Goal: Task Accomplishment & Management: Manage account settings

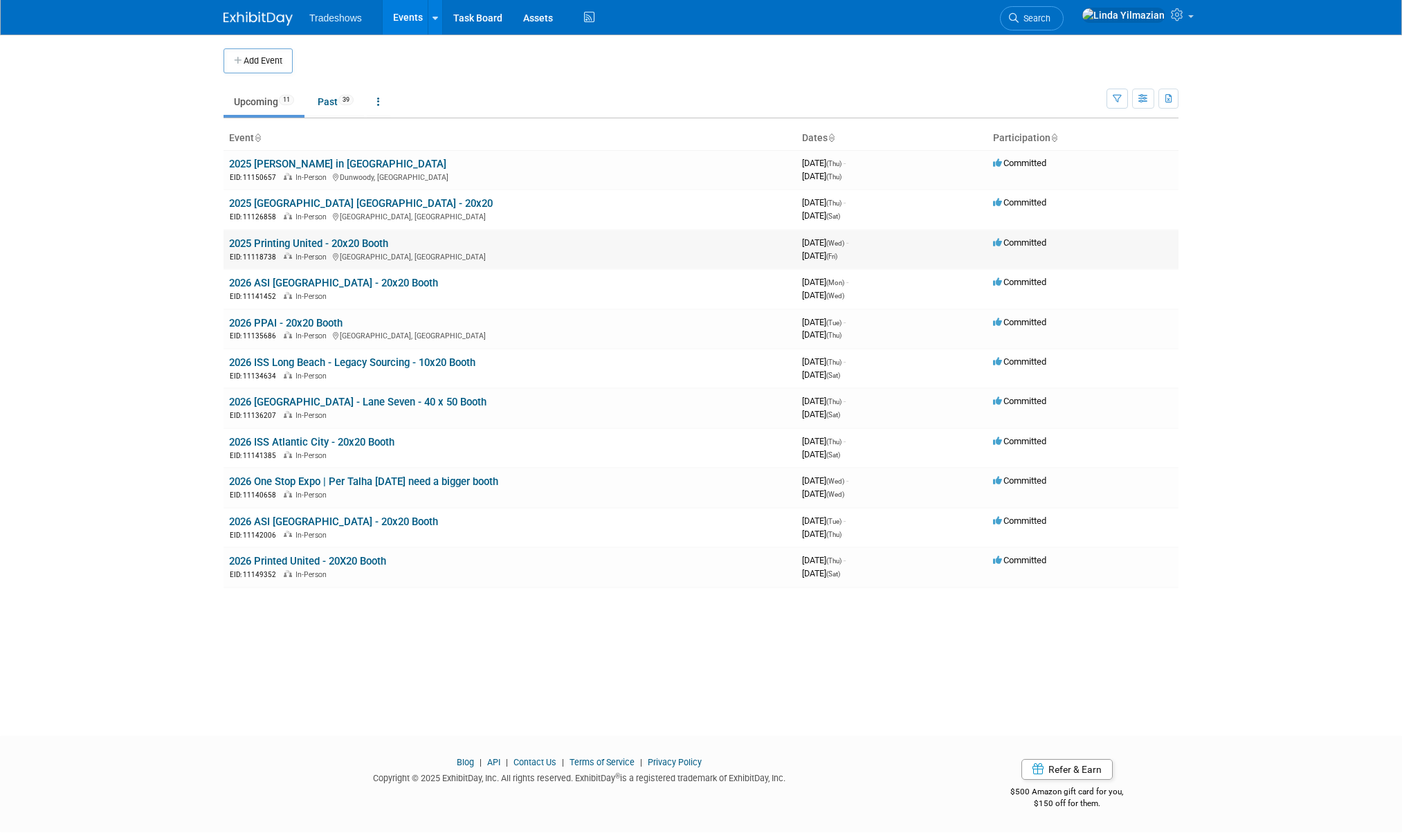
click at [284, 243] on link "2025 Printing United - 20x20 Booth" at bounding box center [309, 244] width 159 height 13
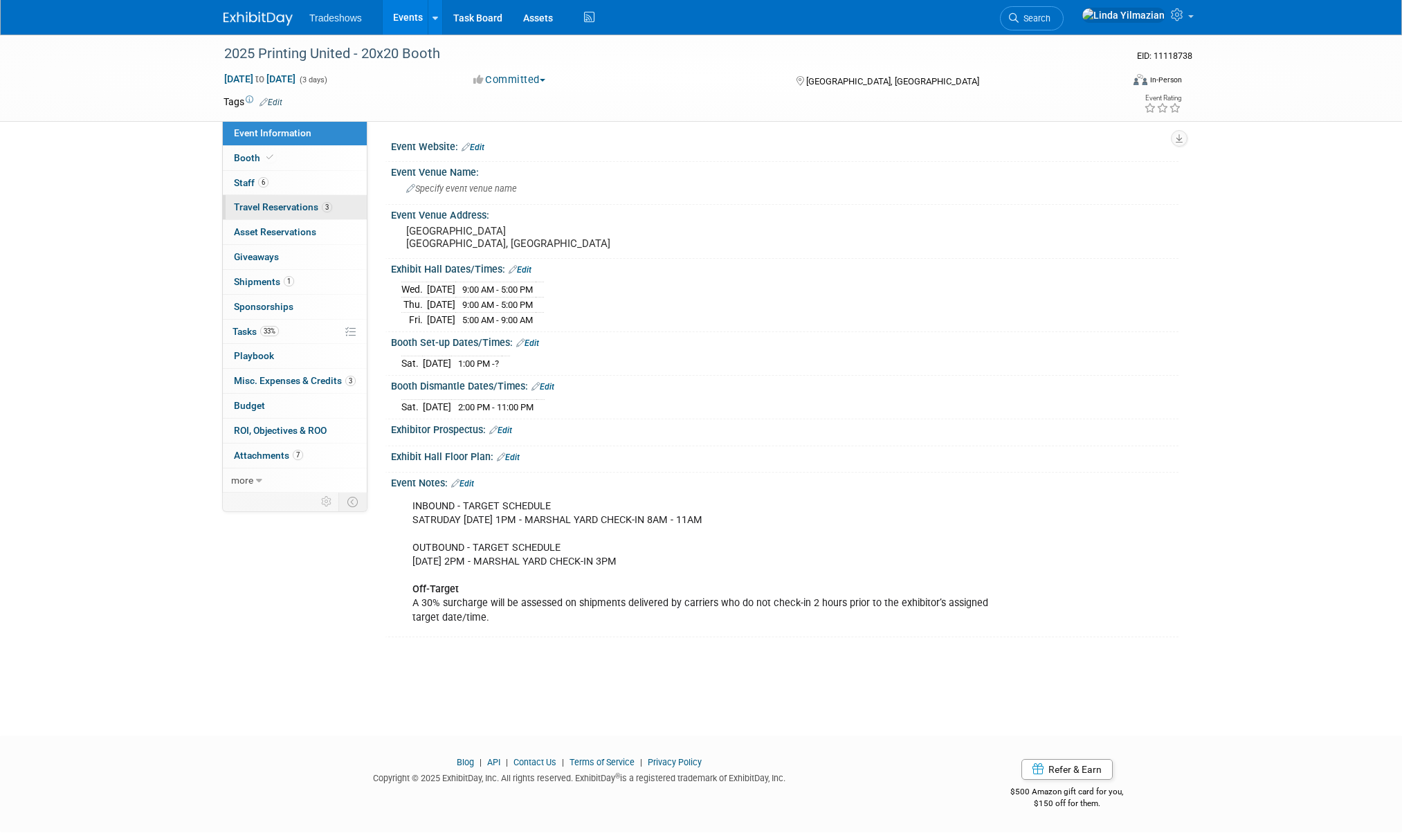
click at [256, 205] on span "Travel Reservations 3" at bounding box center [283, 207] width 98 height 11
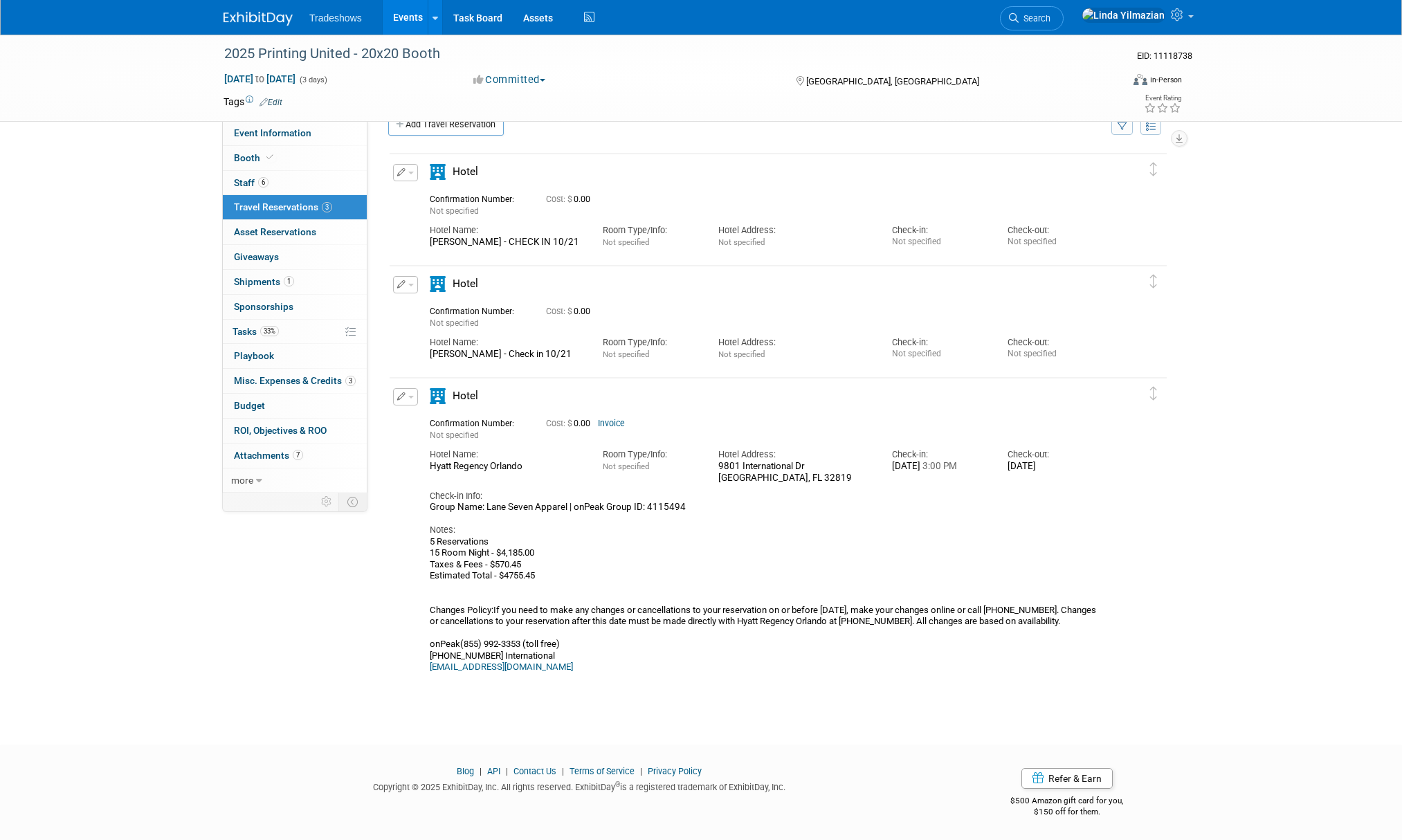
scroll to position [28, 0]
click at [236, 184] on span "Staff 6" at bounding box center [251, 183] width 35 height 11
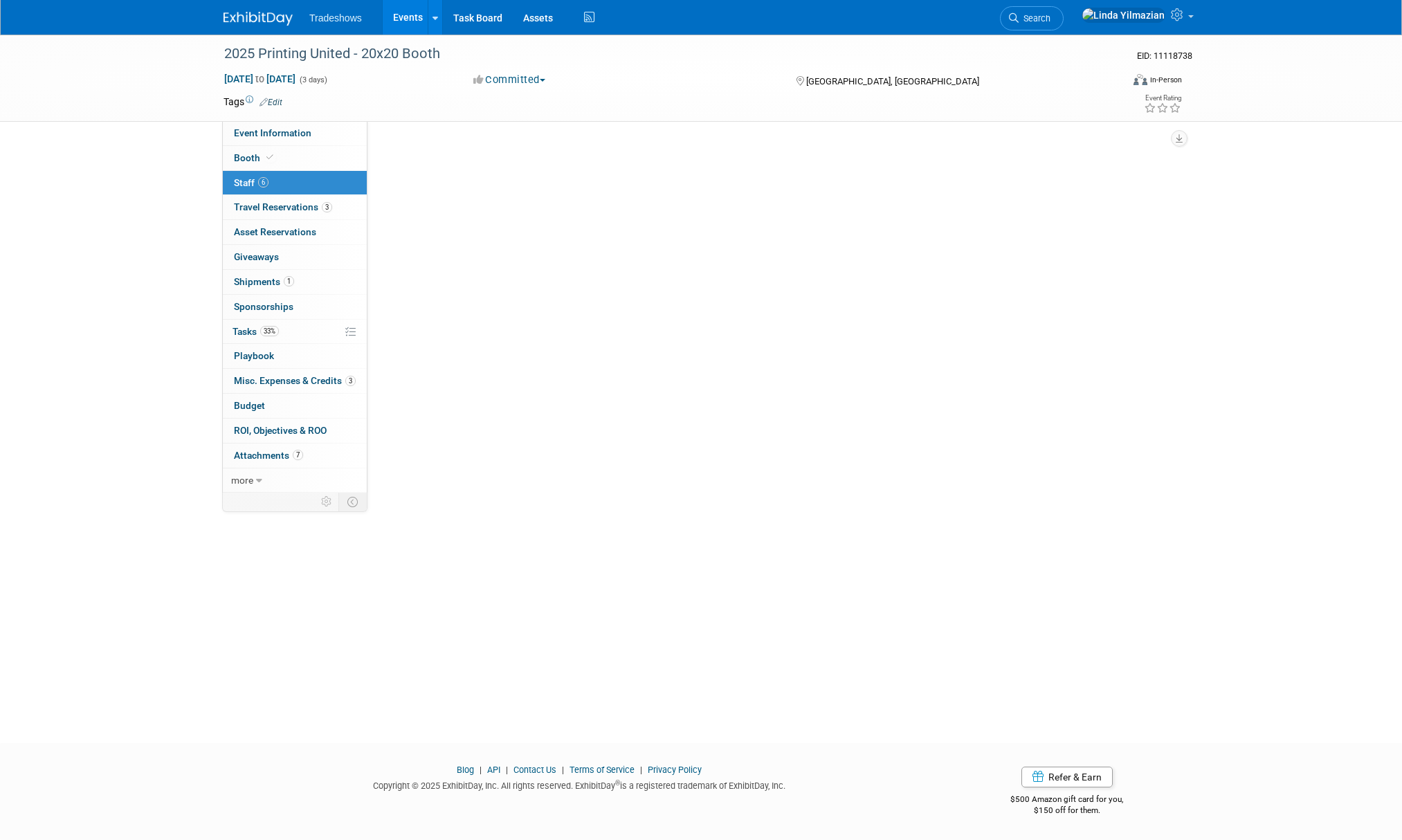
scroll to position [0, 0]
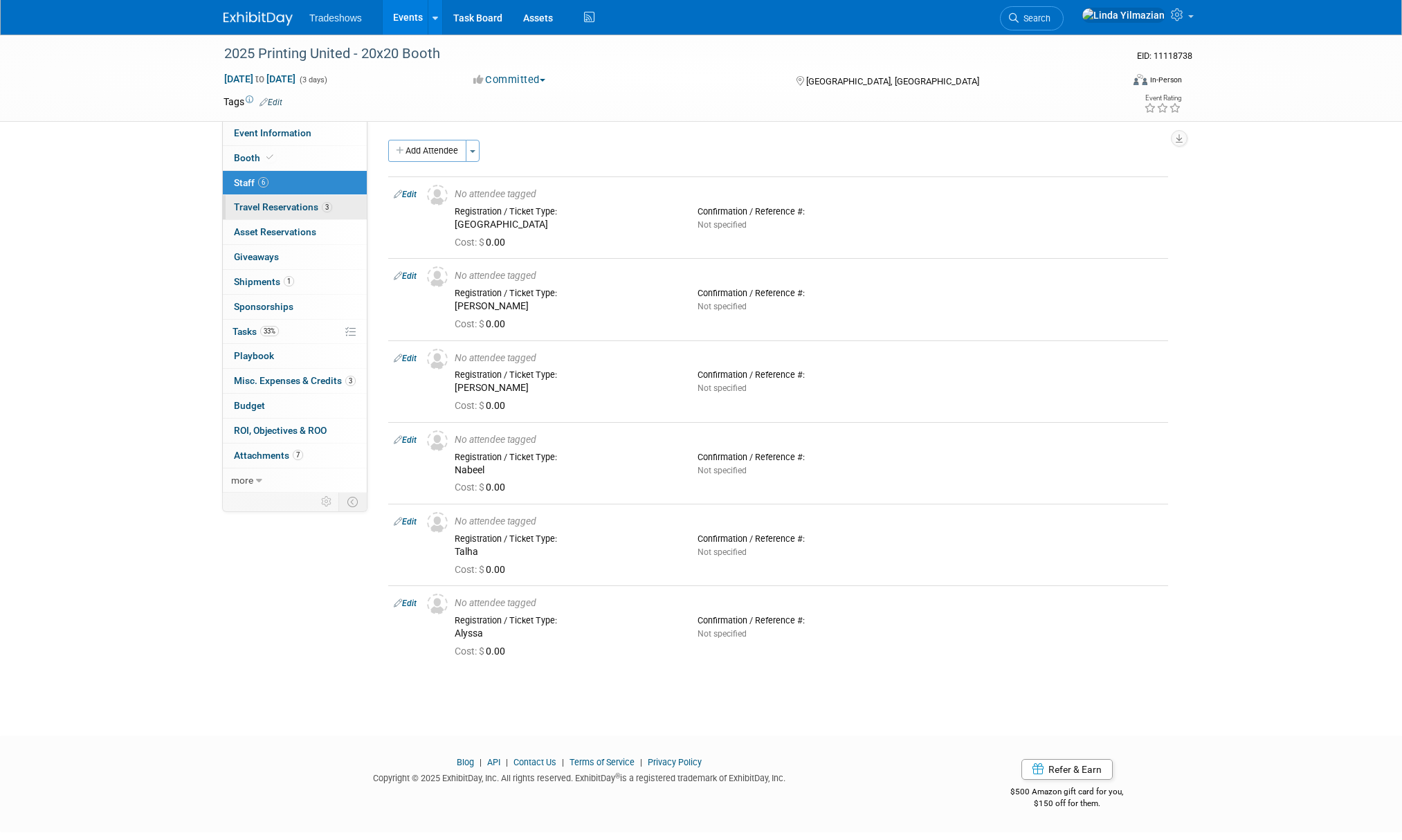
click at [272, 212] on span "Travel Reservations 3" at bounding box center [283, 207] width 98 height 11
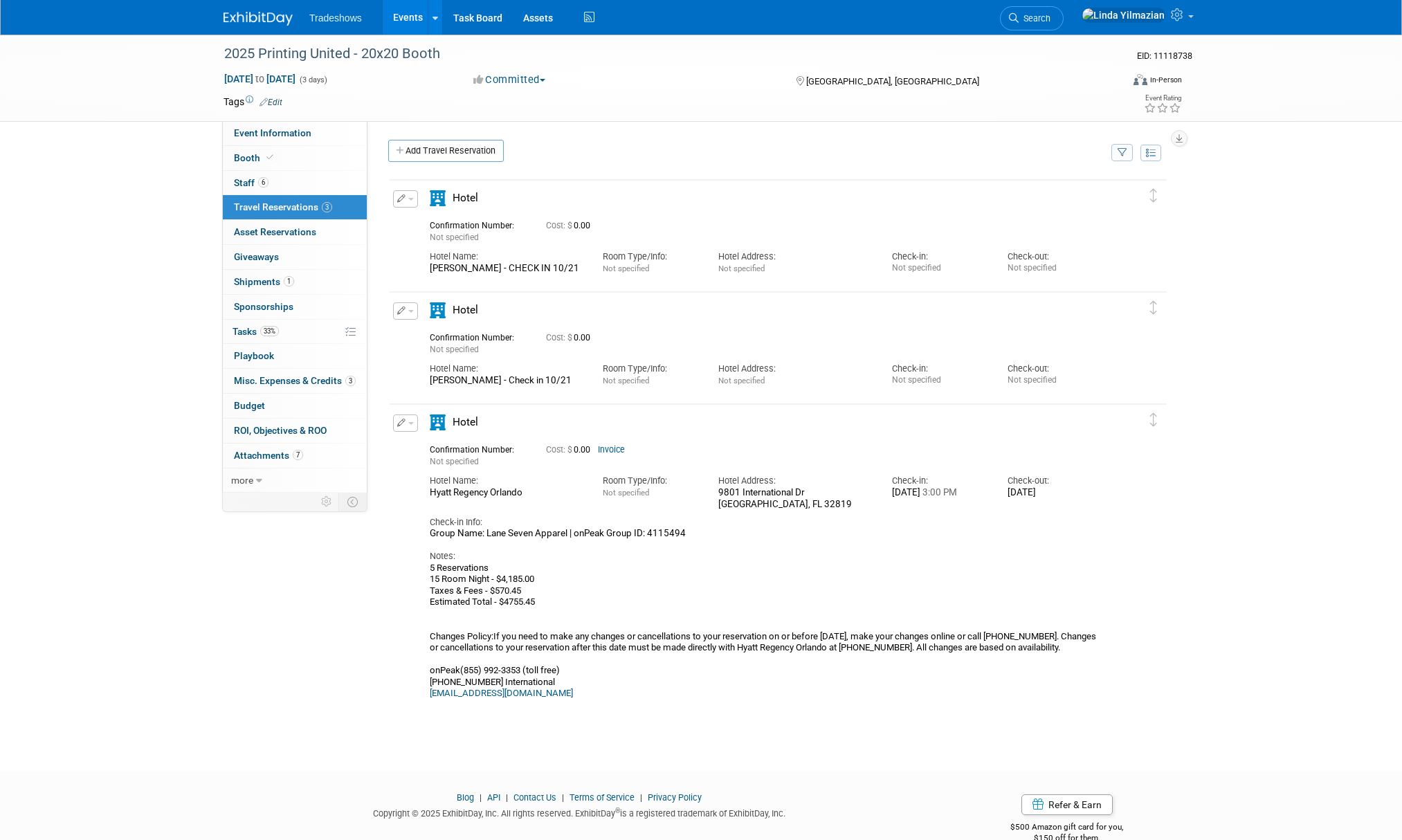
click at [402, 18] on link "Events" at bounding box center [408, 17] width 51 height 35
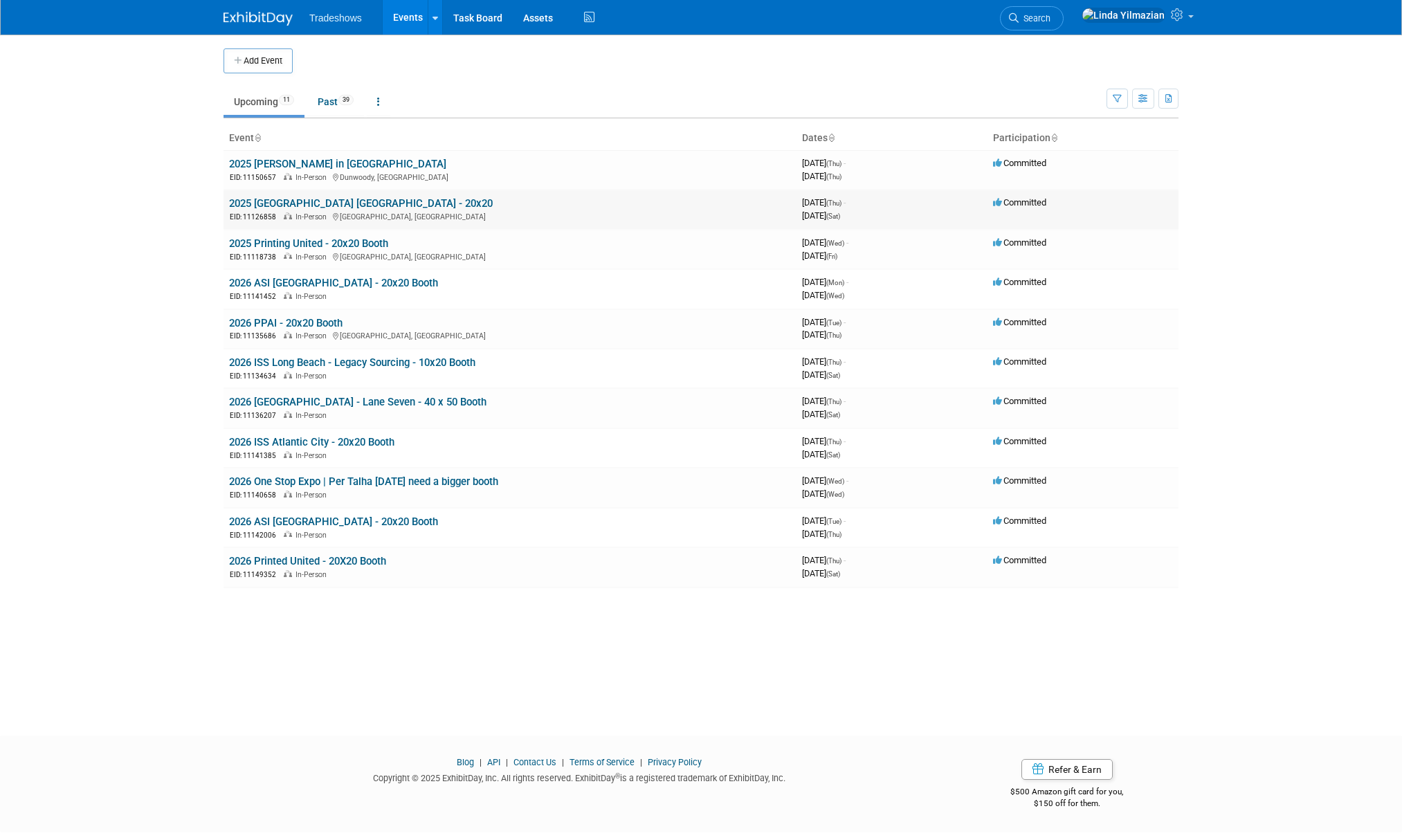
click at [292, 198] on link "2025 [GEOGRAPHIC_DATA] [GEOGRAPHIC_DATA] - 20x20" at bounding box center [361, 204] width 264 height 13
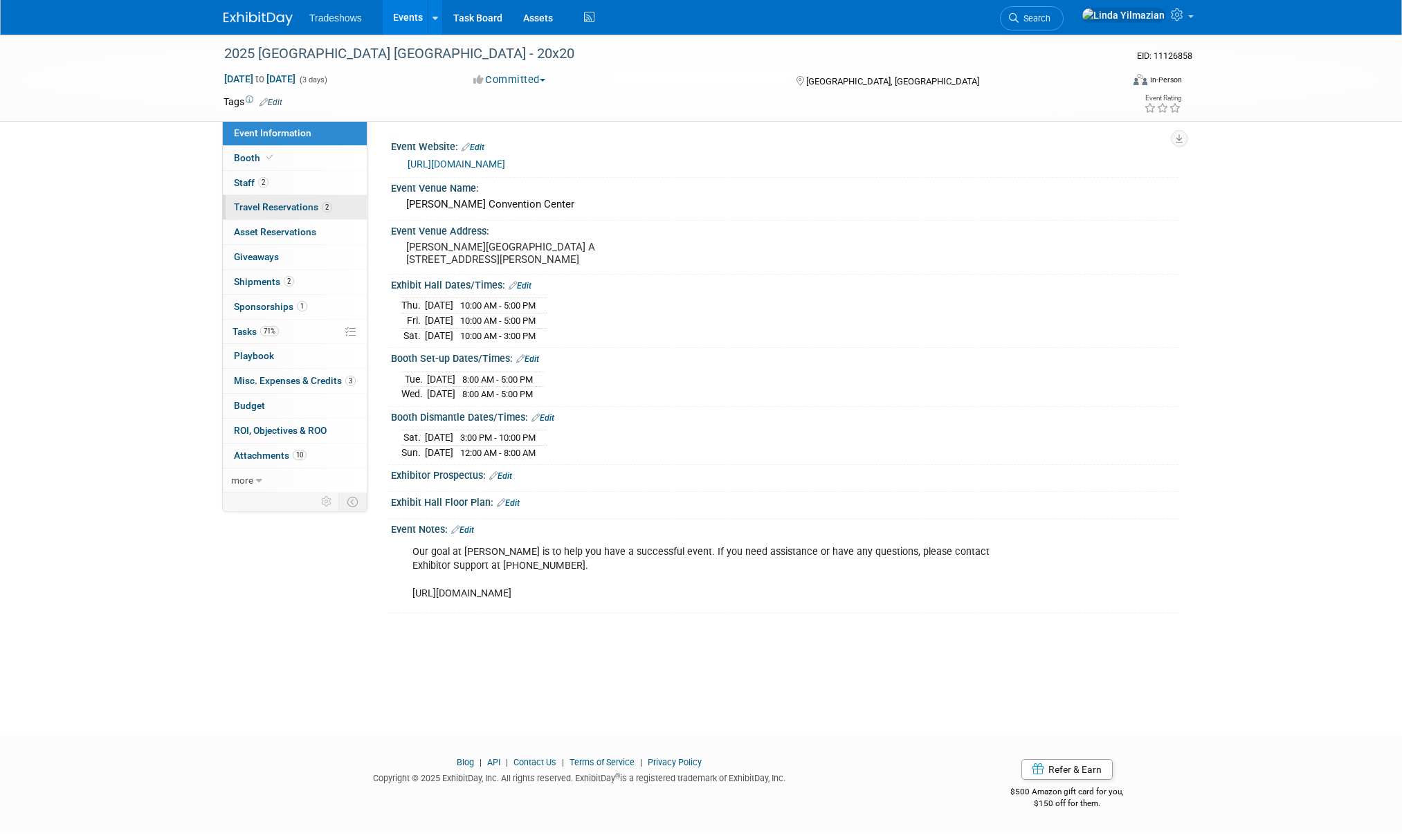
click at [279, 204] on span "Travel Reservations 2" at bounding box center [283, 207] width 98 height 11
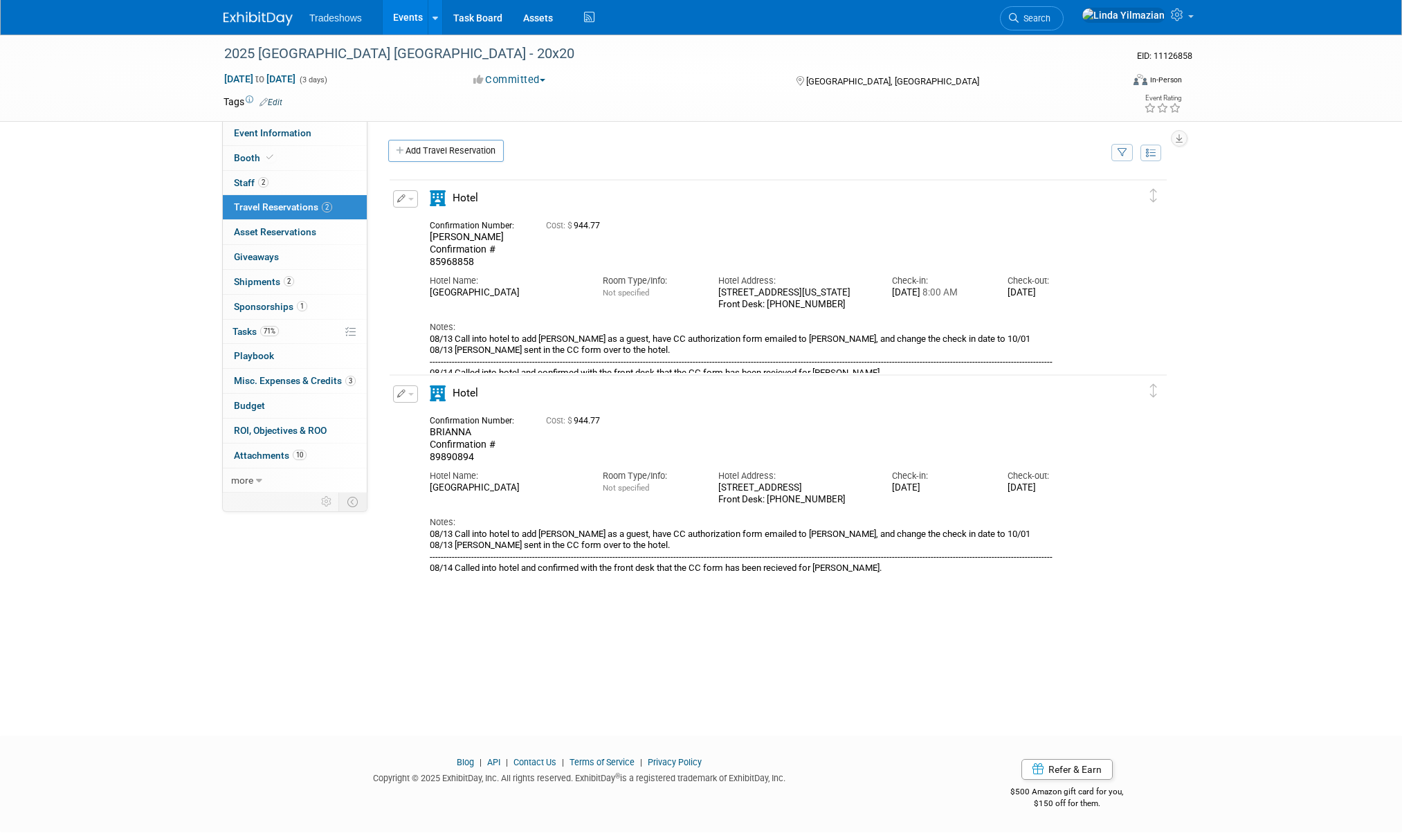
click at [408, 21] on link "Events" at bounding box center [408, 17] width 51 height 35
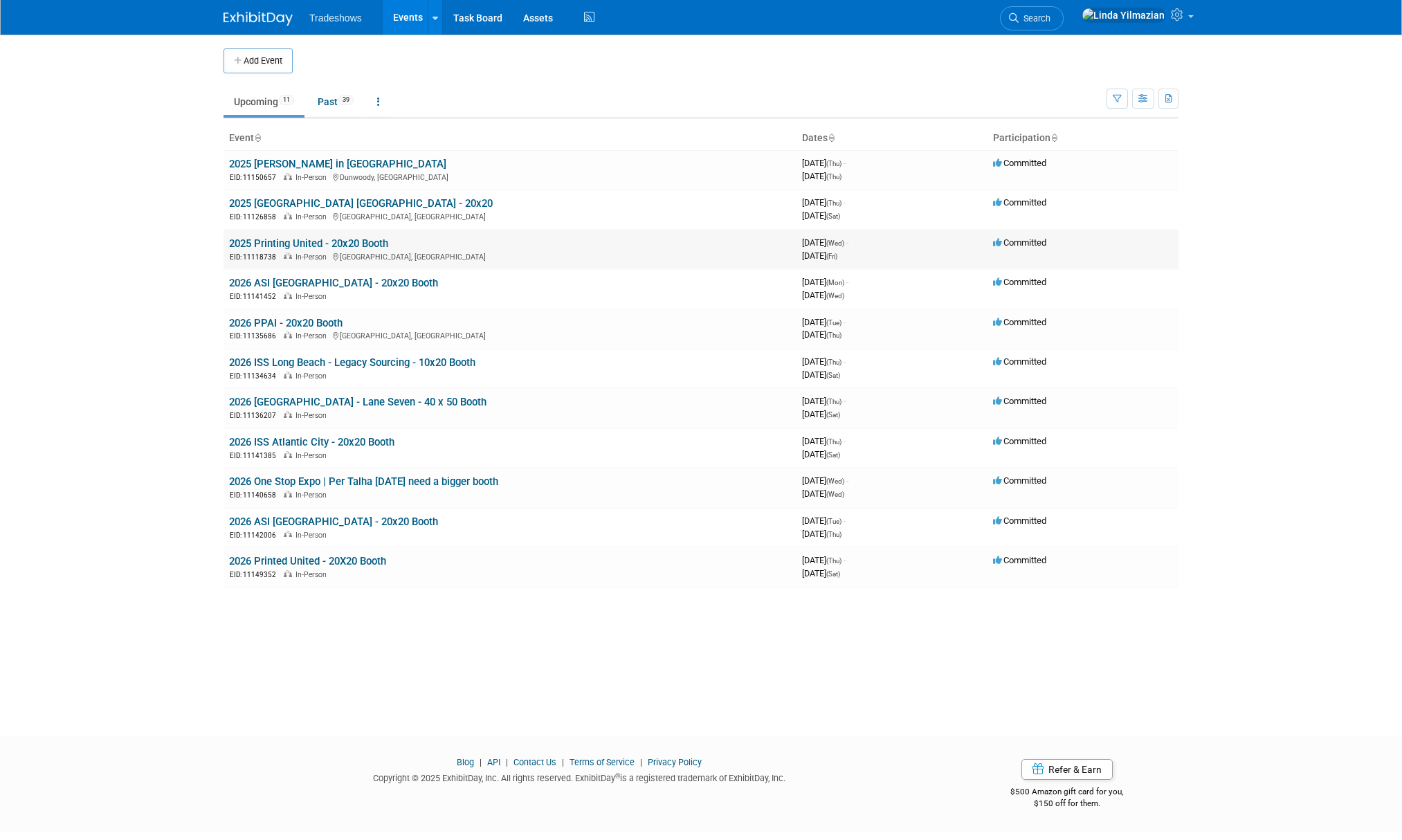
click at [299, 239] on link "2025 Printing United - 20x20 Booth" at bounding box center [309, 244] width 159 height 13
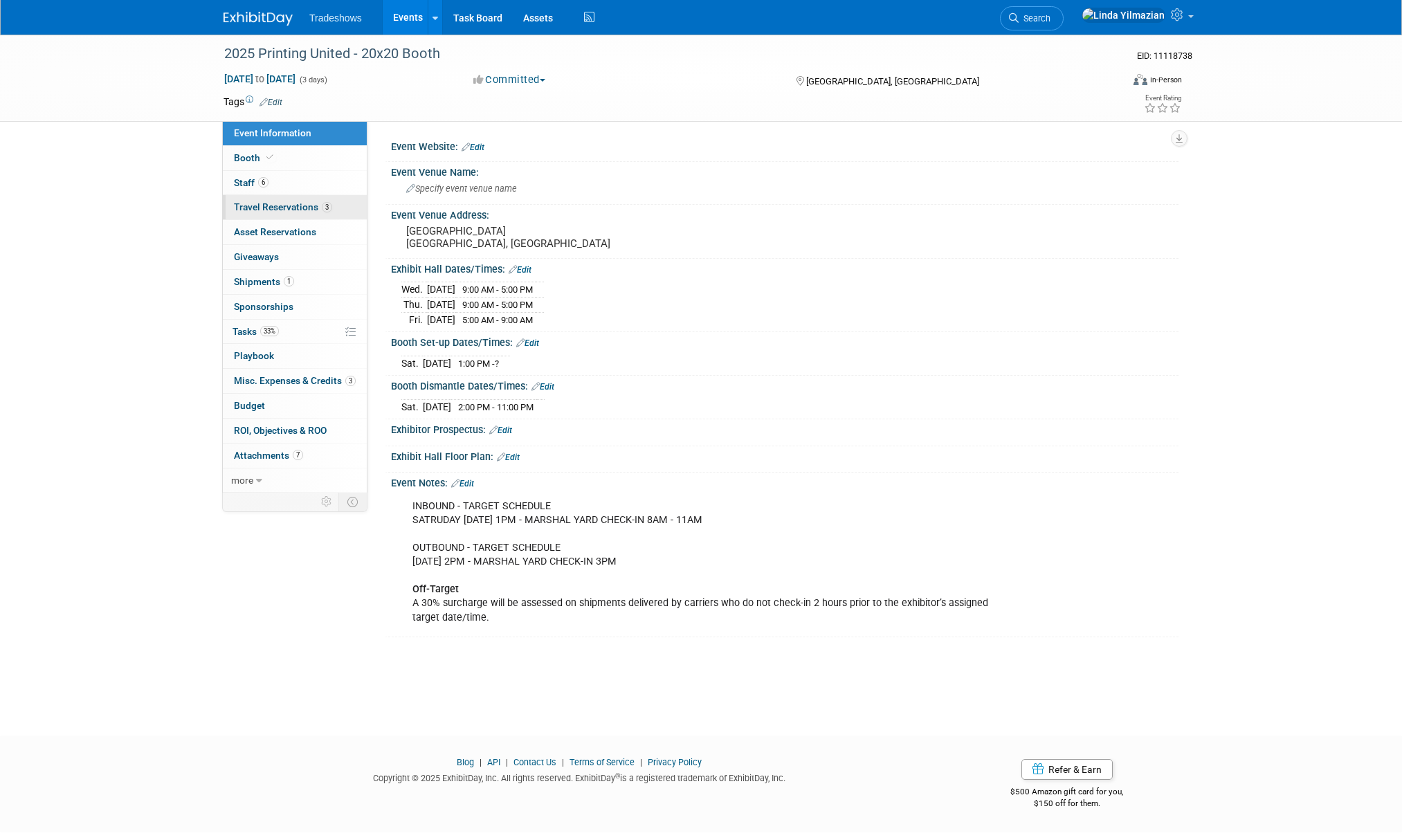
click at [264, 202] on span "Travel Reservations 3" at bounding box center [283, 207] width 98 height 11
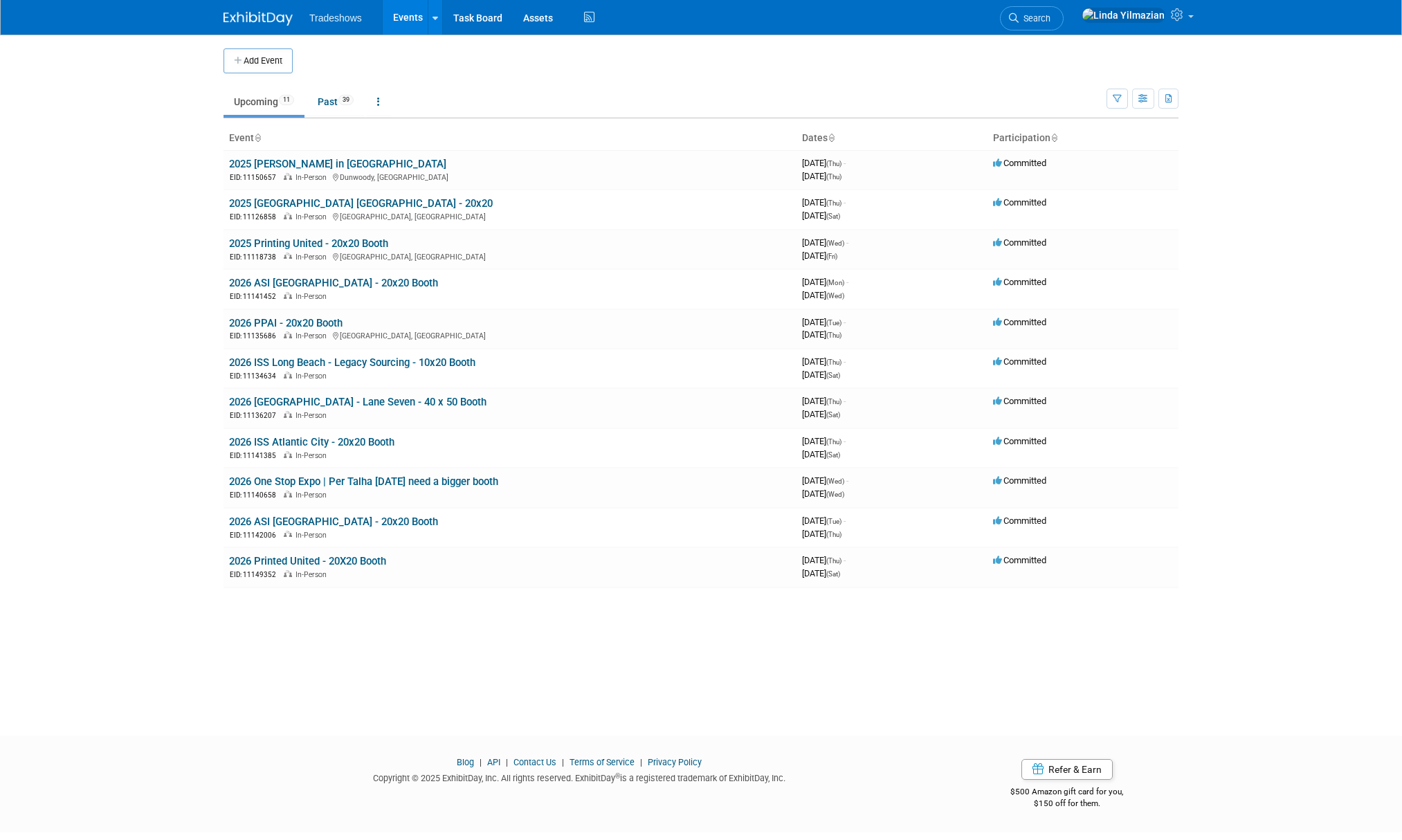
click at [255, 61] on button "Add Event" at bounding box center [258, 61] width 69 height 25
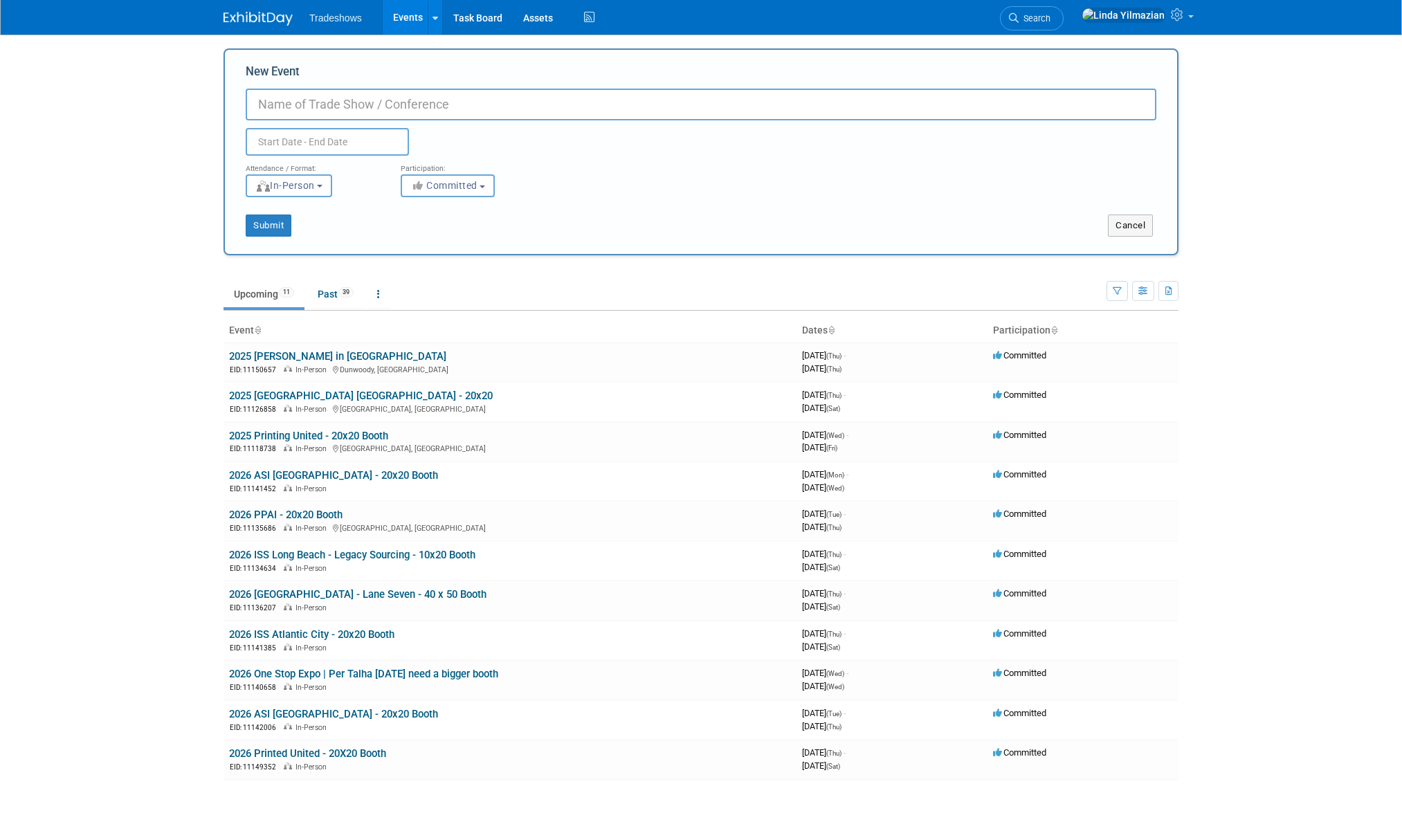
paste input "UCLA End User Showcase"
type input "UCLA End User Showcase - [PERSON_NAME]"
click at [318, 143] on input "text" at bounding box center [327, 142] width 164 height 28
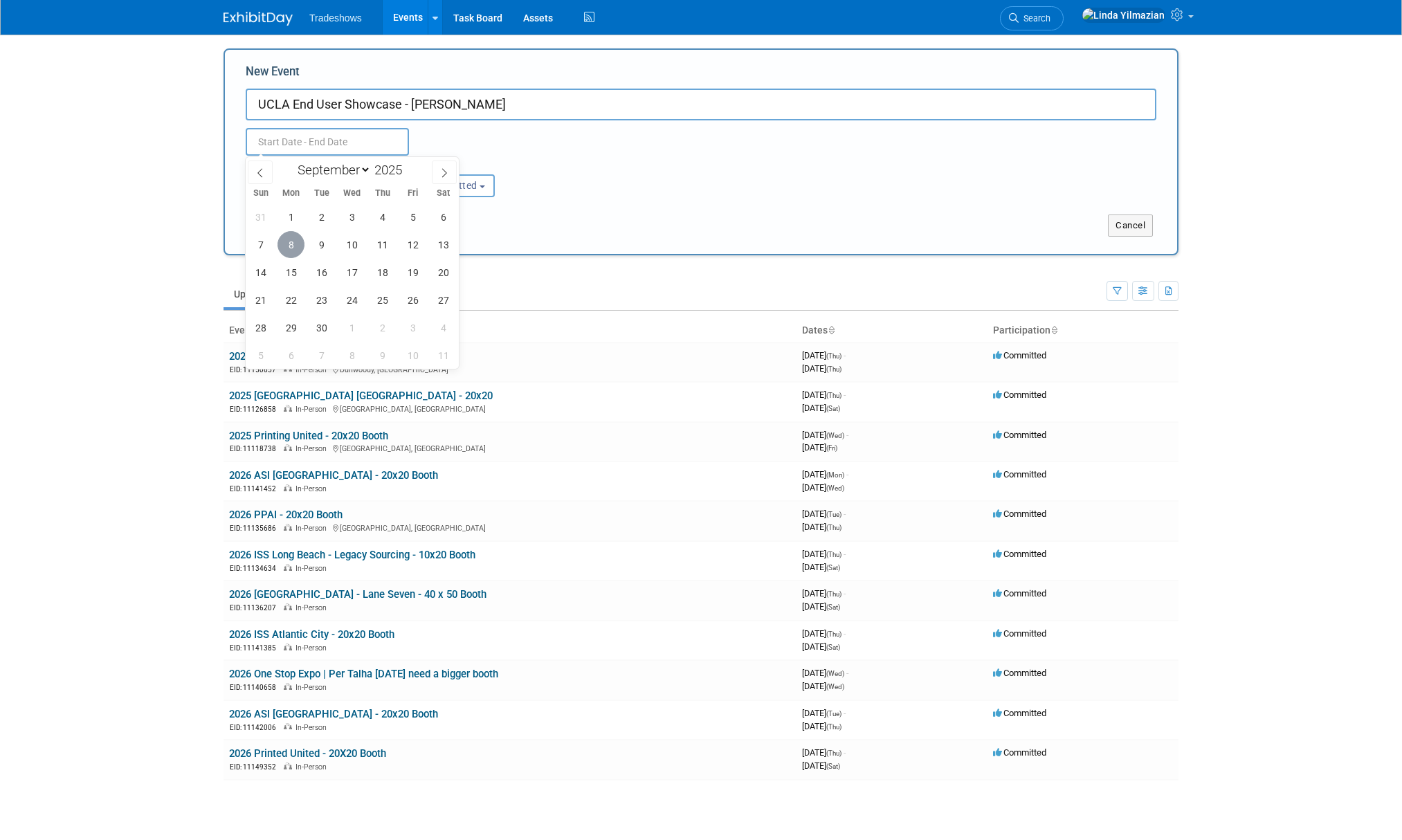
click at [298, 242] on span "8" at bounding box center [291, 245] width 27 height 27
click at [312, 243] on span "9" at bounding box center [322, 245] width 27 height 27
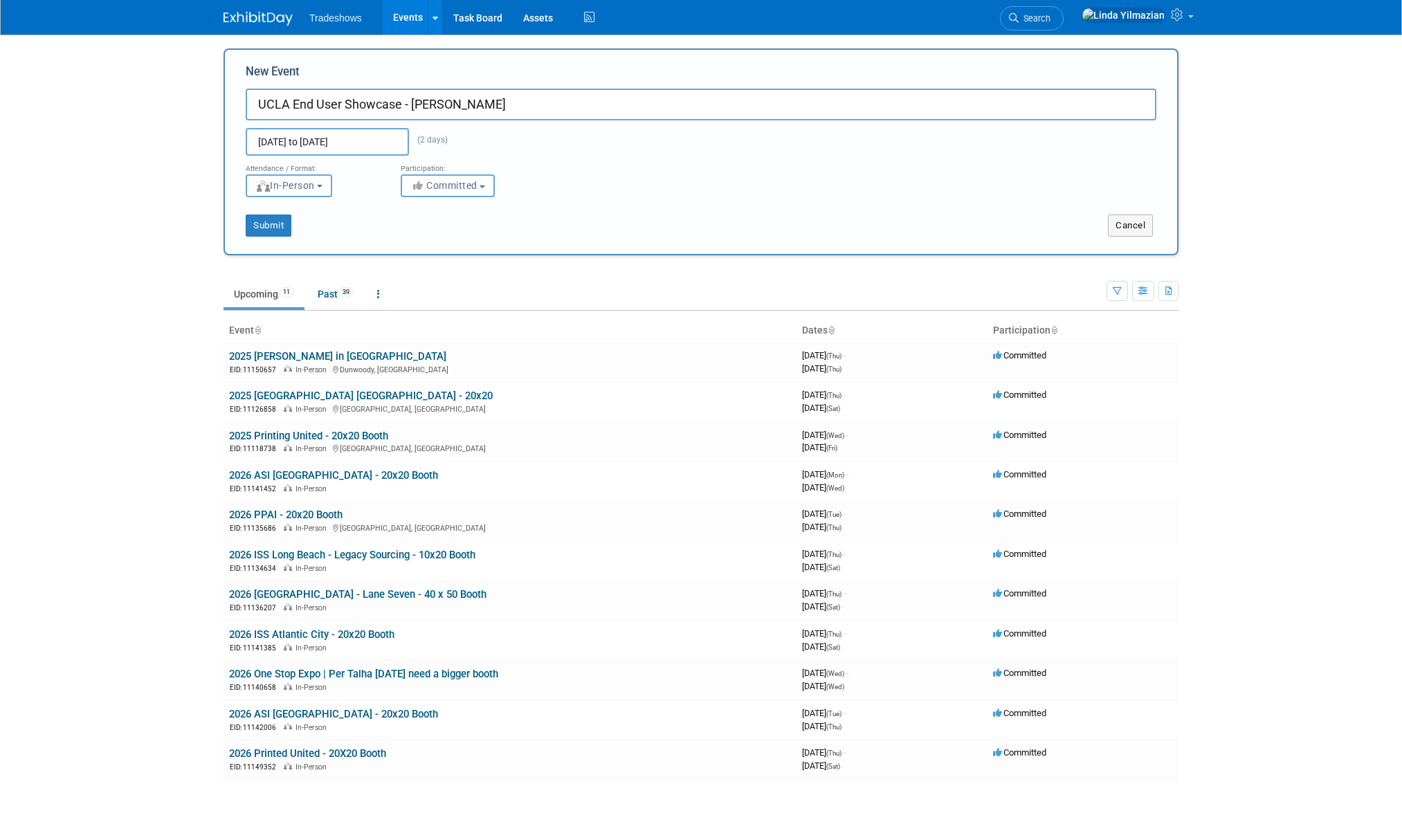
click at [367, 142] on input "[DATE] to [DATE]" at bounding box center [327, 142] width 164 height 28
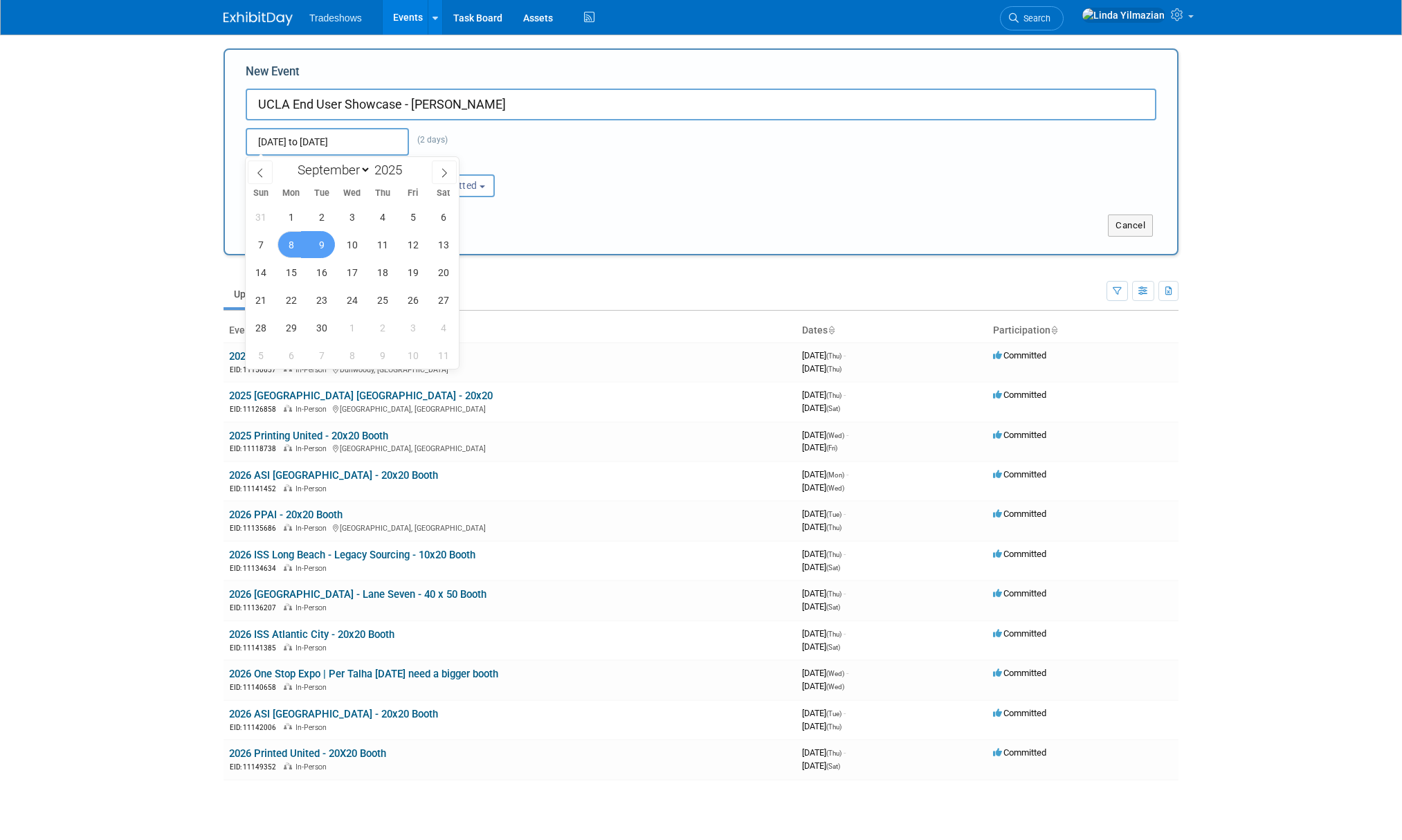
click at [322, 246] on span "9" at bounding box center [322, 245] width 27 height 27
click at [343, 244] on span "10" at bounding box center [352, 245] width 27 height 27
type input "[DATE] to [DATE]"
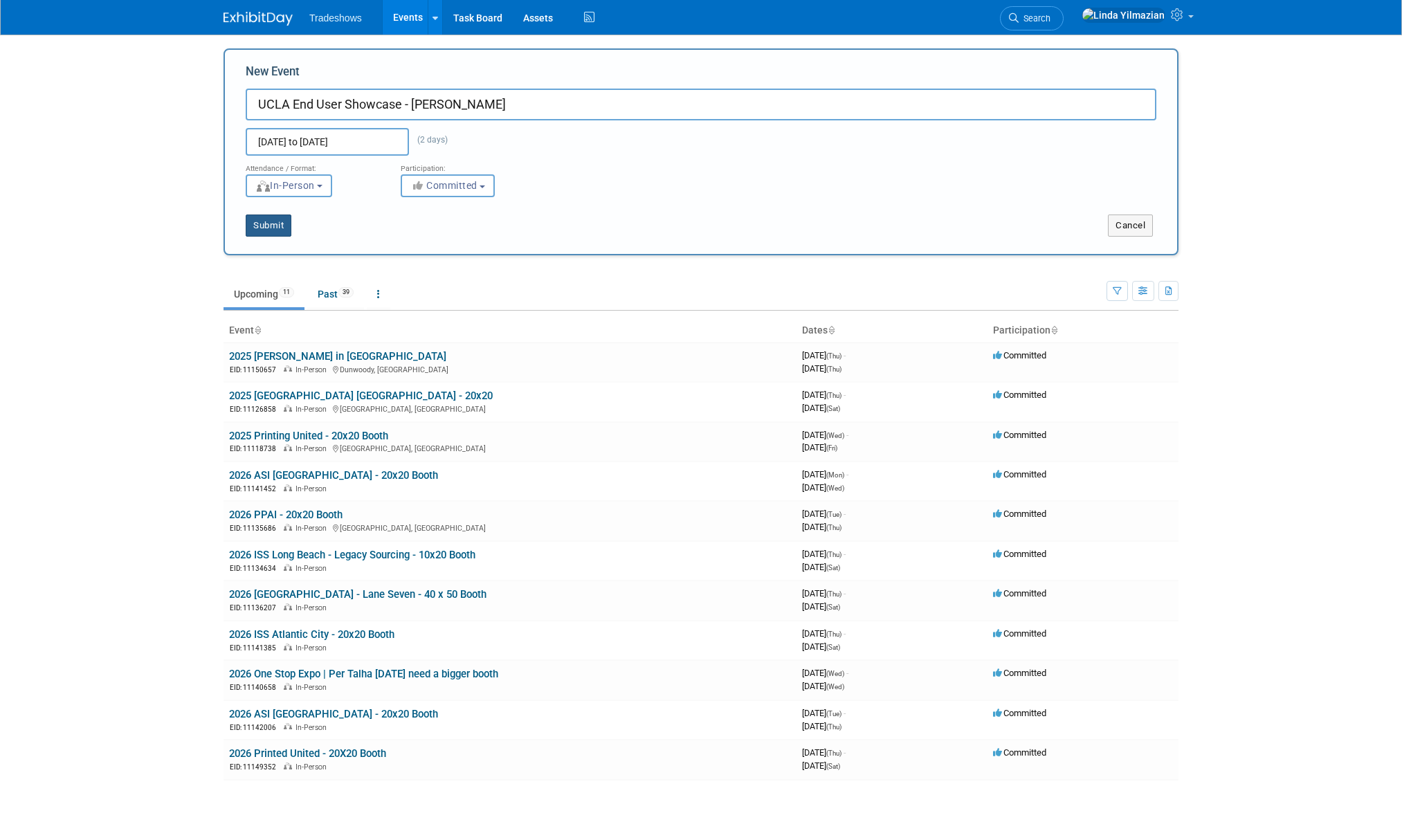
click at [263, 222] on button "Submit" at bounding box center [268, 225] width 46 height 22
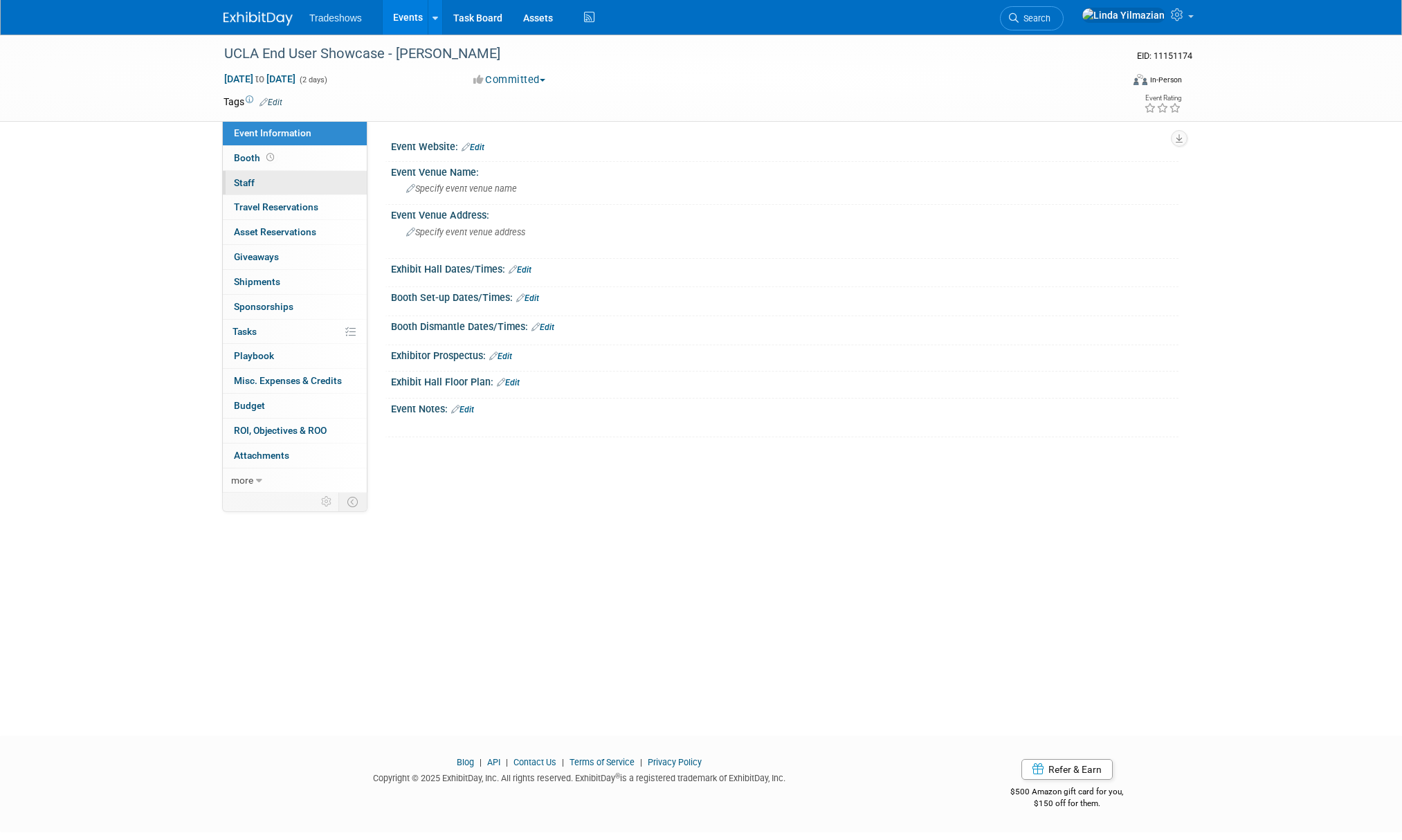
click at [249, 181] on span "Staff 0" at bounding box center [244, 183] width 20 height 11
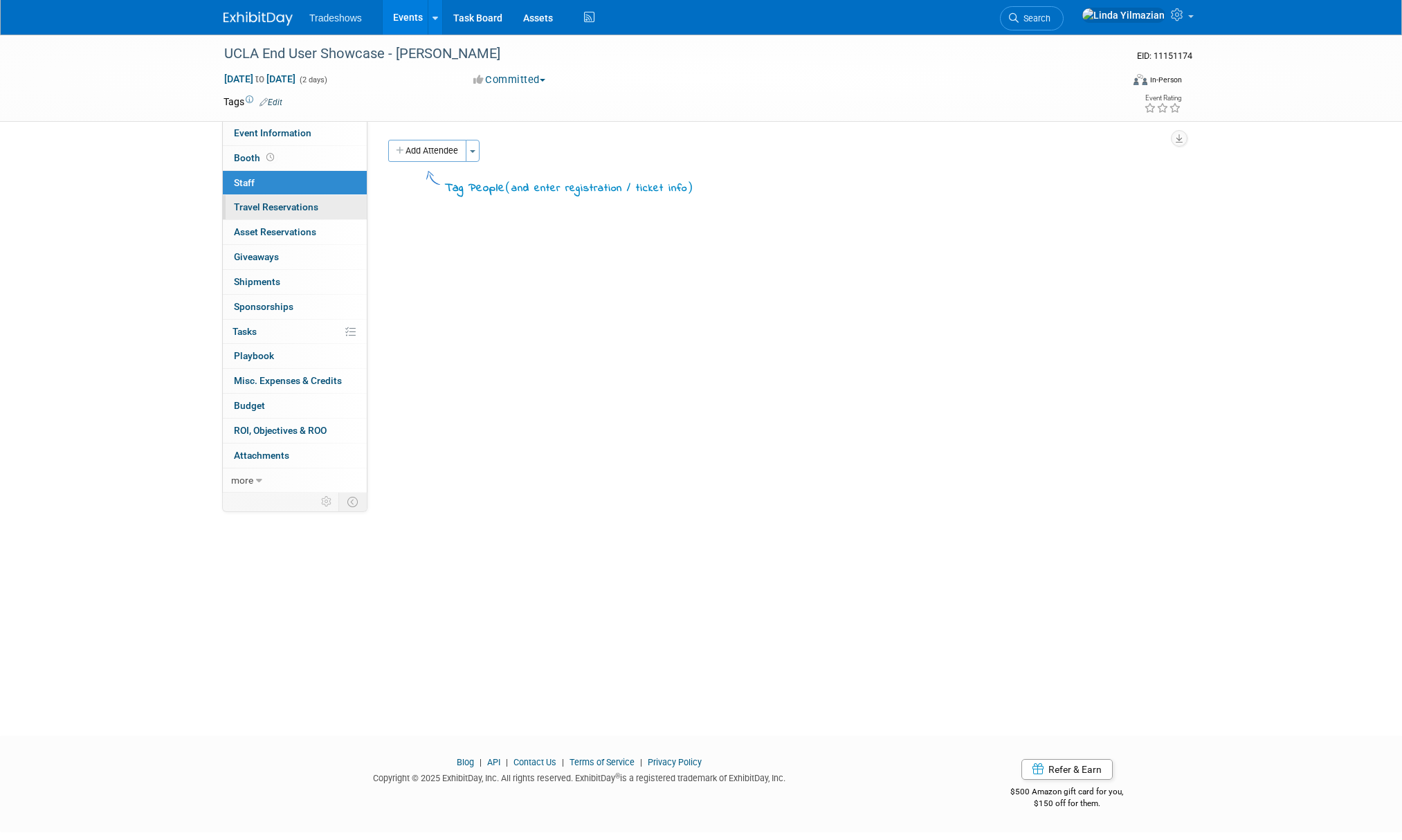
click at [245, 205] on span "Travel Reservations 0" at bounding box center [276, 207] width 85 height 11
click at [426, 157] on link "Add Travel Reservation" at bounding box center [446, 150] width 116 height 22
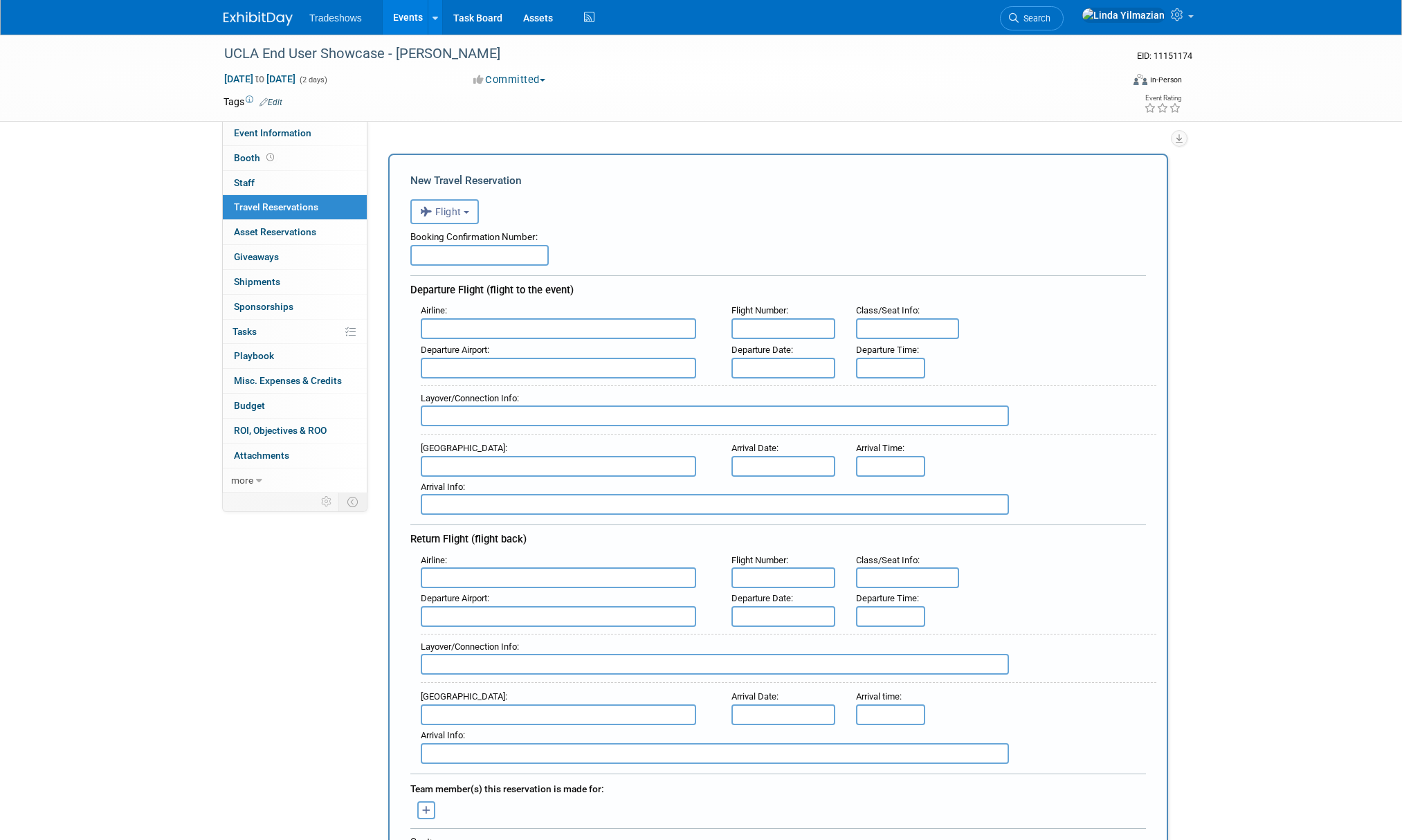
click at [455, 213] on span "Flight" at bounding box center [441, 212] width 42 height 11
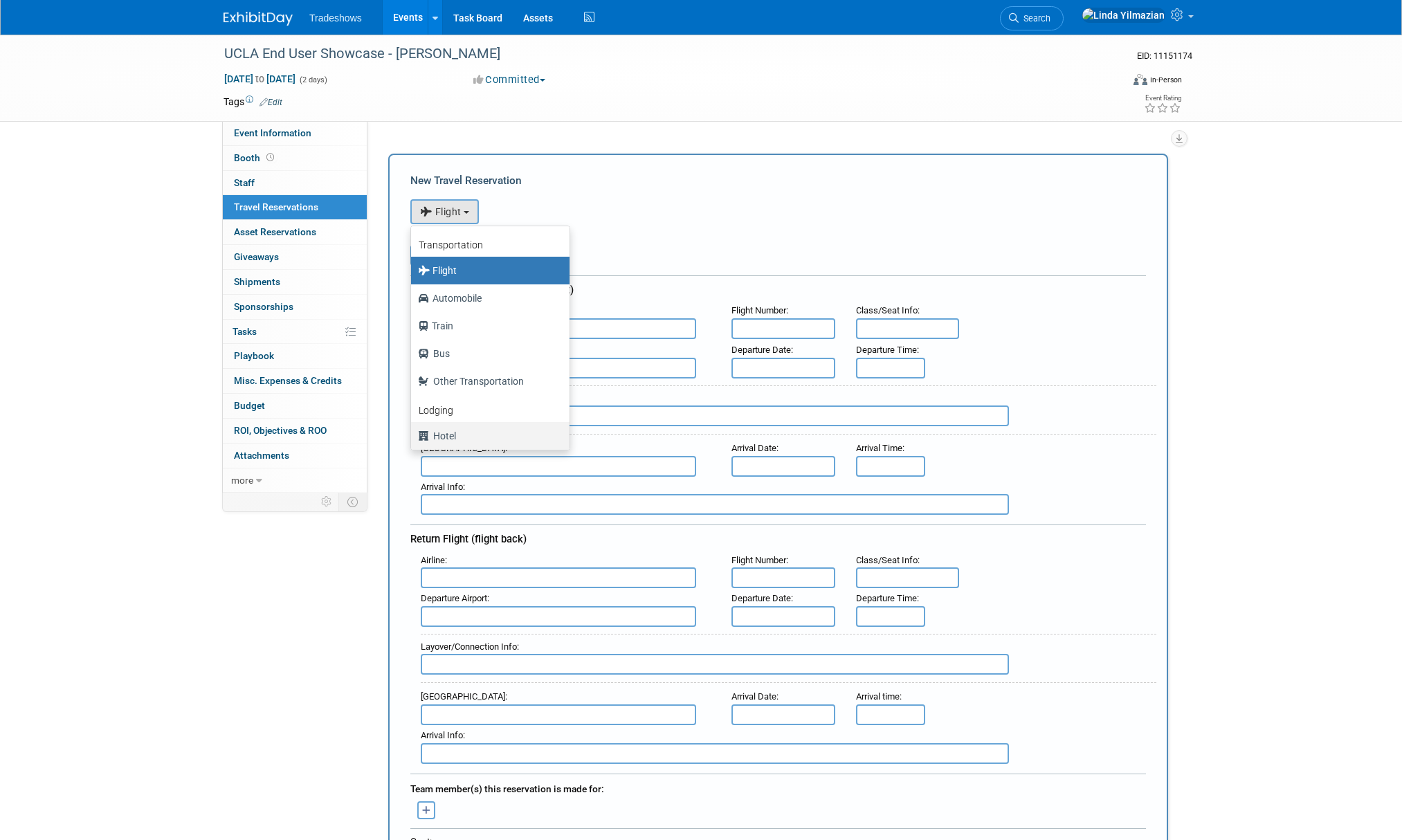
click at [452, 431] on label "Hotel" at bounding box center [487, 436] width 138 height 22
click at [413, 431] on input "Hotel" at bounding box center [408, 434] width 9 height 9
select select "6"
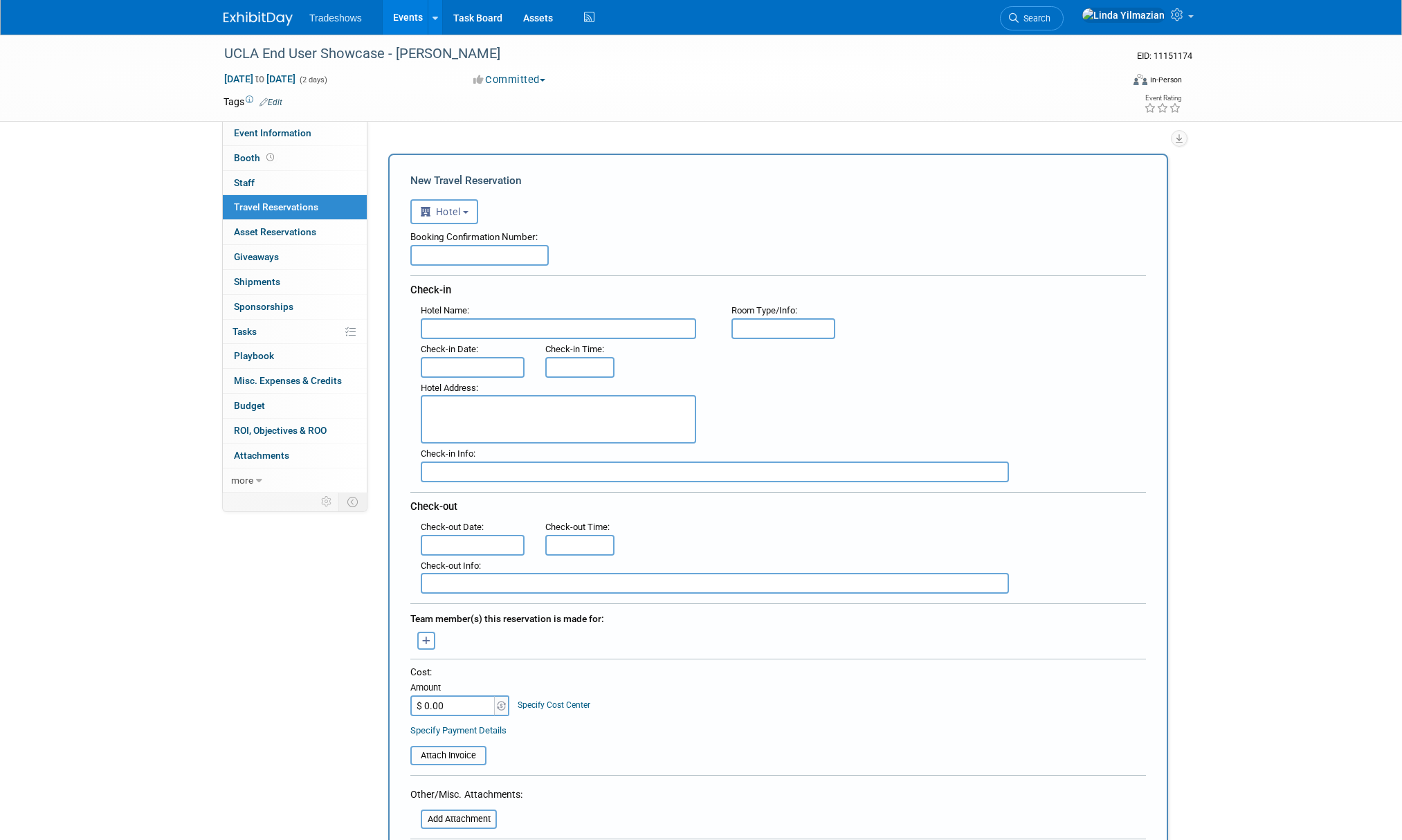
click at [447, 414] on textarea at bounding box center [559, 419] width 276 height 49
paste textarea "Beverly Hills Marriott"
type textarea "Beverly Hills Marriott"
drag, startPoint x: 476, startPoint y: 706, endPoint x: 417, endPoint y: 707, distance: 59.0
click at [417, 707] on input "$ 0.00" at bounding box center [453, 705] width 87 height 20
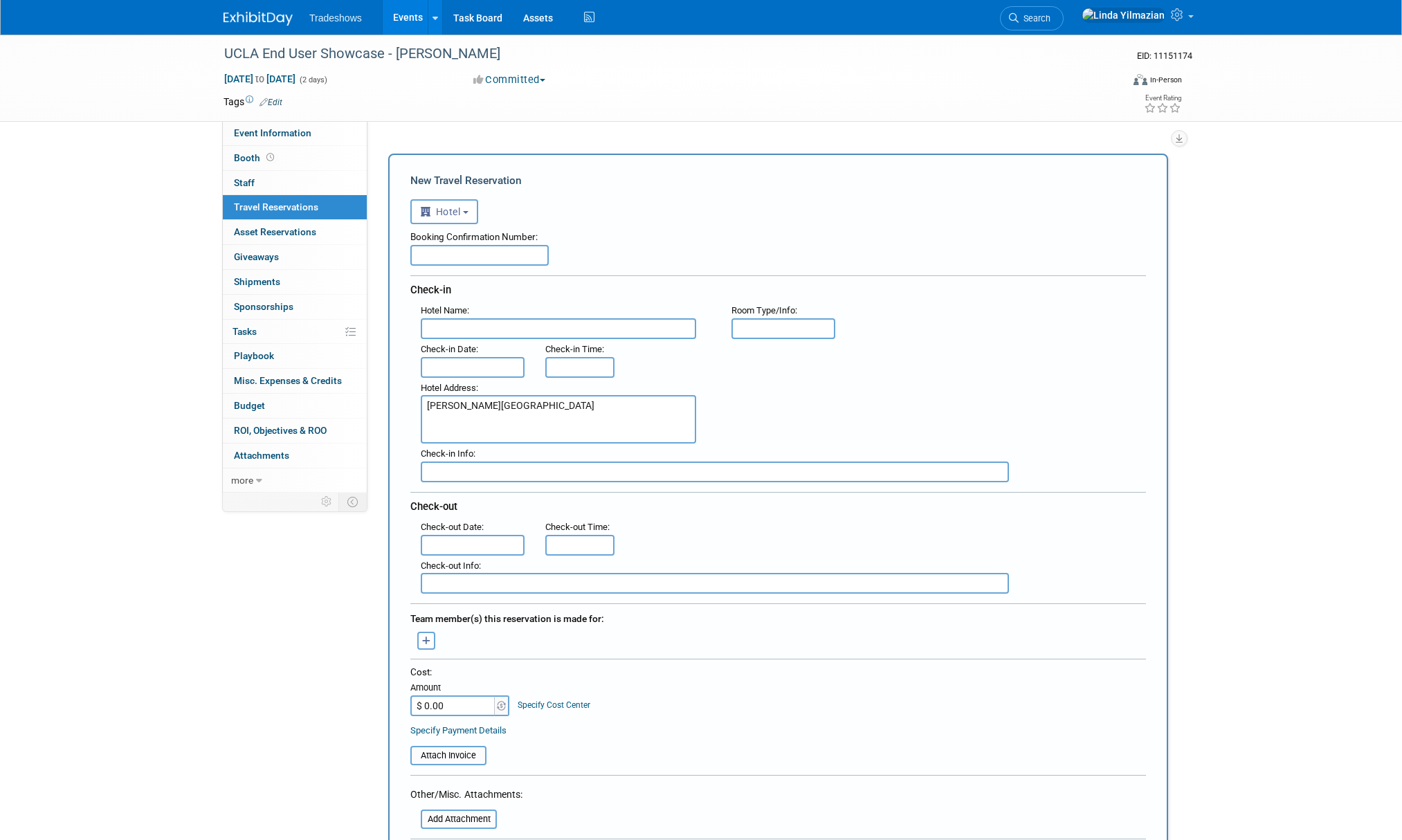
drag, startPoint x: 423, startPoint y: 708, endPoint x: 483, endPoint y: 708, distance: 60.0
click at [483, 708] on input "$ 0.00" at bounding box center [453, 705] width 87 height 20
type input "$ 293.95"
click at [685, 517] on div ": Check-out Date : Check-out Time :" at bounding box center [784, 536] width 746 height 39
click at [489, 540] on input "text" at bounding box center [473, 545] width 104 height 20
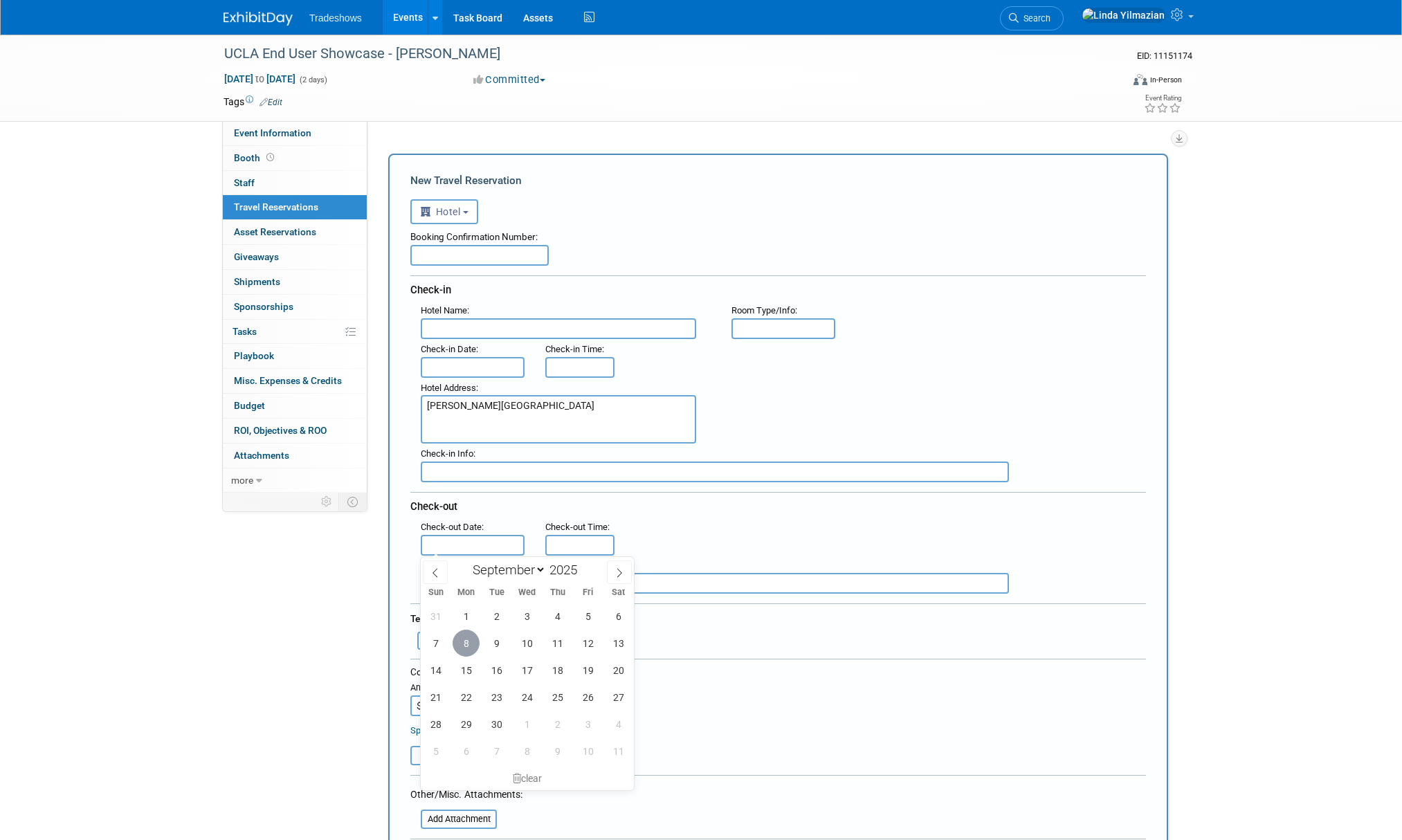
click at [470, 640] on span "8" at bounding box center [466, 643] width 27 height 27
type input "Sep 8, 2025"
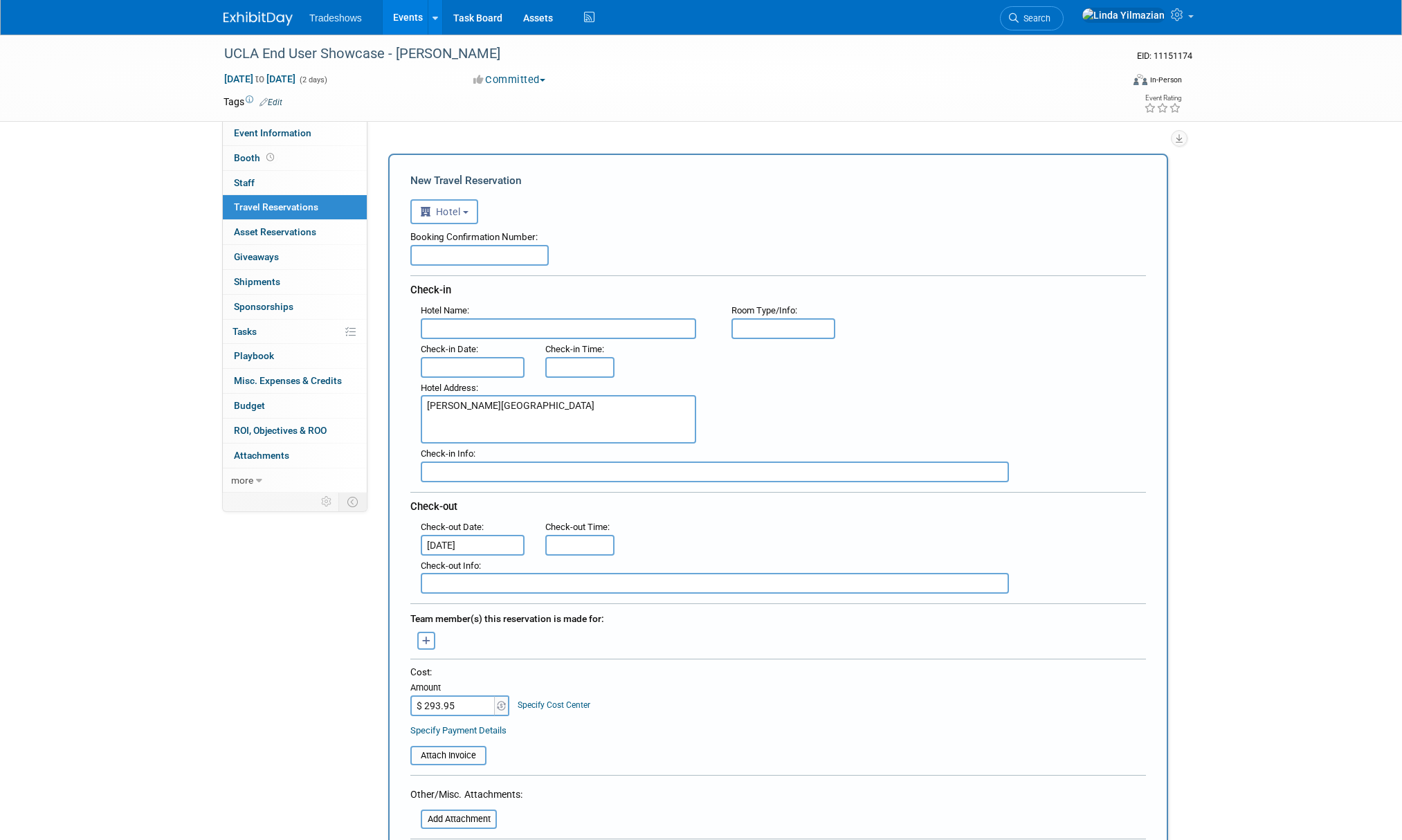
click at [461, 367] on input "text" at bounding box center [473, 367] width 104 height 20
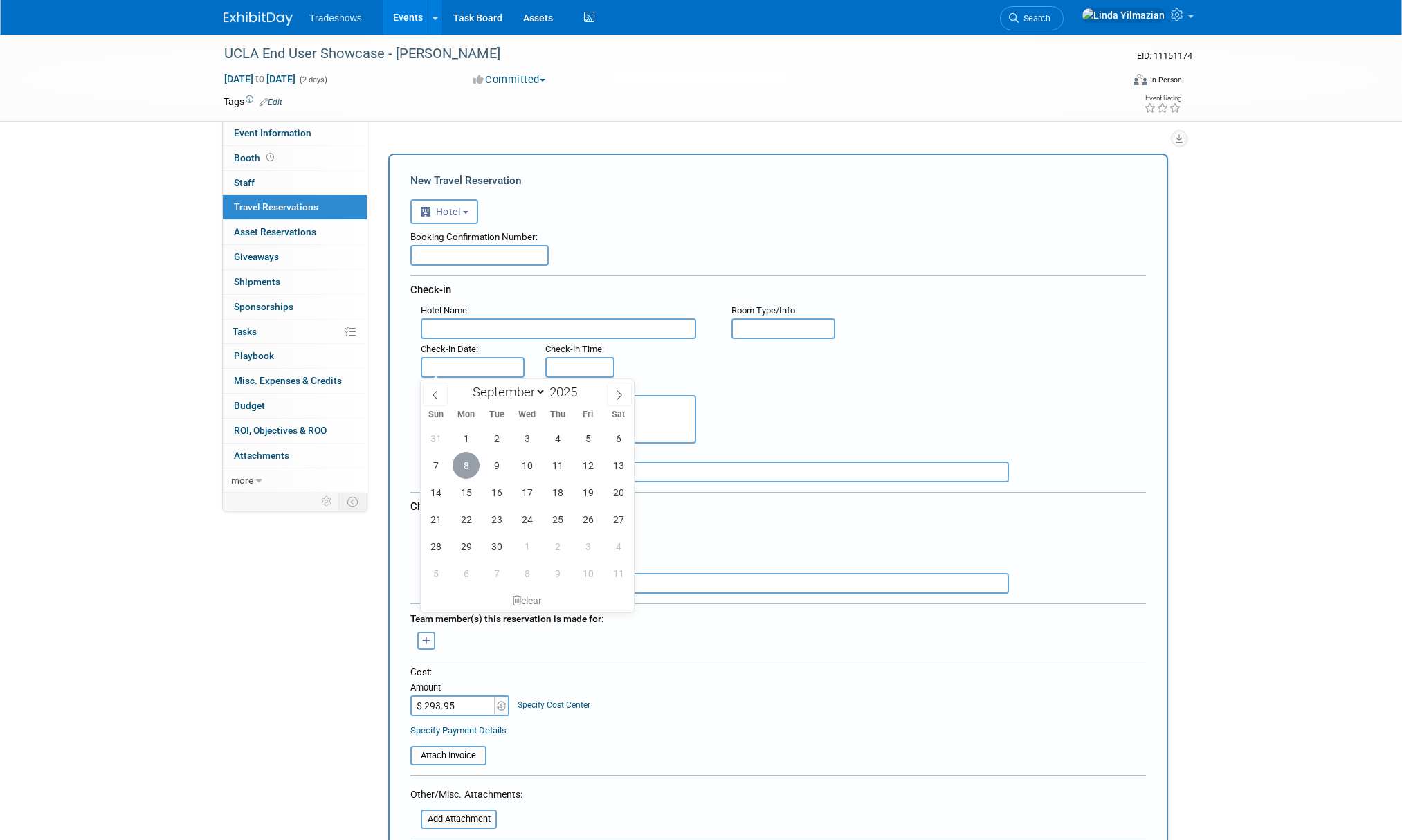
click at [473, 470] on span "8" at bounding box center [466, 465] width 27 height 27
type input "Sep 8, 2025"
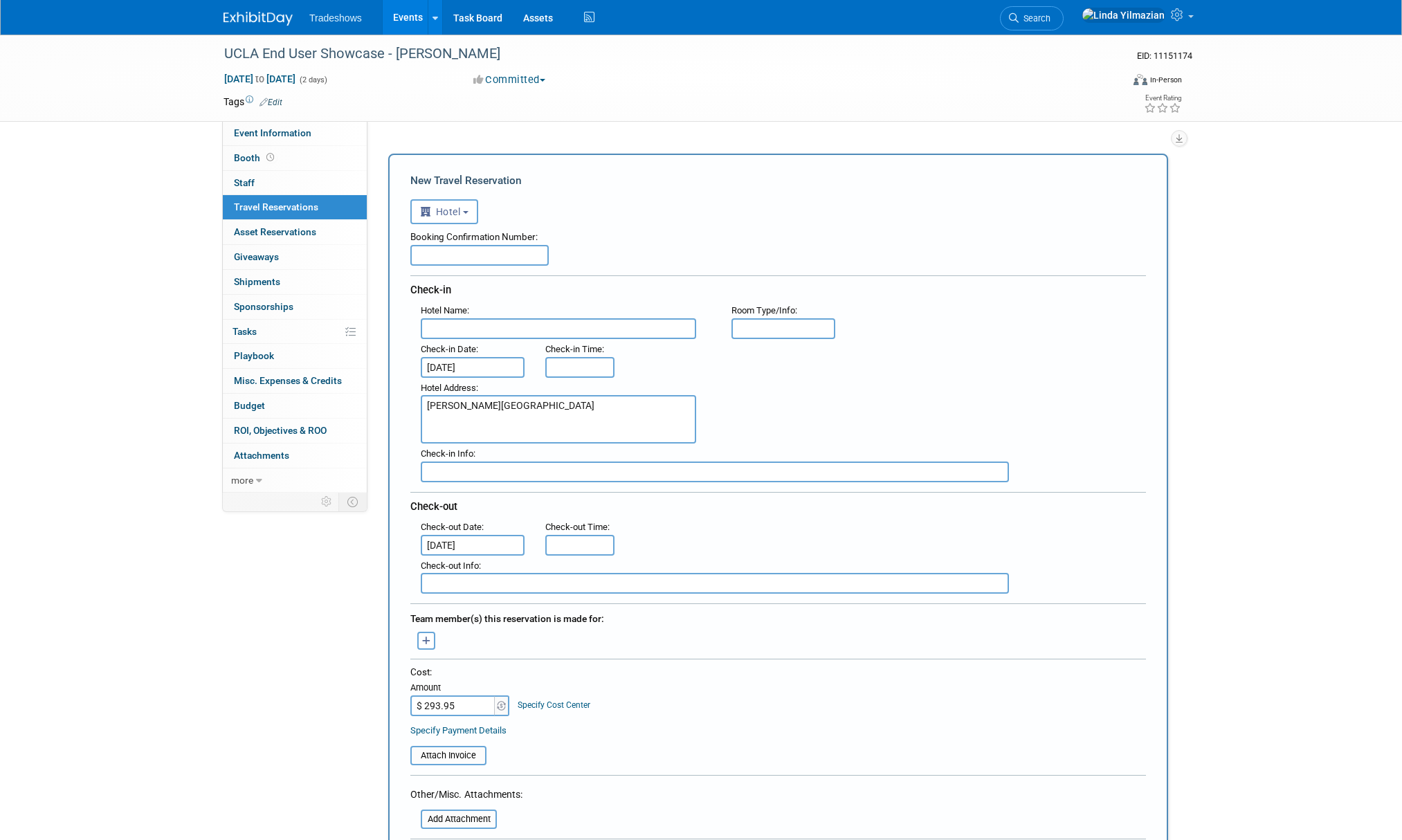
click at [464, 543] on input "Sep 8, 2025" at bounding box center [473, 545] width 104 height 20
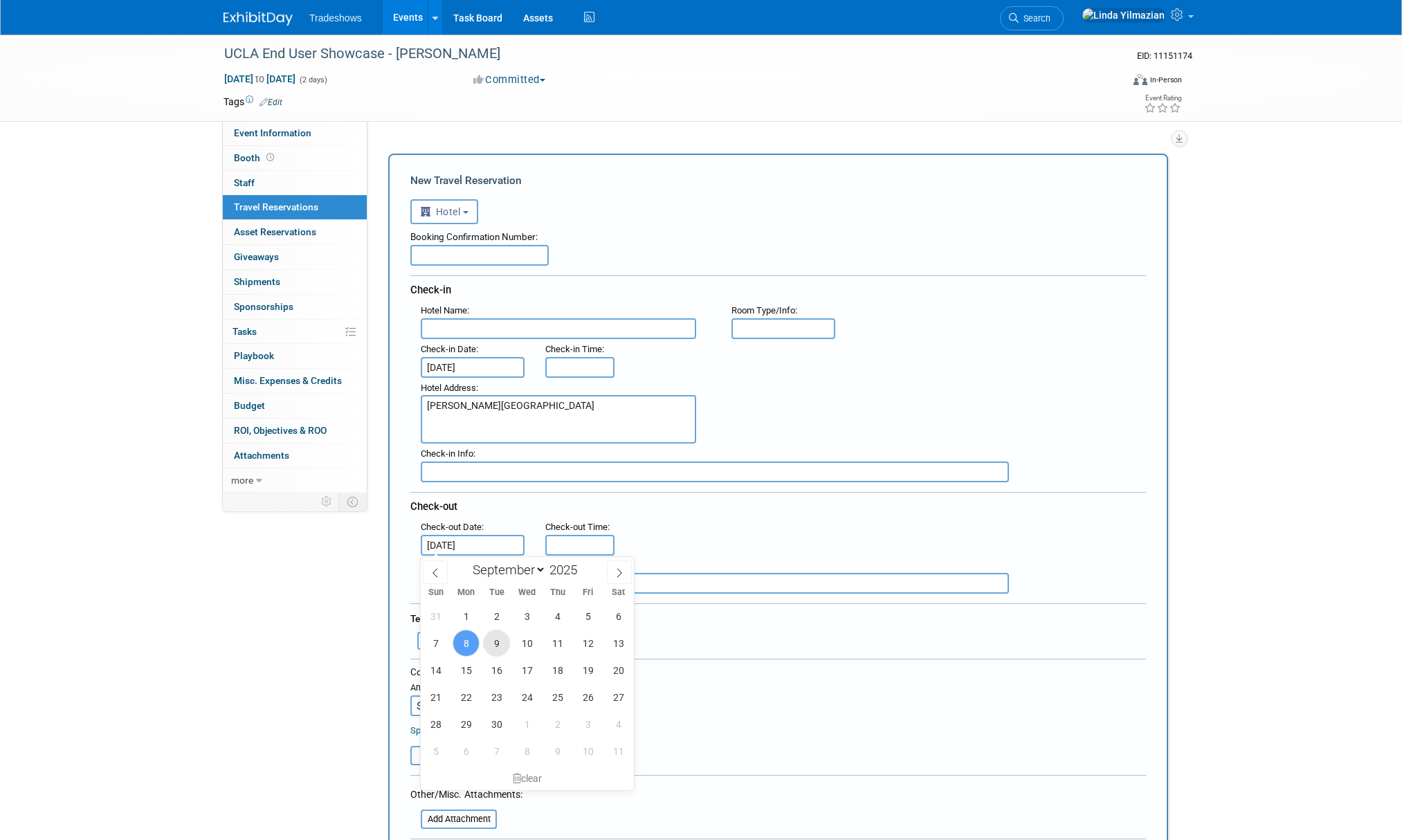
click at [502, 642] on span "9" at bounding box center [496, 643] width 27 height 27
type input "Sep 9, 2025"
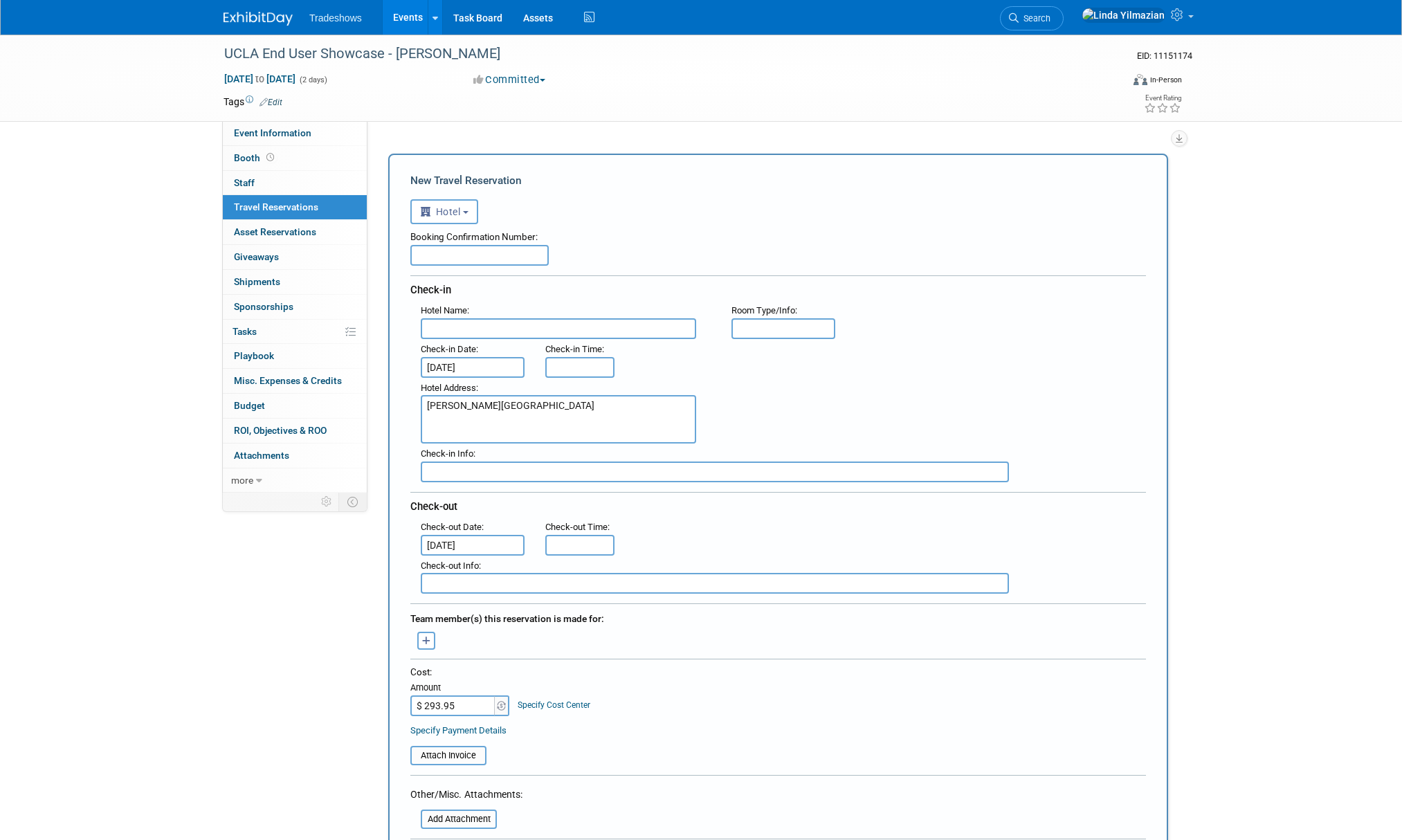
click at [507, 332] on input "text" at bounding box center [559, 328] width 276 height 20
click at [462, 255] on input "text" at bounding box center [480, 255] width 138 height 20
paste input "85873221"
type input "Confirmation 85873221"
click at [455, 422] on textarea "Beverly Hills Marriott" at bounding box center [559, 419] width 276 height 49
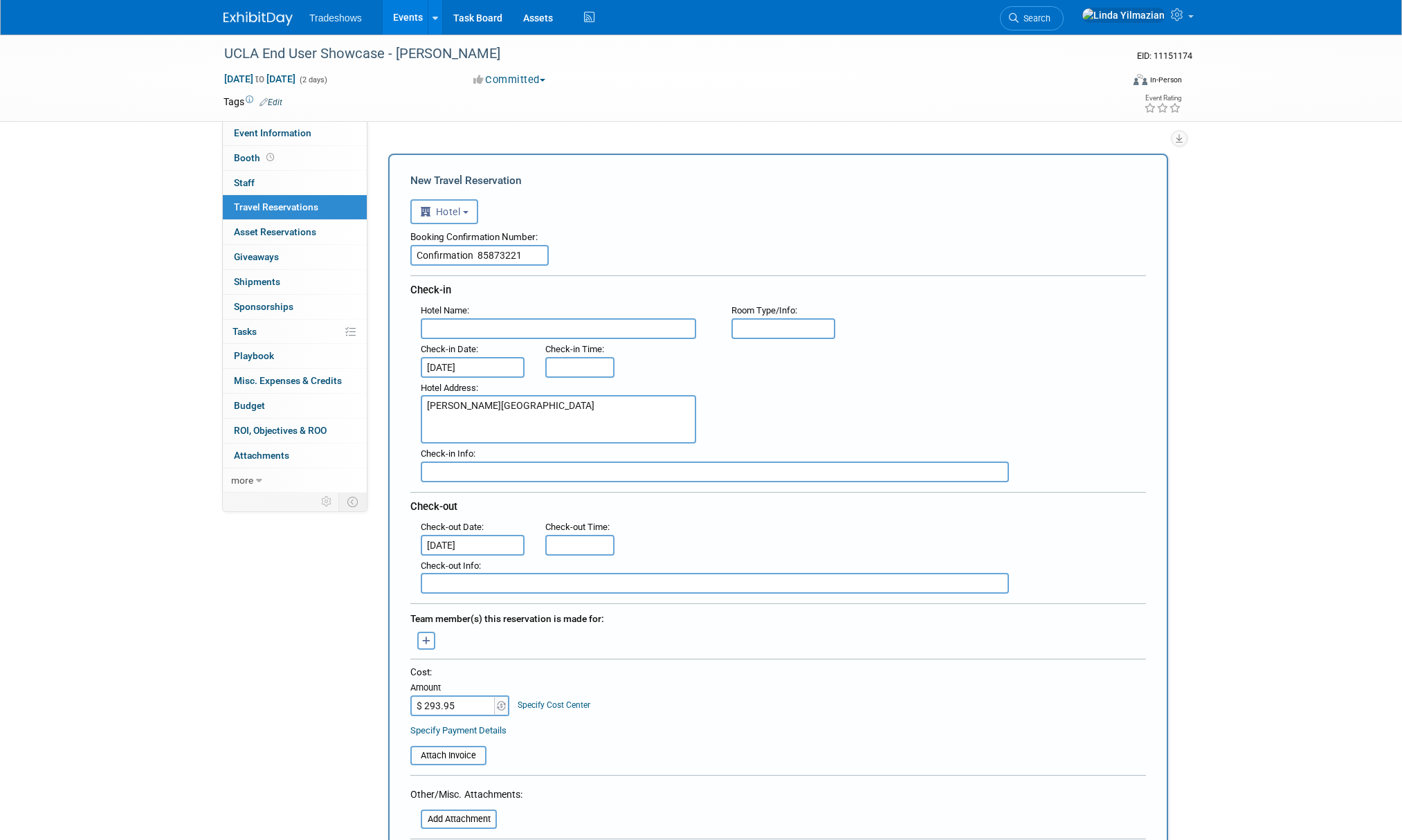
paste textarea "1150 South Beverly Drive Los Angeles, California 90035 USA"
click at [525, 408] on textarea "Beverly Hills Marriott 1150 South Beverly Drive Los Angeles, California 90035" at bounding box center [559, 419] width 276 height 49
click at [538, 420] on textarea "Beverly Hills Marriott 1150 South Beverly Drive Los Angeles, California 90035" at bounding box center [559, 419] width 276 height 49
click at [585, 431] on textarea "Beverly Hills Marriott 1150 South Beverly Drive Los Angeles, California 90035" at bounding box center [559, 419] width 276 height 49
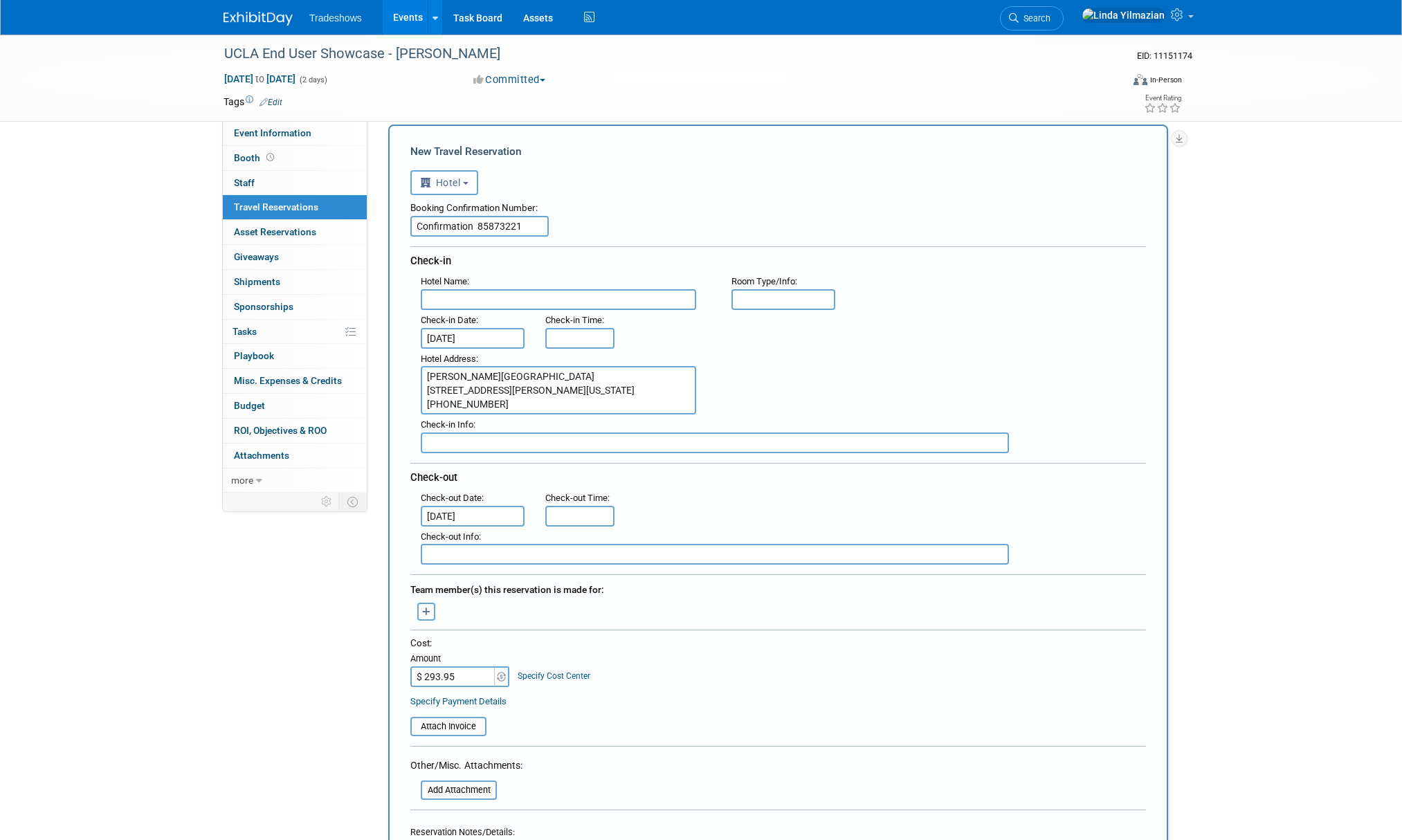
scroll to position [250, 0]
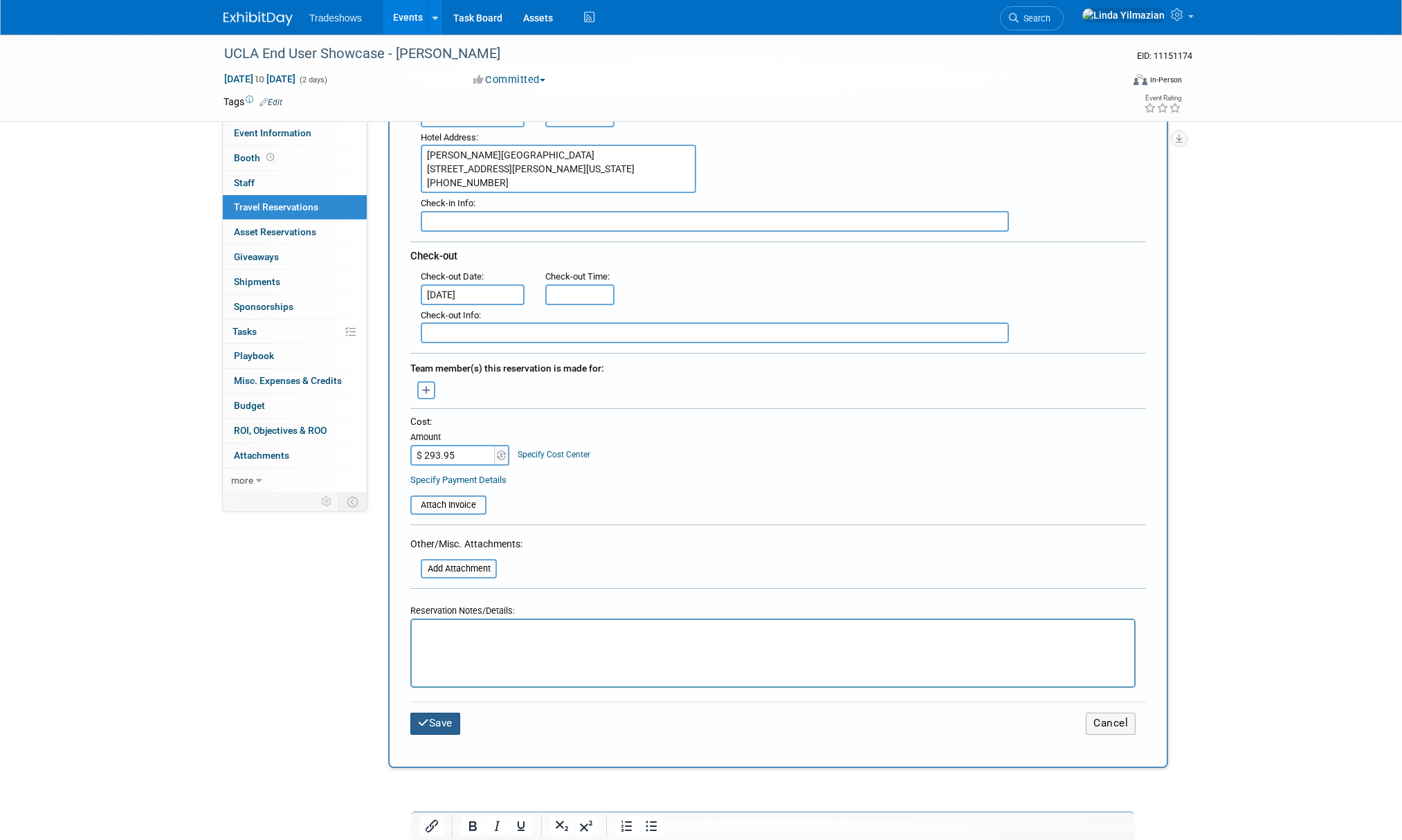
type textarea "Beverly Hills Marriott 1150 South Beverly Drive Los Angeles, California 90035 3…"
click at [453, 731] on button "Save" at bounding box center [435, 724] width 50 height 21
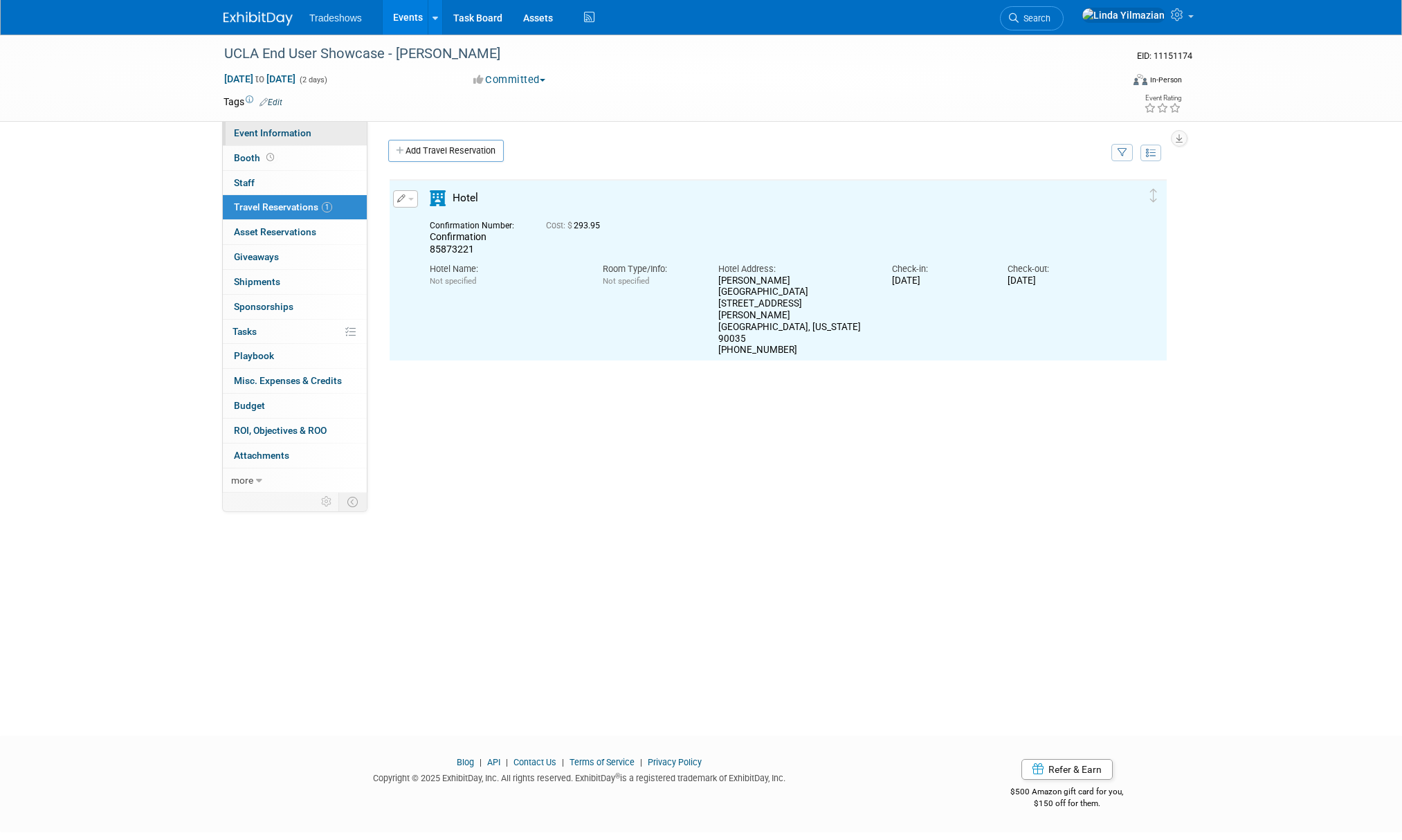
scroll to position [0, 0]
click at [273, 130] on span "Event Information" at bounding box center [273, 133] width 78 height 11
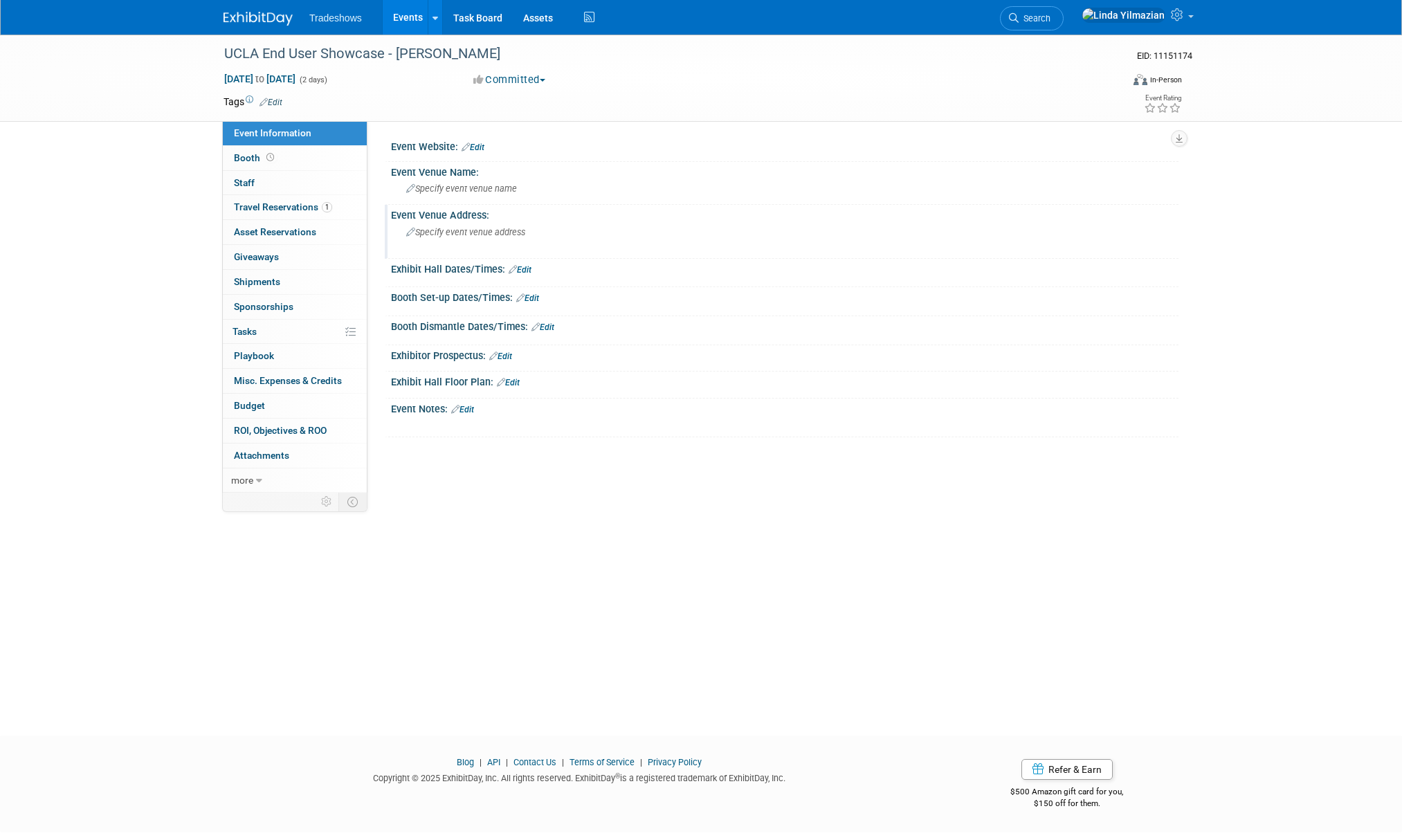
click at [428, 238] on div "Specify event venue address" at bounding box center [555, 237] width 307 height 32
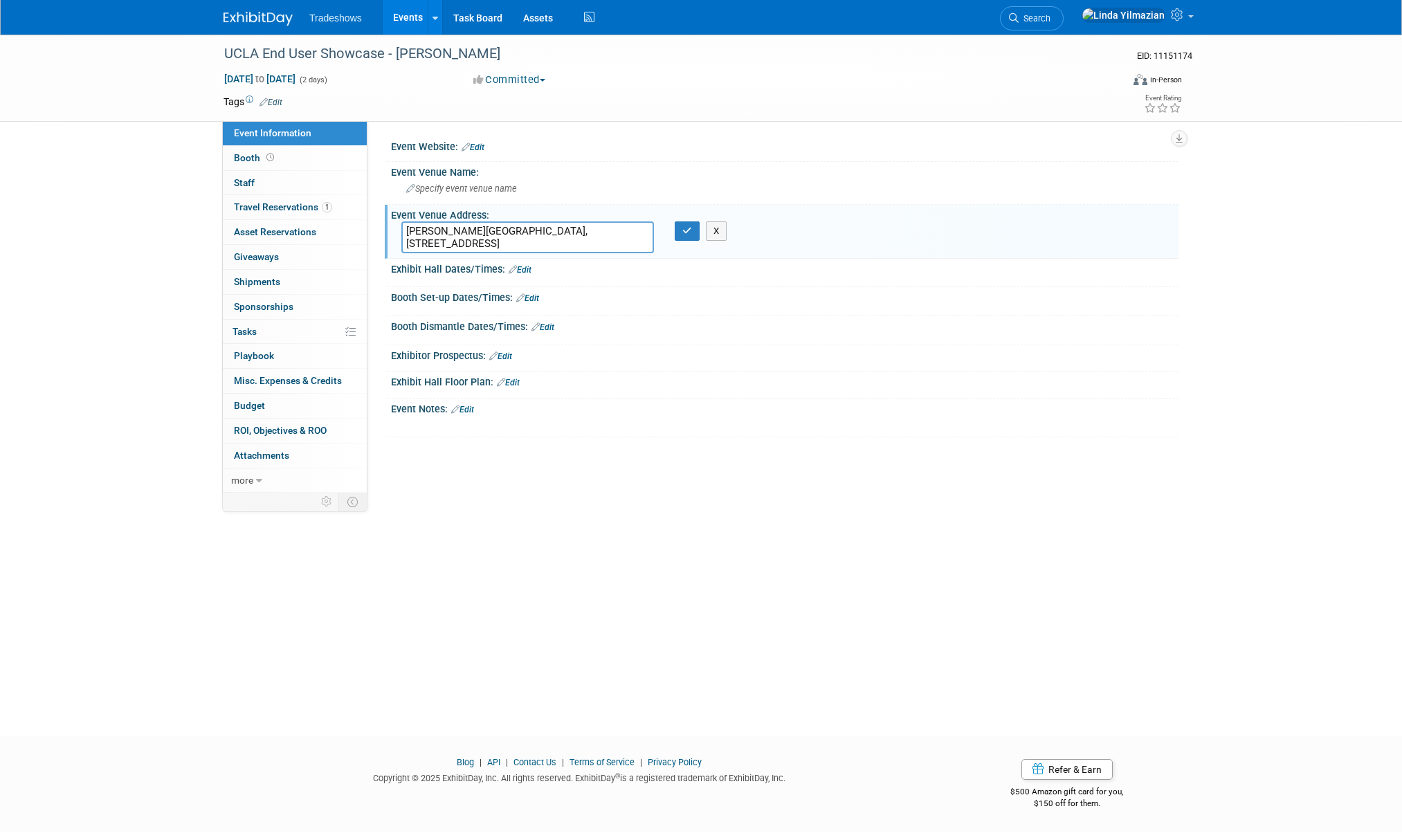
drag, startPoint x: 534, startPoint y: 230, endPoint x: 398, endPoint y: 230, distance: 136.0
click at [398, 230] on div "James West Alumni Center, 325 Westwood Plaza, Los Angeles, 90095" at bounding box center [528, 237] width 274 height 32
type textarea "325 Westwood Plaza, Los Angeles, 90095"
click at [429, 186] on span "Specify event venue name" at bounding box center [461, 188] width 111 height 11
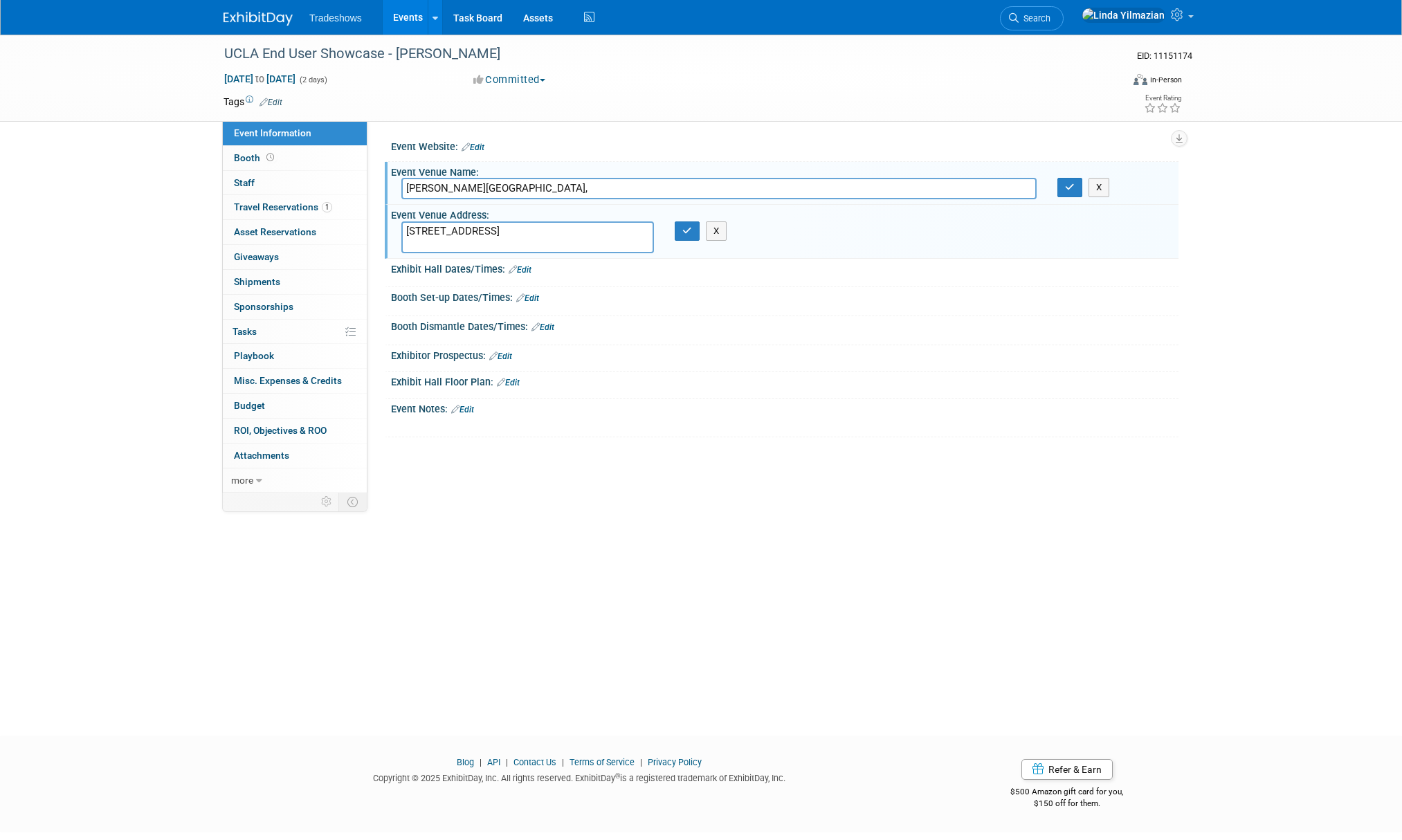
type input "James West Alumni Center,"
click at [510, 232] on textarea "325 Westwood Plaza, Los Angeles, 90095" at bounding box center [528, 237] width 252 height 32
type textarea "325 Westwood Plaza Los Angeles, 90095"
drag, startPoint x: 688, startPoint y: 236, endPoint x: 743, endPoint y: 234, distance: 55.0
click at [688, 236] on button "button" at bounding box center [687, 231] width 25 height 19
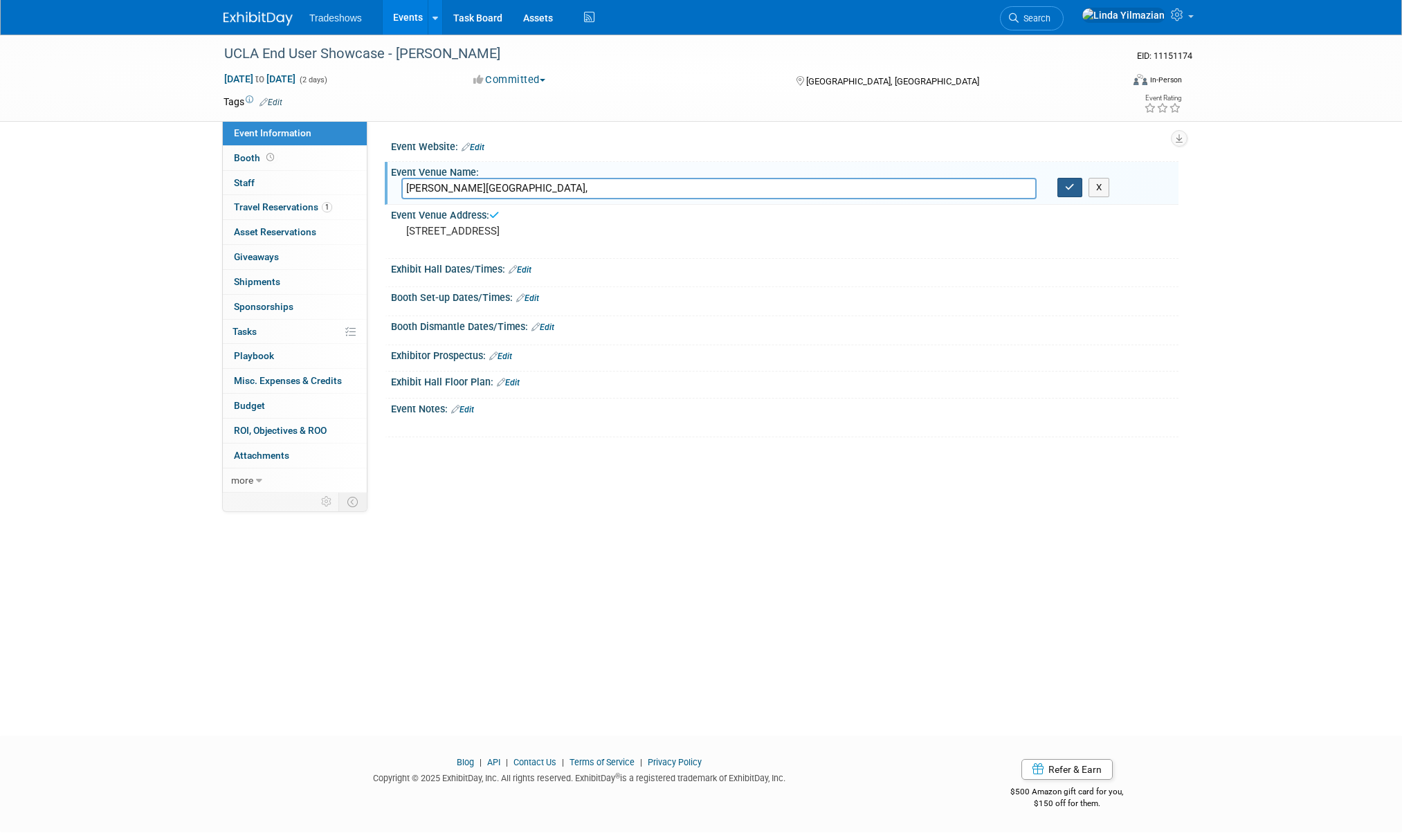
drag, startPoint x: 1066, startPoint y: 191, endPoint x: 1031, endPoint y: 186, distance: 35.4
click at [1065, 190] on icon "button" at bounding box center [1070, 187] width 10 height 9
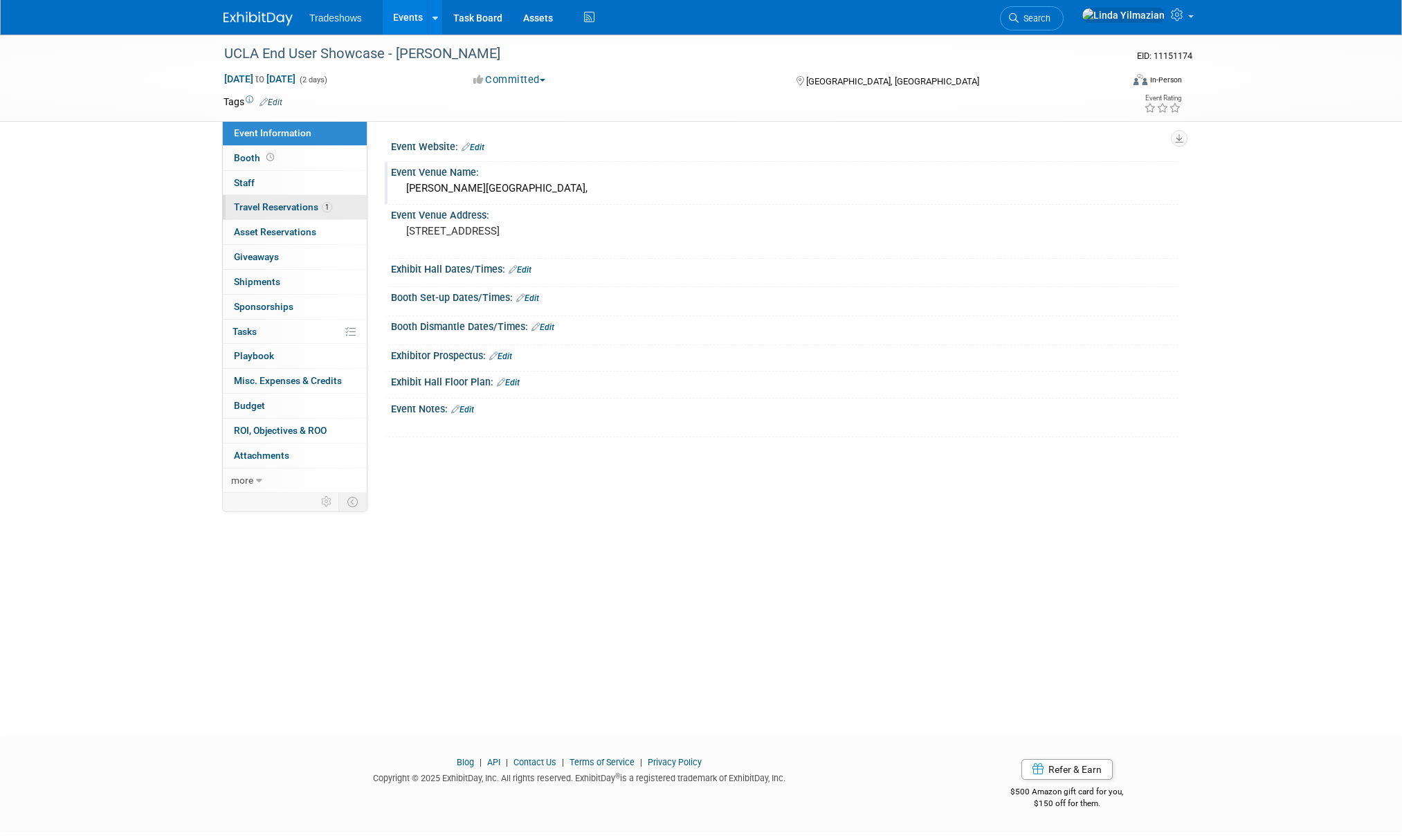
click at [246, 209] on span "Travel Reservations 1" at bounding box center [283, 207] width 98 height 11
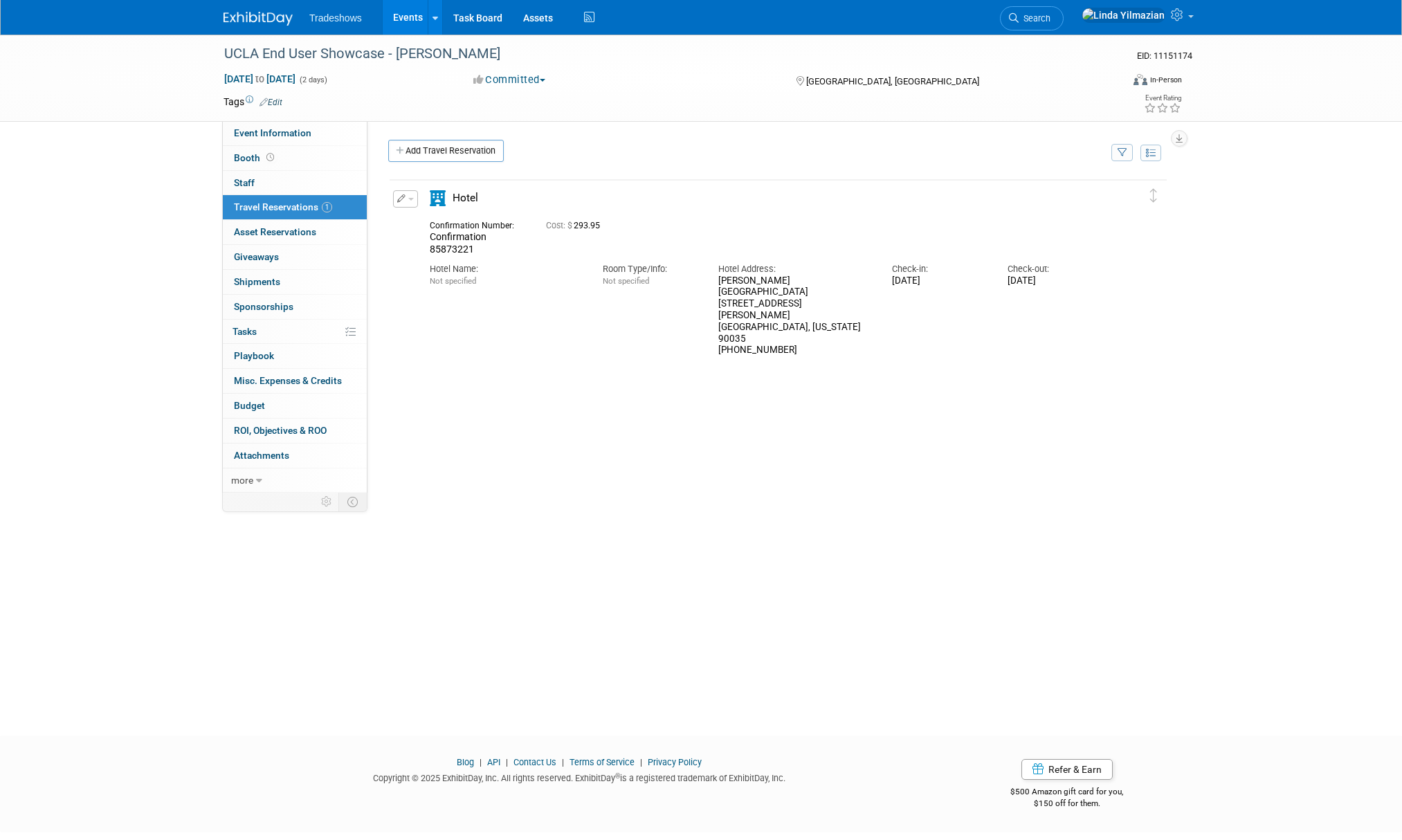
click at [402, 197] on icon "button" at bounding box center [401, 199] width 9 height 8
click at [417, 217] on button "Edit Reservation" at bounding box center [452, 223] width 117 height 20
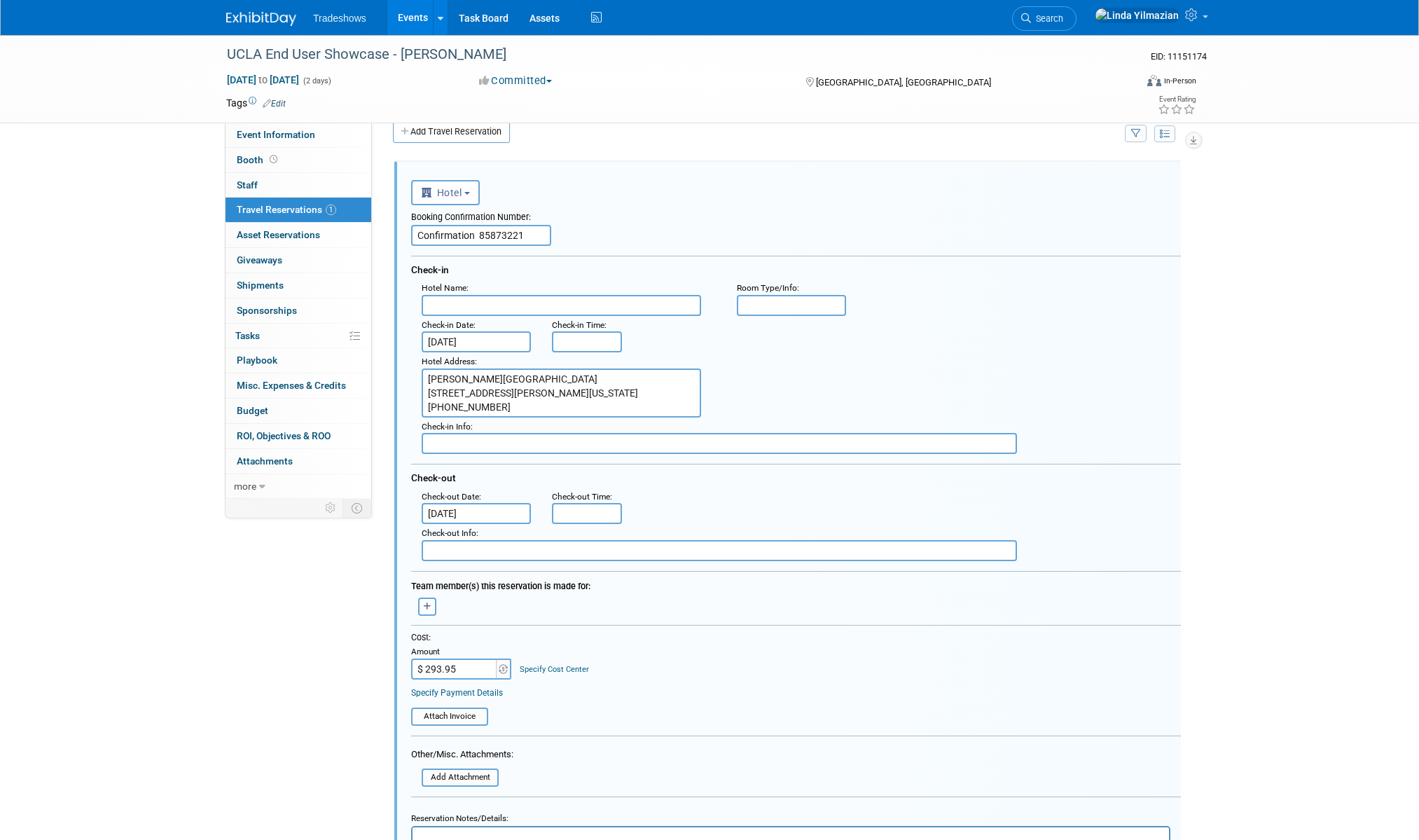
scroll to position [23, 0]
drag, startPoint x: 514, startPoint y: 374, endPoint x: 410, endPoint y: 372, distance: 104.0
click at [411, 372] on div "Hotel Address : Beverly Hills Marriott 1150 South Beverly Drive Los Angeles, Ca…" at bounding box center [569, 383] width 315 height 65
type textarea "1150 South Beverly Drive Los Angeles, California 90035 310-553-6561"
paste input "Beverly Hills Marriott"
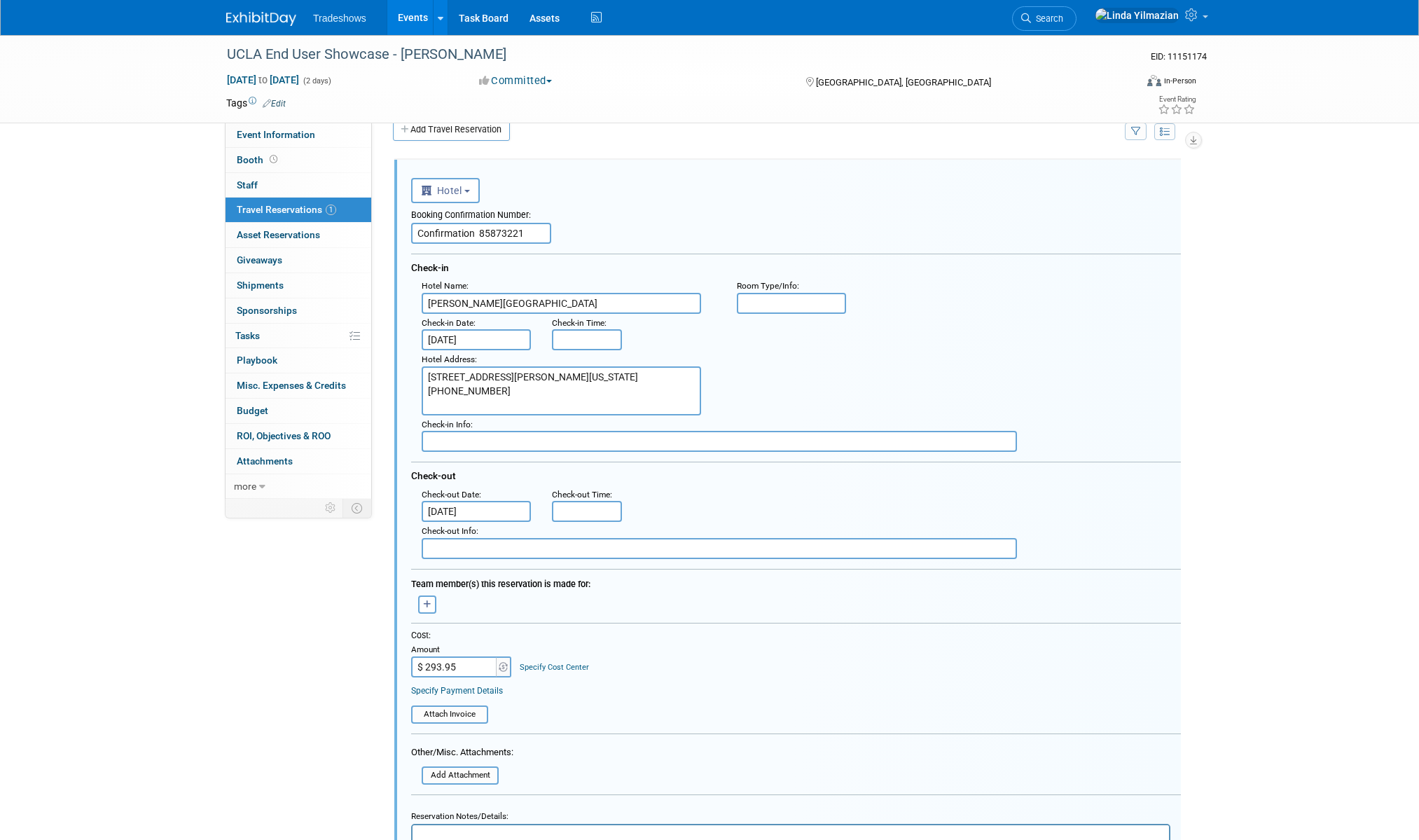
type input "Beverly Hills Marriott"
click at [443, 382] on textarea "Beverly Hills Marriott 1150 South Beverly Drive Los Angeles, California 90035 3…" at bounding box center [562, 390] width 280 height 49
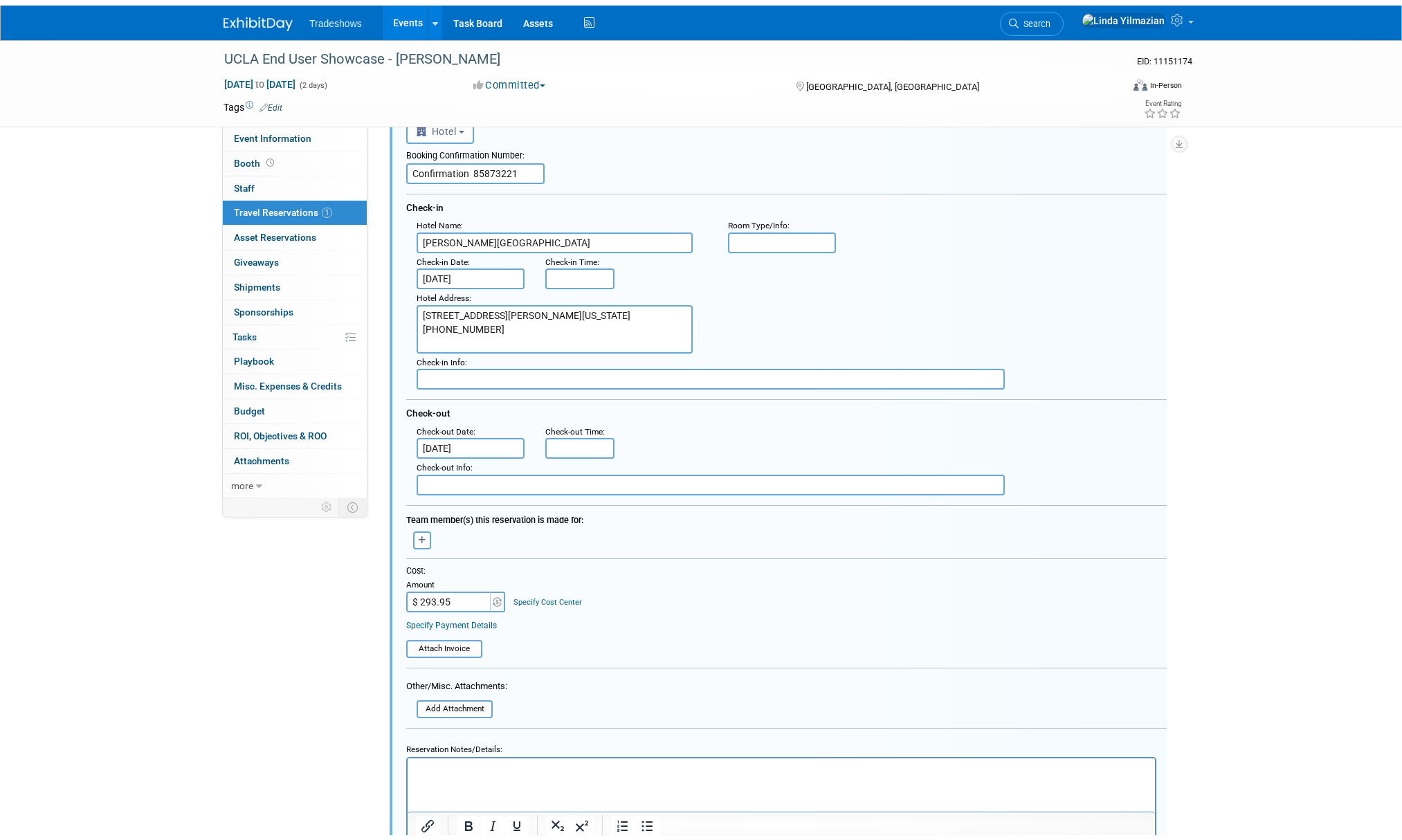
scroll to position [296, 0]
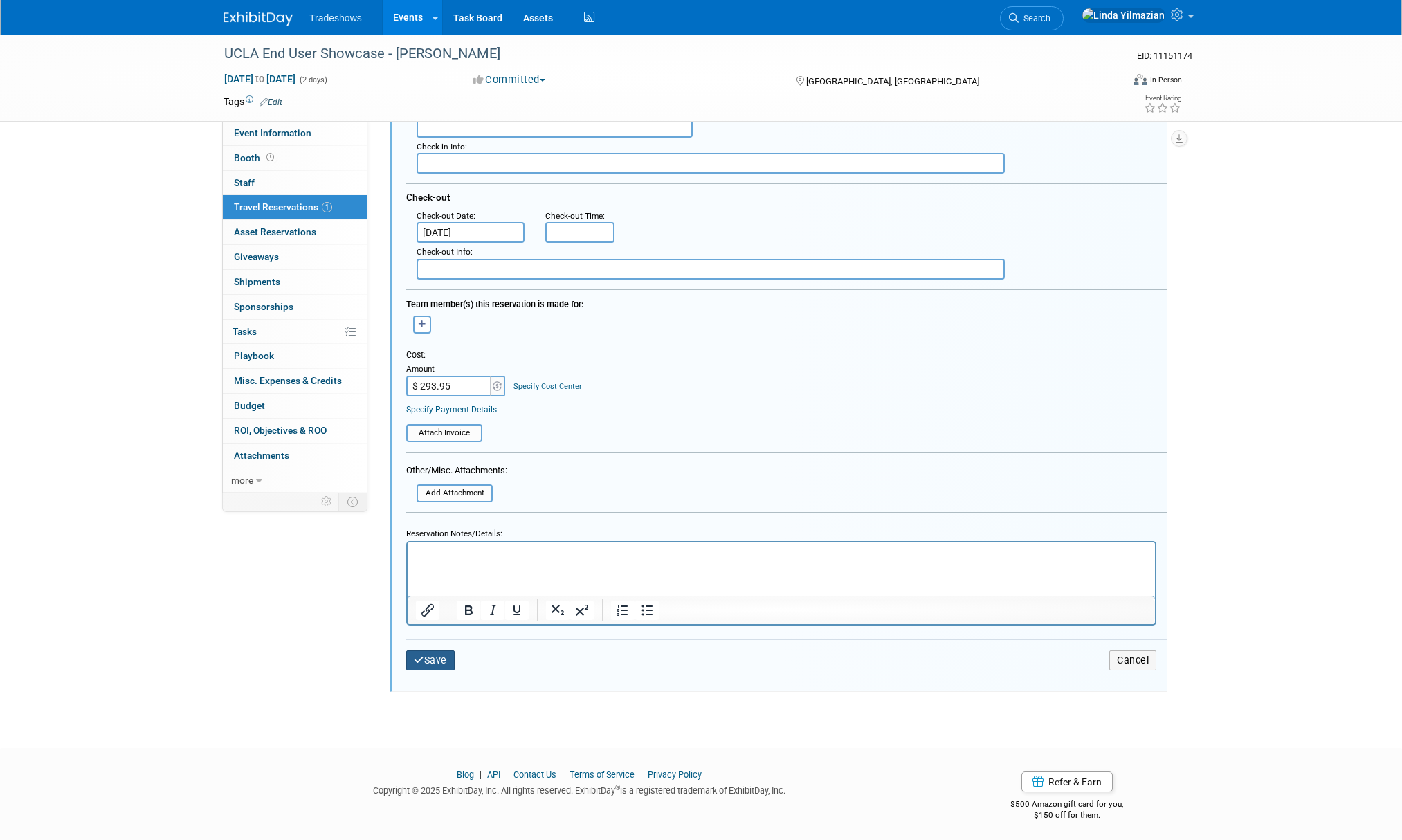
type textarea "1150 South Beverly Drive Los Angeles, California 90035 310-553-6561"
click at [416, 659] on icon "submit" at bounding box center [419, 660] width 11 height 10
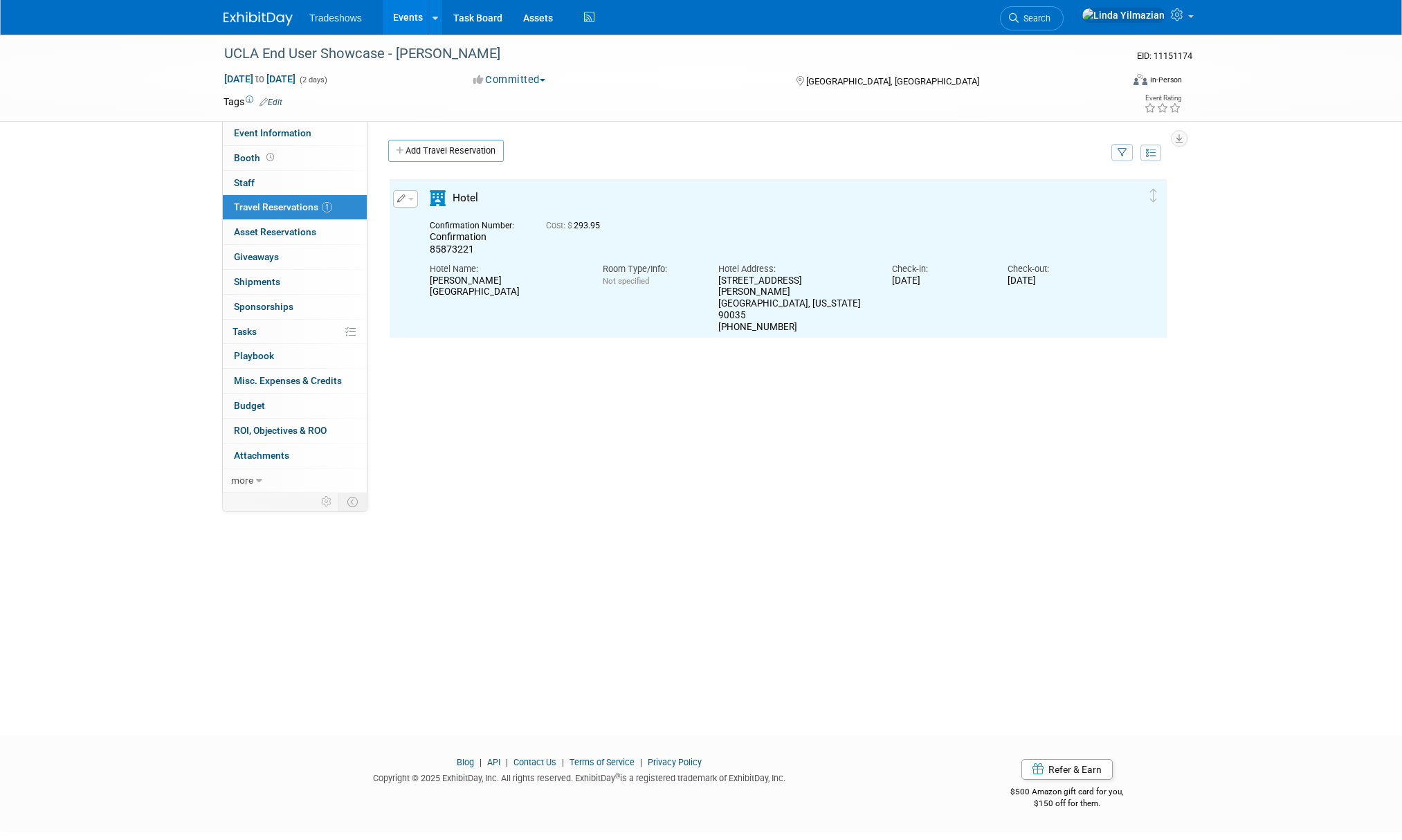
scroll to position [0, 0]
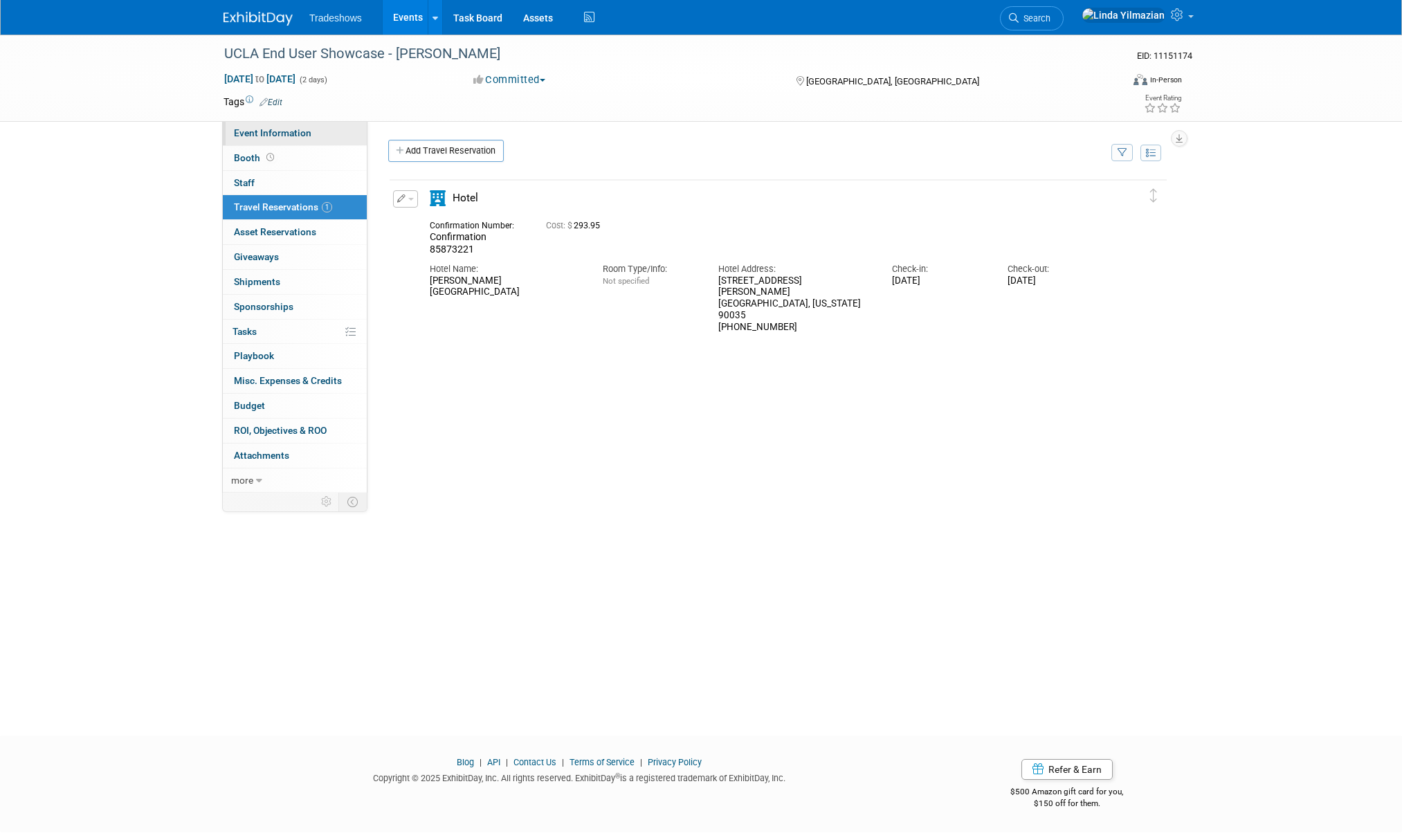
click at [262, 135] on span "Event Information" at bounding box center [273, 133] width 78 height 11
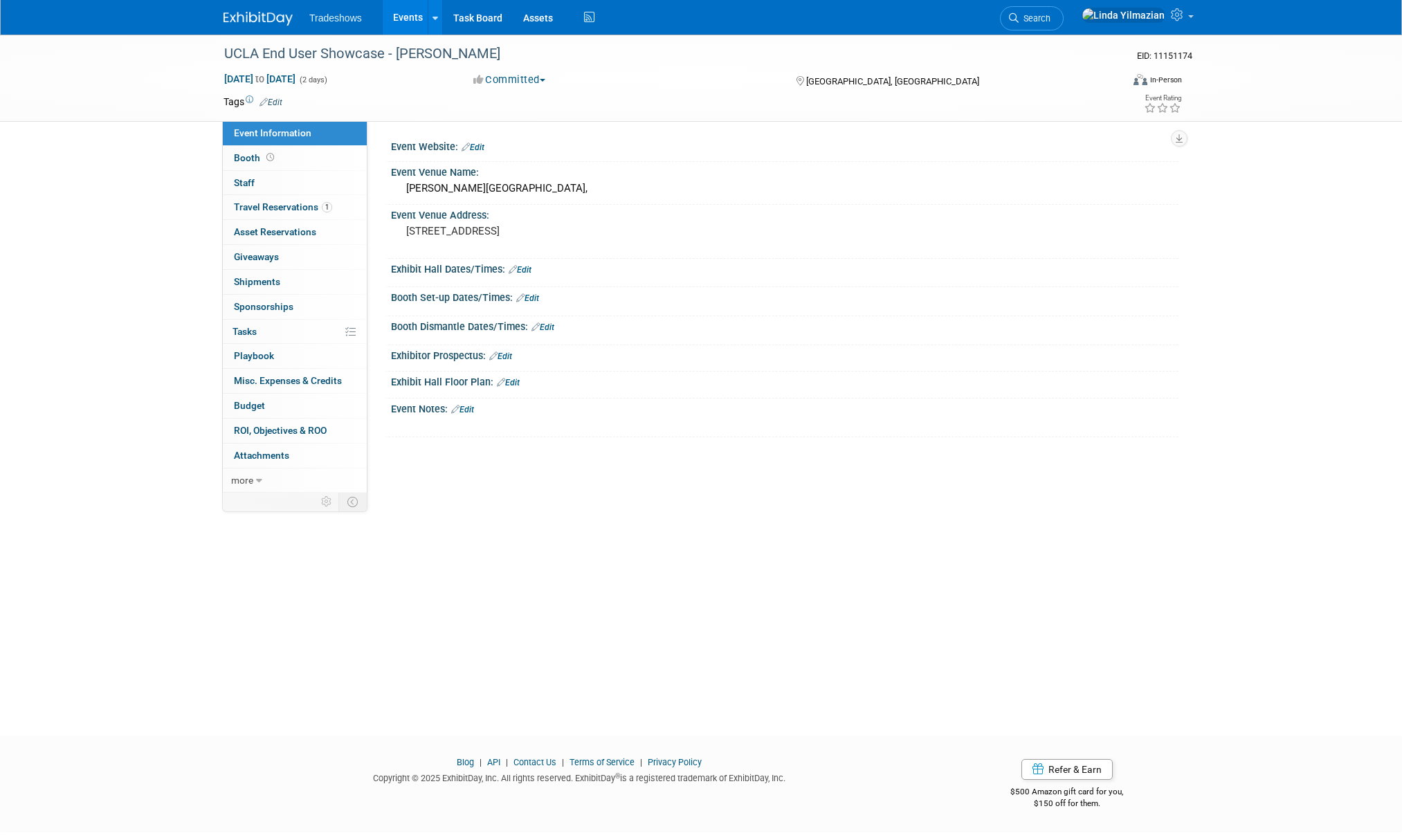
click at [530, 274] on link "Edit" at bounding box center [520, 270] width 23 height 10
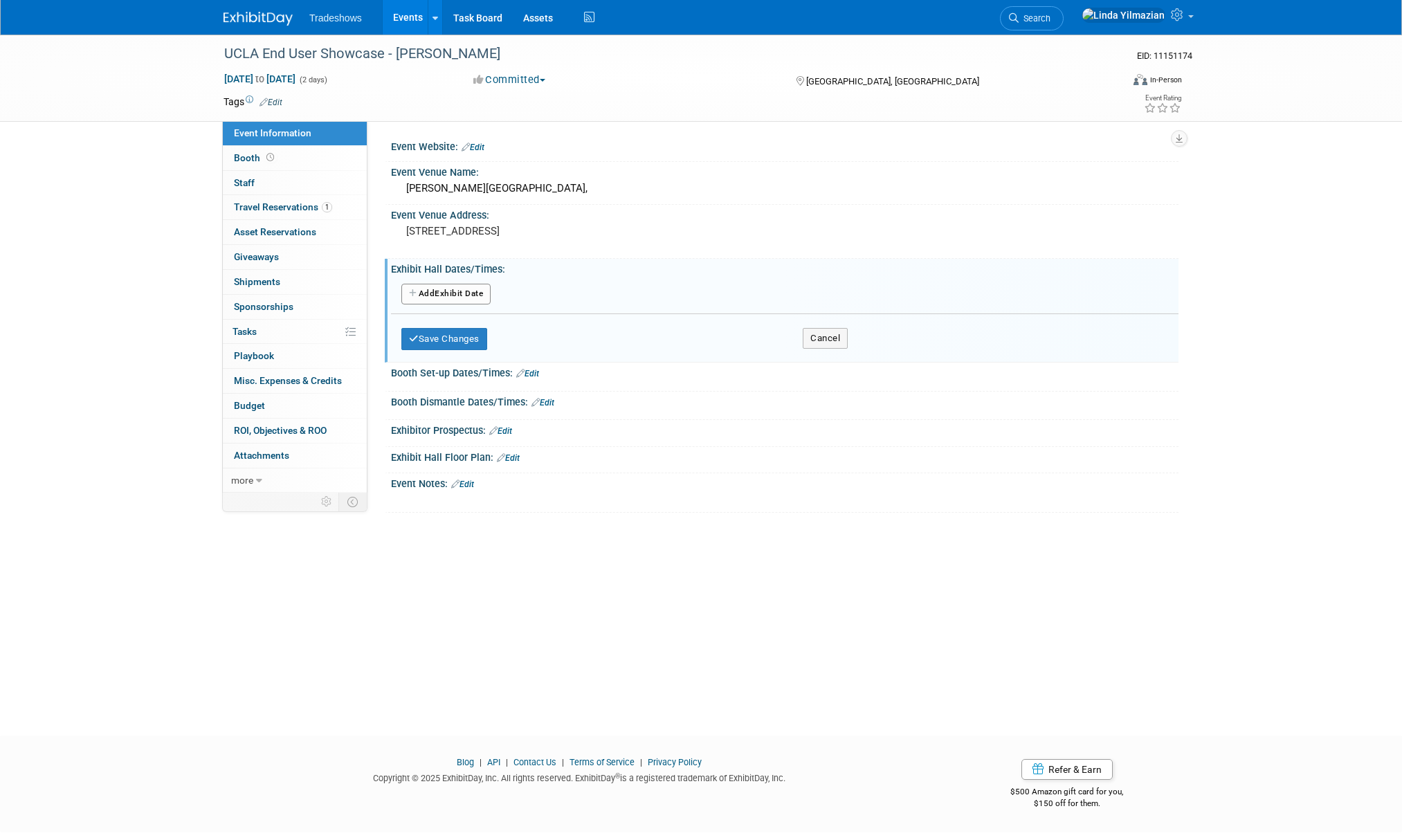
click at [451, 299] on button "Add Another Exhibit Date" at bounding box center [446, 293] width 90 height 20
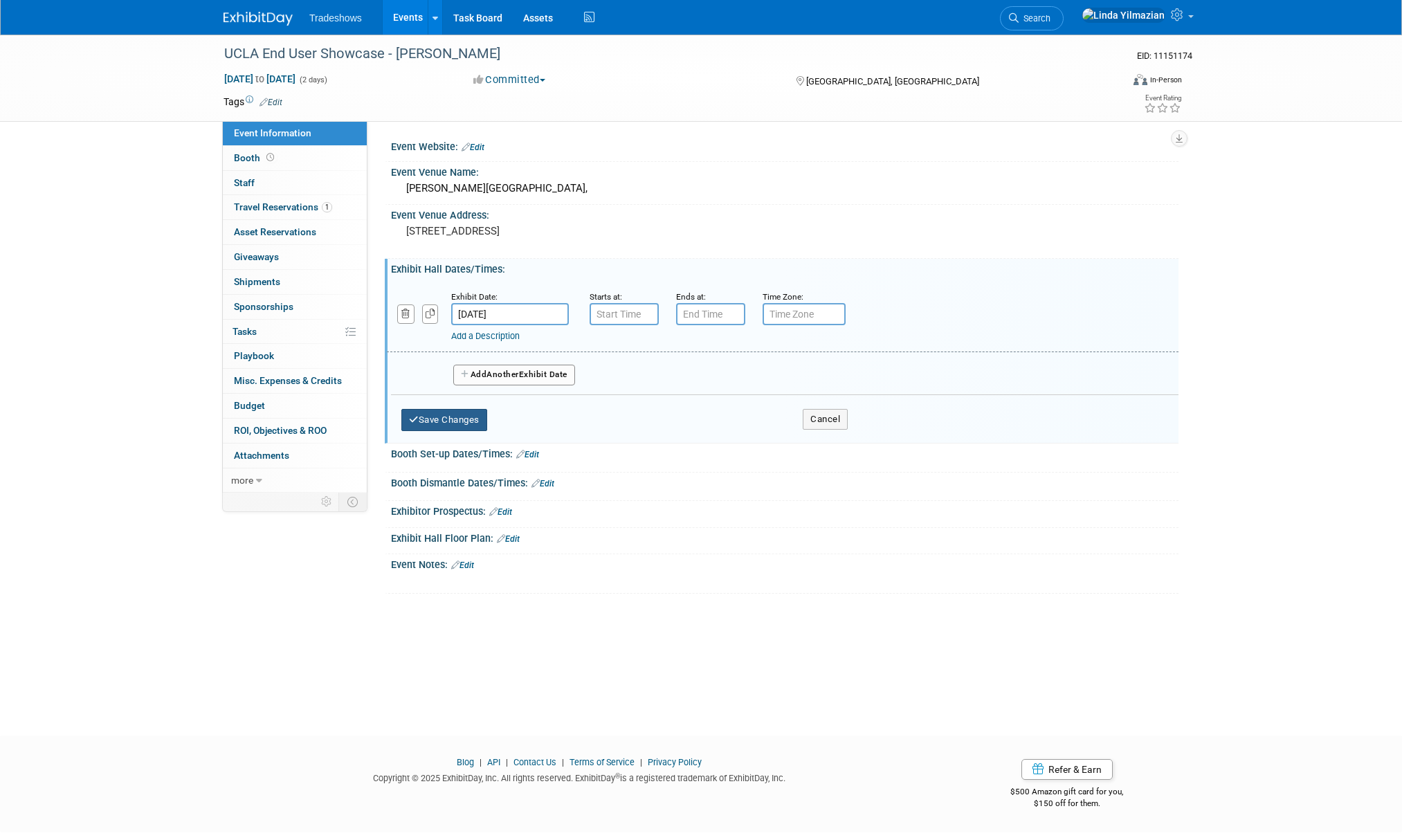
click at [461, 419] on button "Save Changes" at bounding box center [444, 420] width 86 height 22
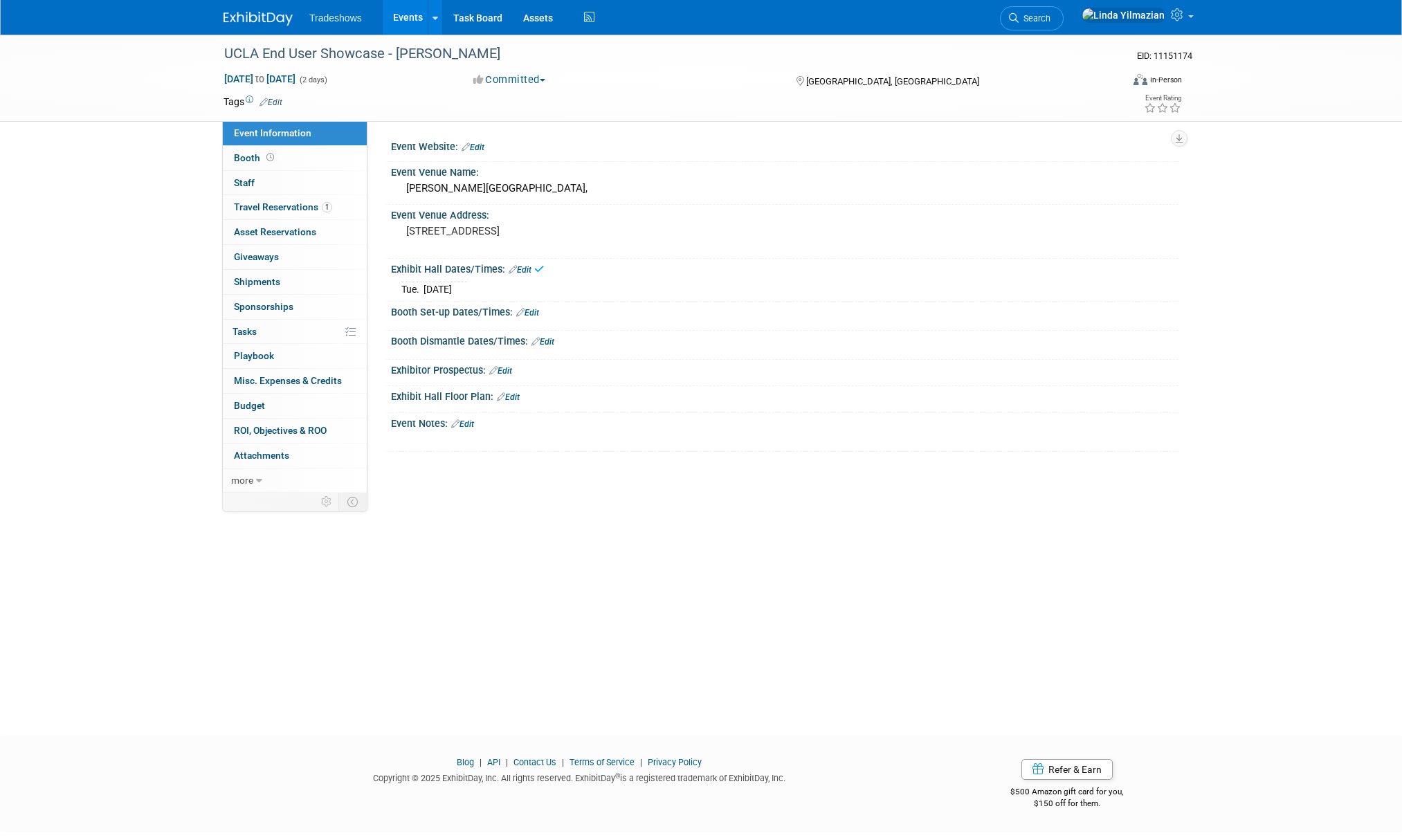
click at [532, 315] on link "Edit" at bounding box center [528, 313] width 23 height 10
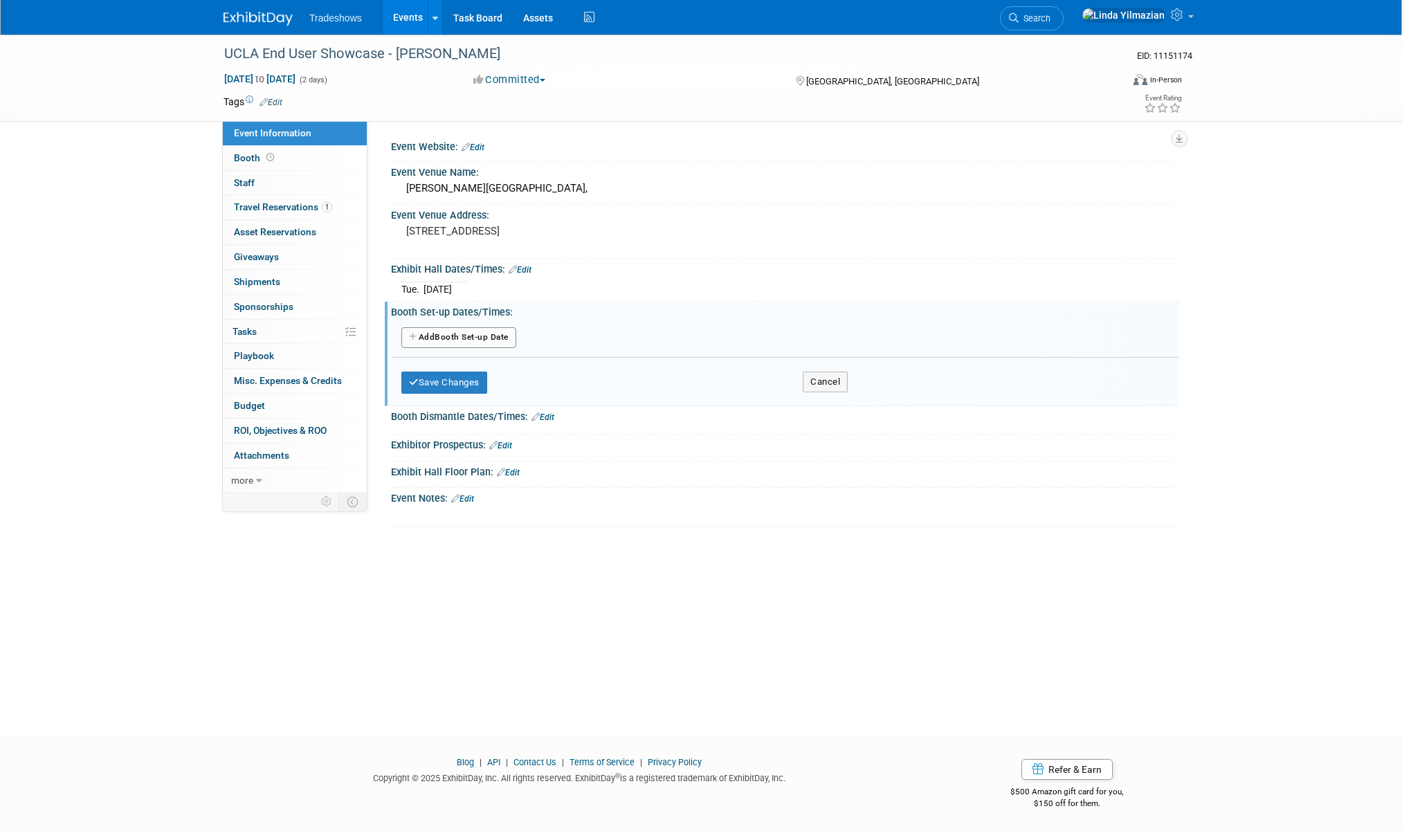
click at [453, 333] on button "Add Another Booth Set-up Date" at bounding box center [458, 337] width 115 height 20
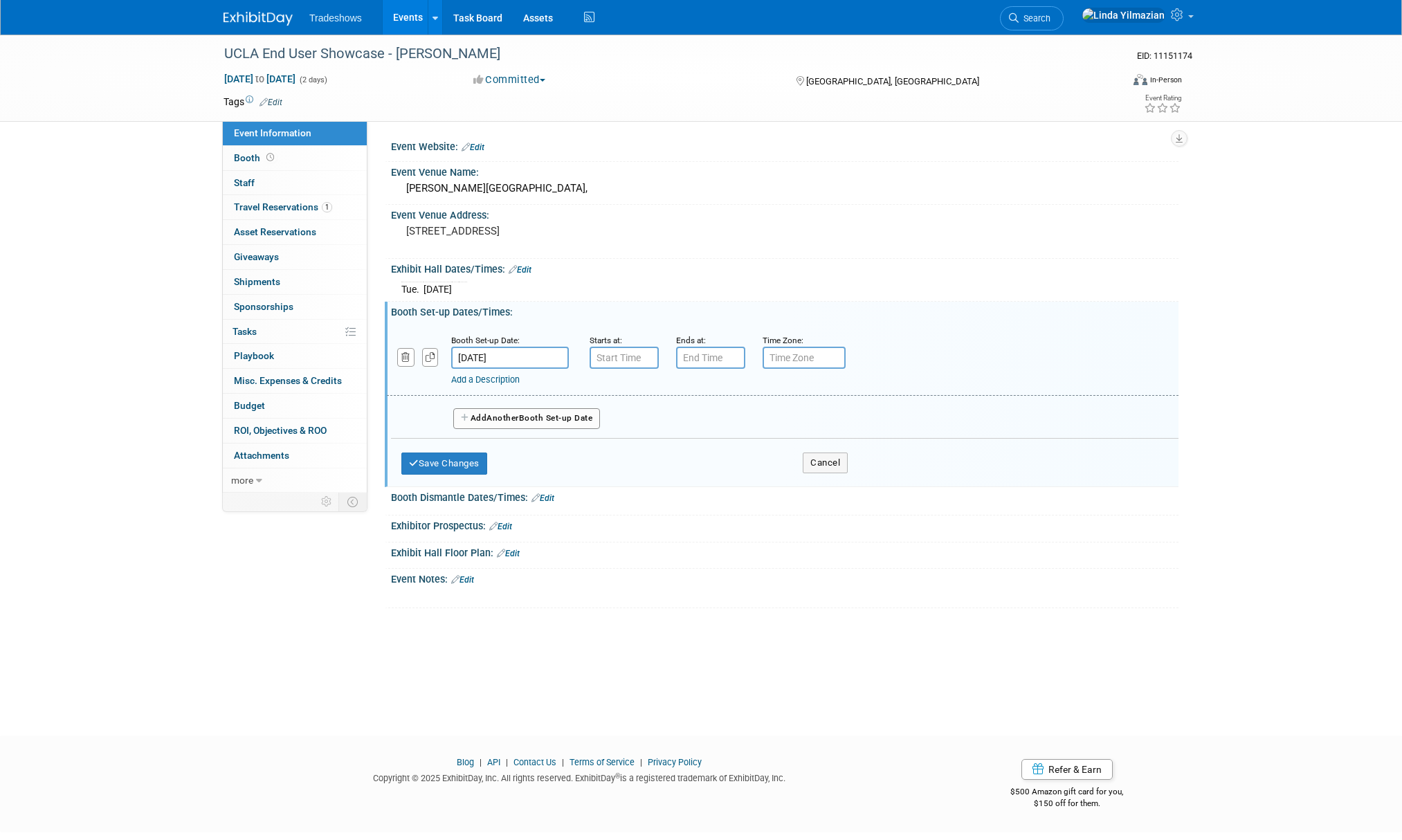
click at [461, 475] on div "Save Changes Cancel" at bounding box center [624, 460] width 446 height 43
click at [459, 464] on button "Save Changes" at bounding box center [444, 463] width 86 height 22
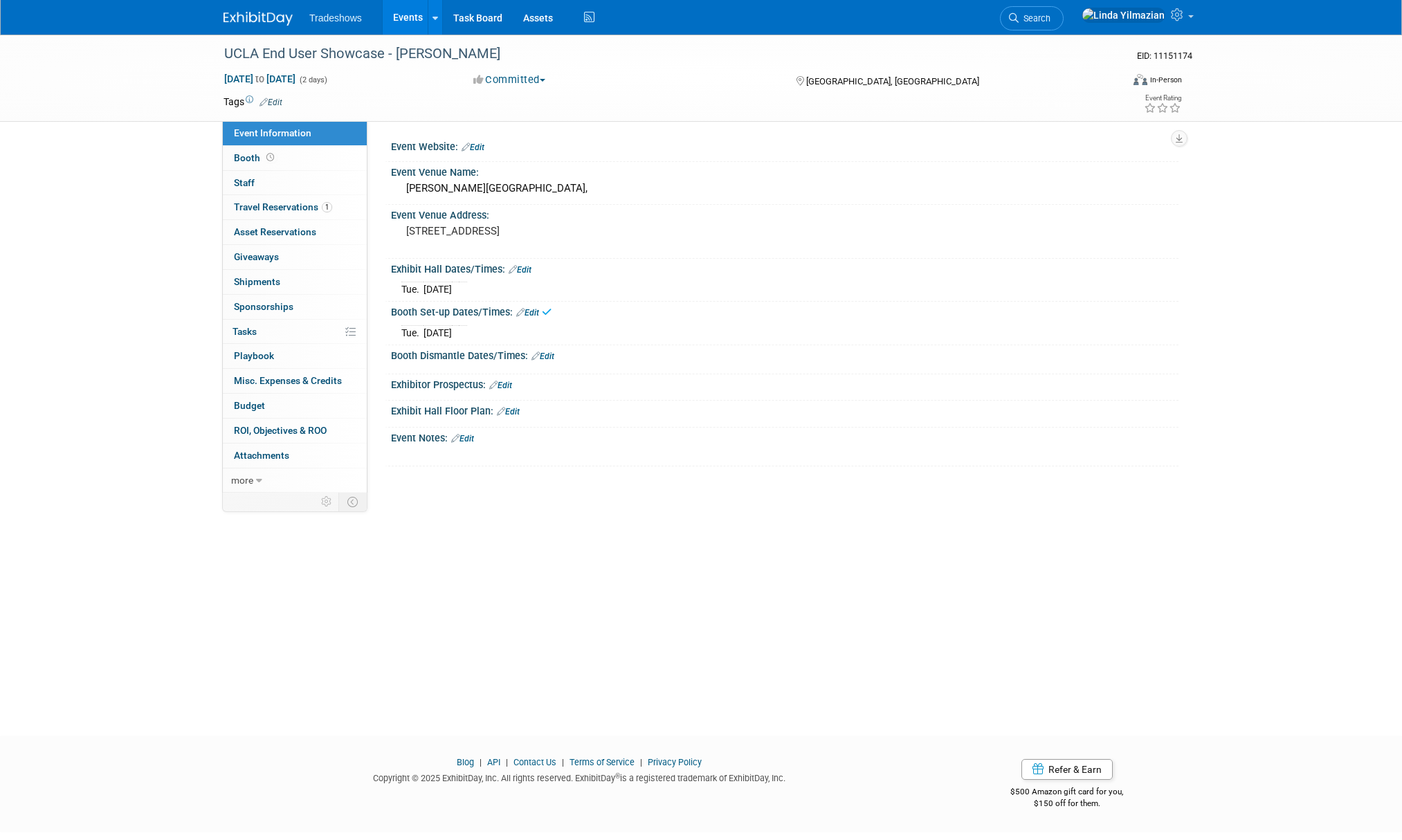
click at [551, 360] on link "Edit" at bounding box center [543, 356] width 23 height 10
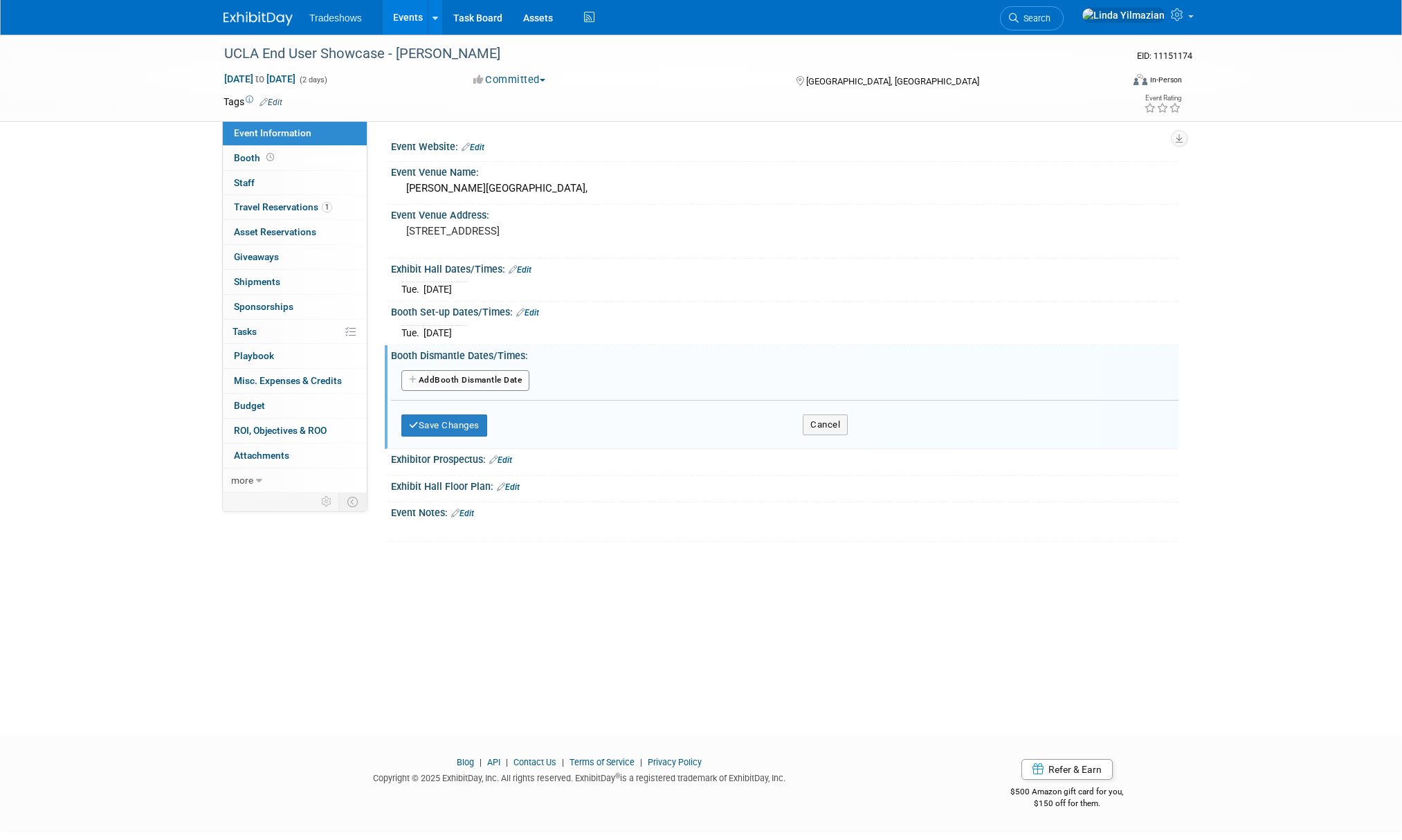
click at [453, 385] on button "Add Another Booth Dismantle Date" at bounding box center [465, 380] width 128 height 20
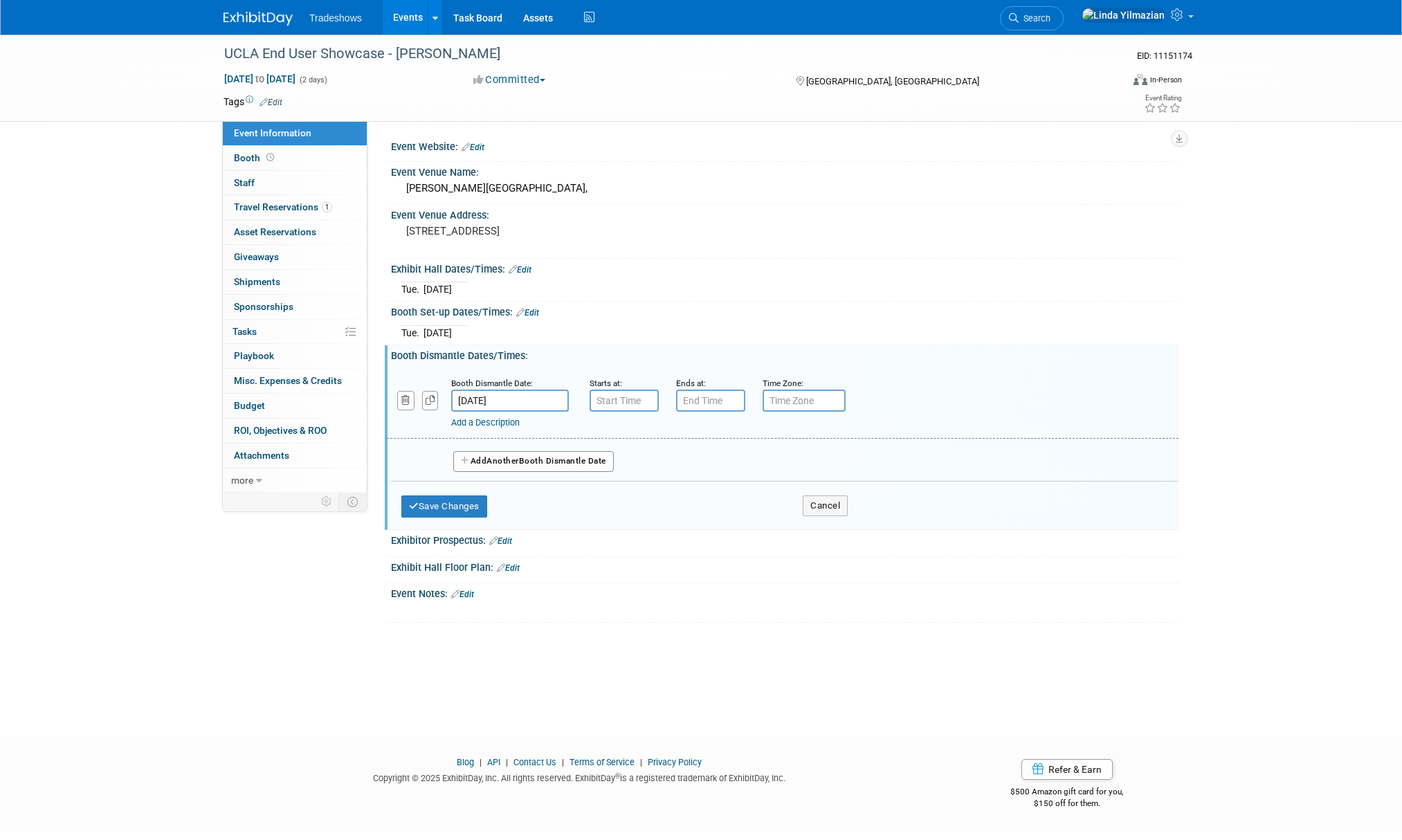
click at [505, 398] on input "Sep 10, 2025" at bounding box center [510, 400] width 118 height 22
click at [531, 494] on span "9" at bounding box center [527, 499] width 27 height 27
type input "Sep 9, 2025"
click at [624, 404] on input "7:00 AM" at bounding box center [624, 400] width 69 height 22
click at [619, 437] on span at bounding box center [622, 435] width 24 height 24
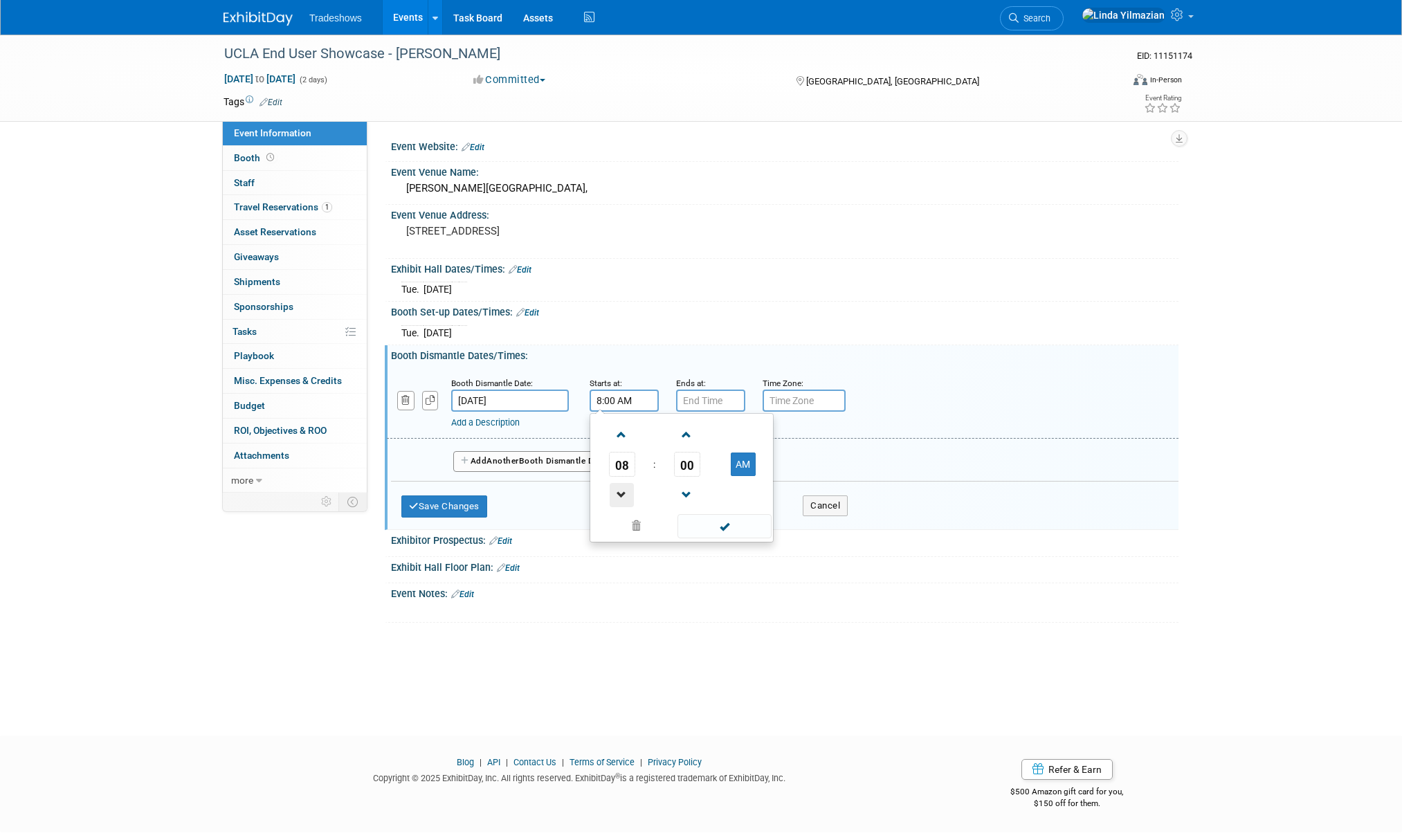
click at [622, 501] on span at bounding box center [622, 495] width 24 height 24
click at [621, 501] on span at bounding box center [622, 495] width 24 height 24
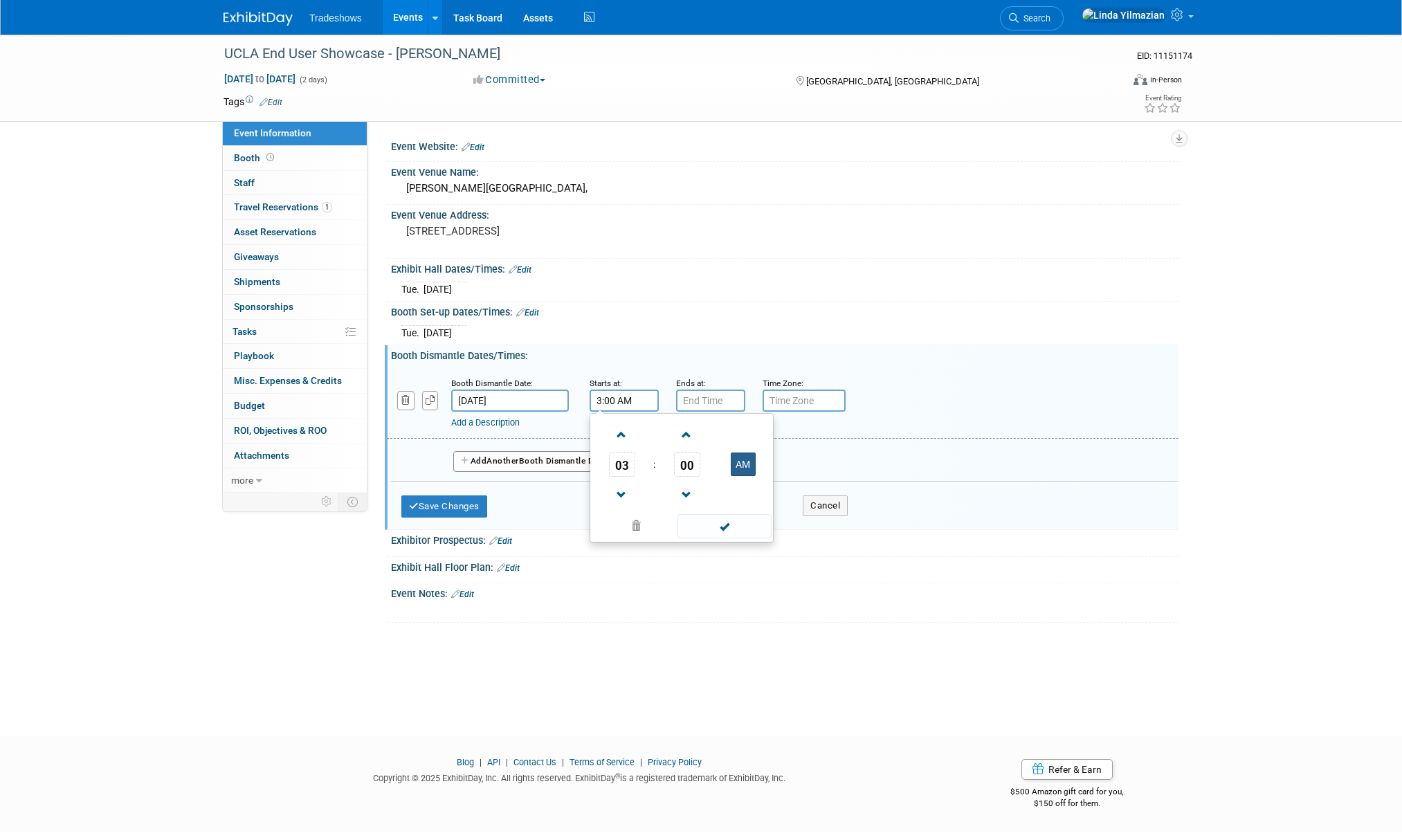
click at [749, 469] on button "AM" at bounding box center [743, 464] width 25 height 23
type input "3:00 PM"
click at [736, 523] on span at bounding box center [724, 526] width 93 height 24
click at [533, 312] on link "Edit" at bounding box center [528, 313] width 23 height 10
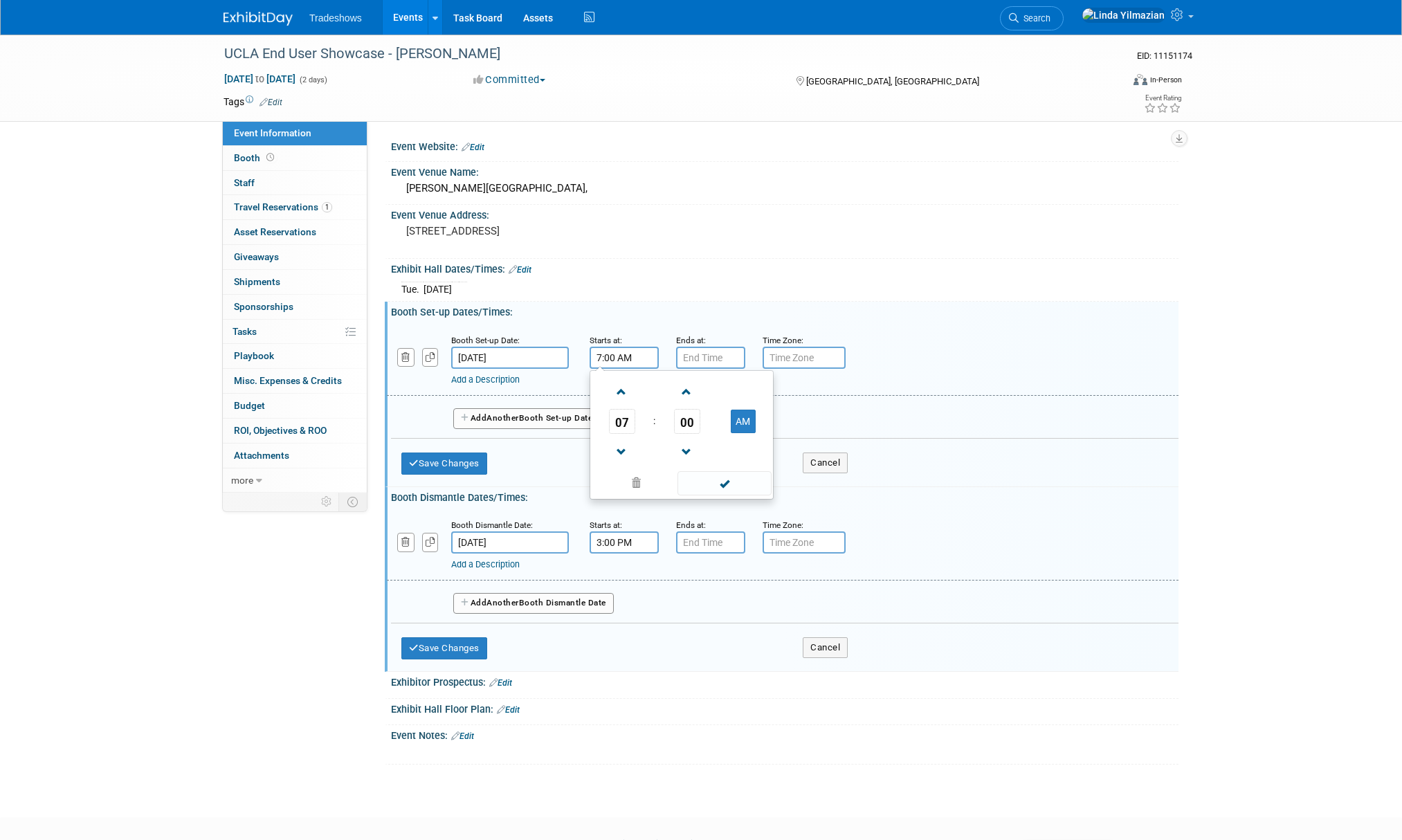
click at [619, 354] on input "7:00 AM" at bounding box center [624, 358] width 69 height 22
click at [616, 385] on span at bounding box center [622, 392] width 24 height 24
click at [685, 389] on span at bounding box center [687, 392] width 24 height 24
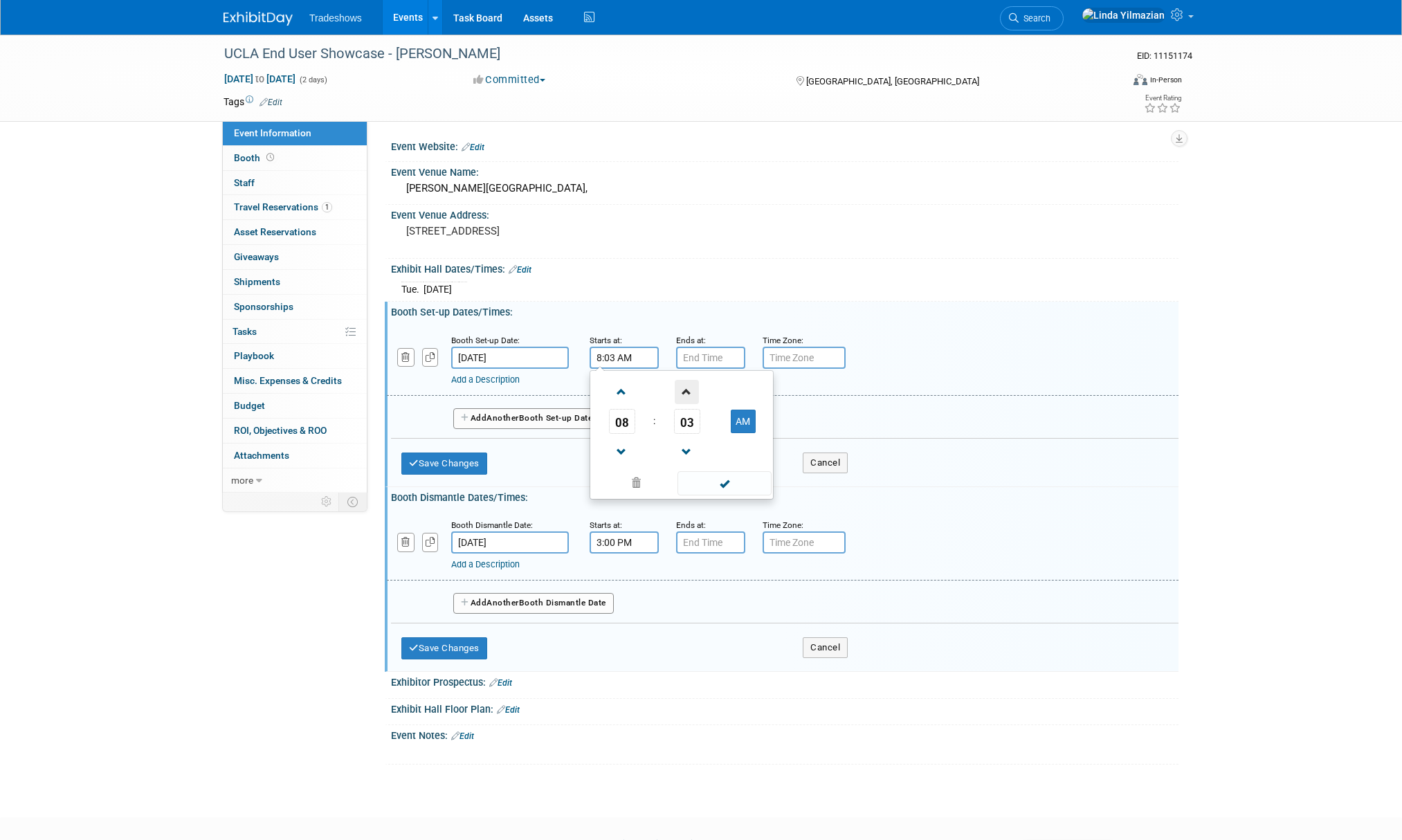
click at [685, 389] on span at bounding box center [687, 392] width 24 height 24
click at [685, 389] on span at bounding box center [687, 392] width 24 height 24
click at [683, 389] on span at bounding box center [687, 392] width 24 height 24
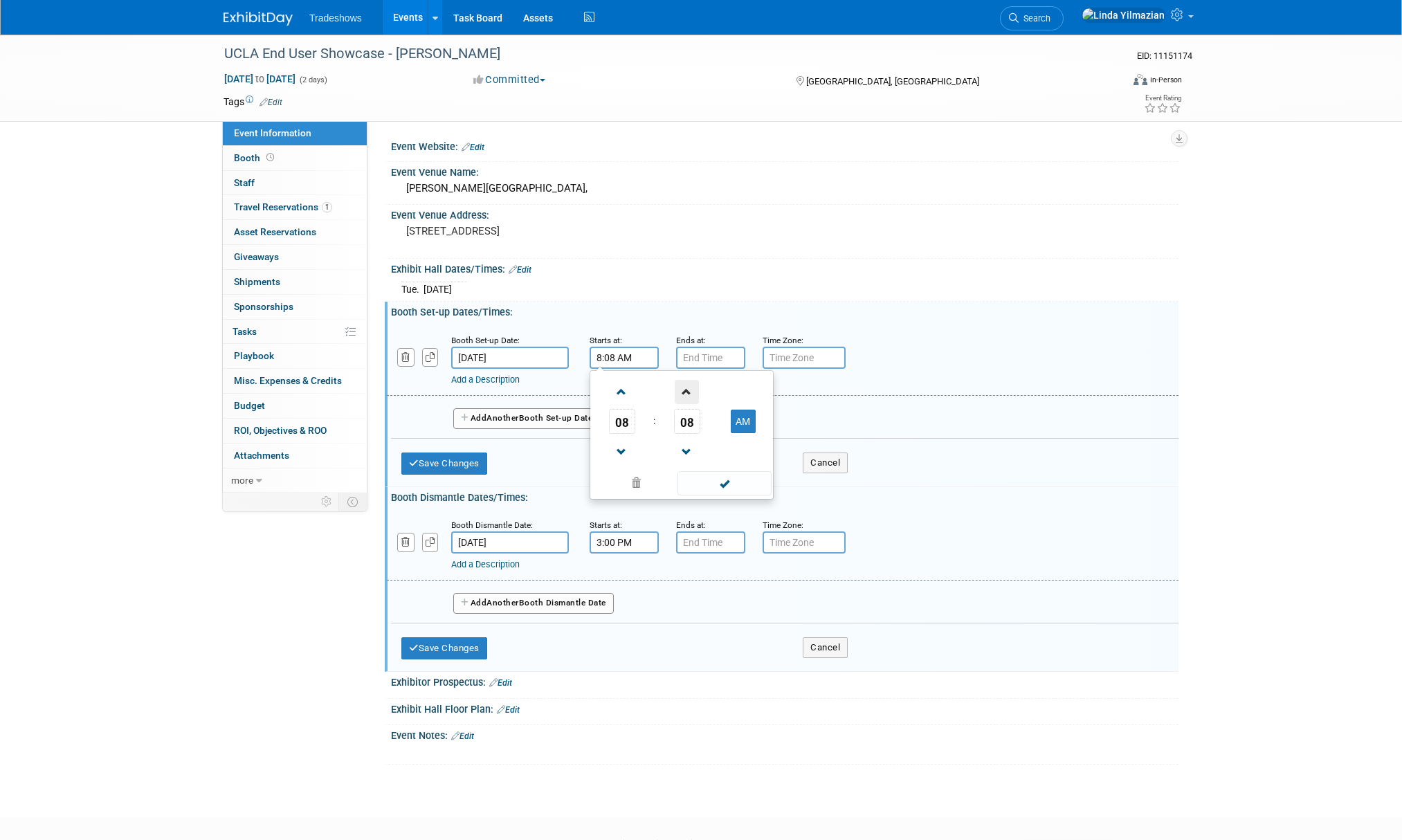
click at [682, 389] on span at bounding box center [687, 392] width 24 height 24
click at [681, 389] on span at bounding box center [687, 392] width 24 height 24
click at [681, 389] on span at bounding box center [687, 392] width 24 height 24
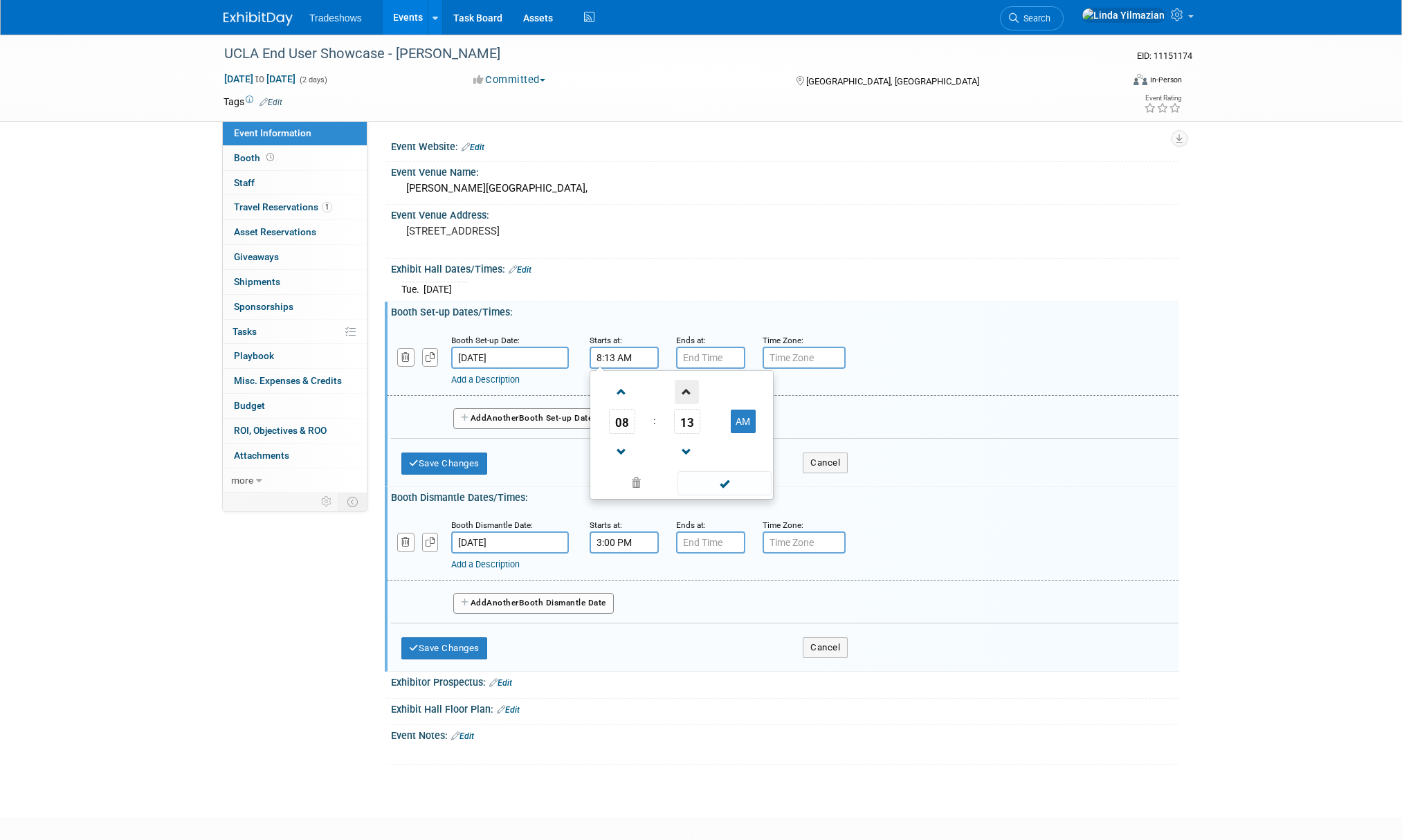
click at [681, 388] on span at bounding box center [687, 392] width 24 height 24
click at [680, 388] on span at bounding box center [687, 392] width 24 height 24
click at [679, 388] on span at bounding box center [687, 392] width 24 height 24
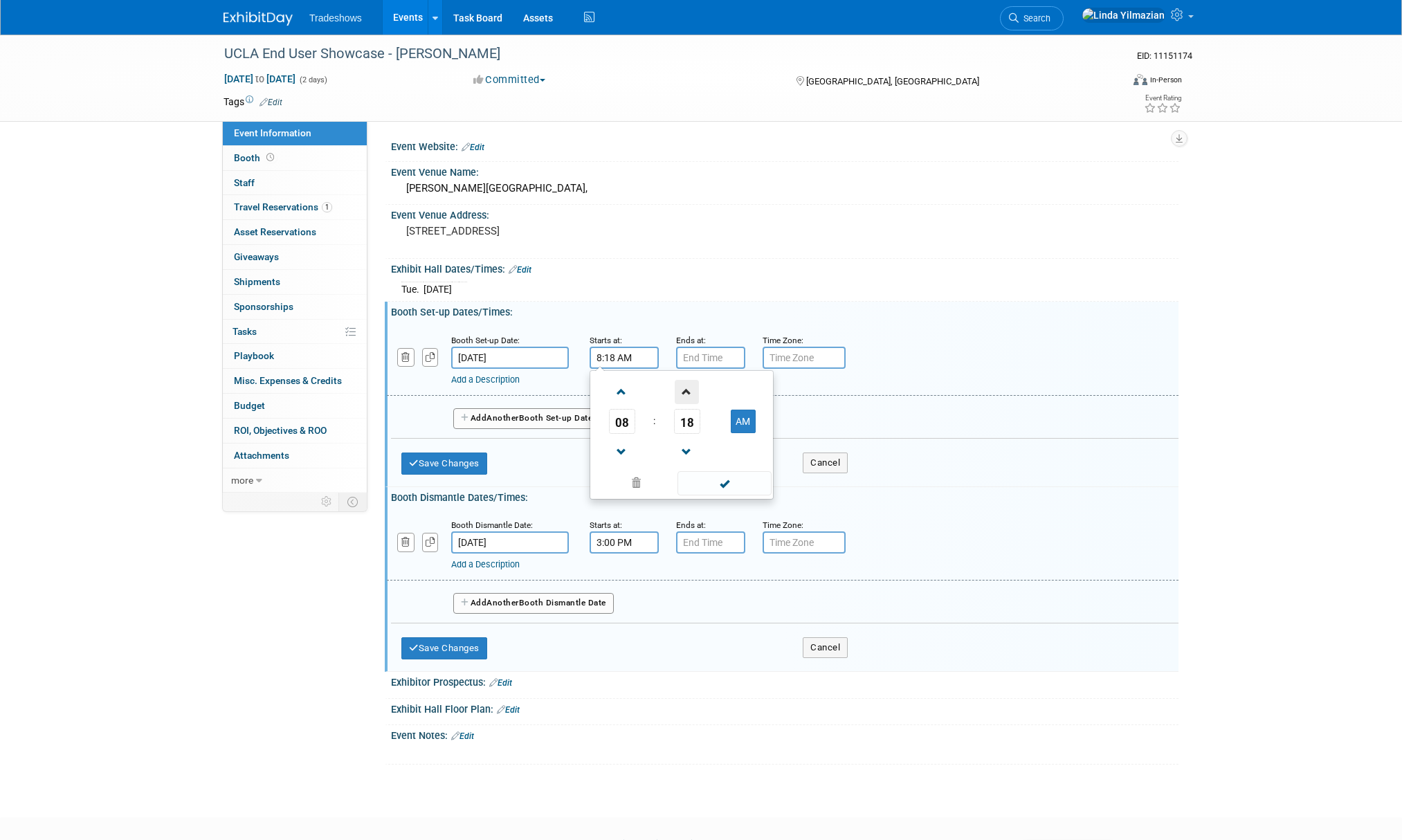
click at [679, 388] on span at bounding box center [687, 392] width 24 height 24
click at [678, 388] on span at bounding box center [687, 392] width 24 height 24
click at [678, 388] on span at bounding box center [687, 392] width 24 height 24
click at [678, 387] on span at bounding box center [687, 392] width 24 height 24
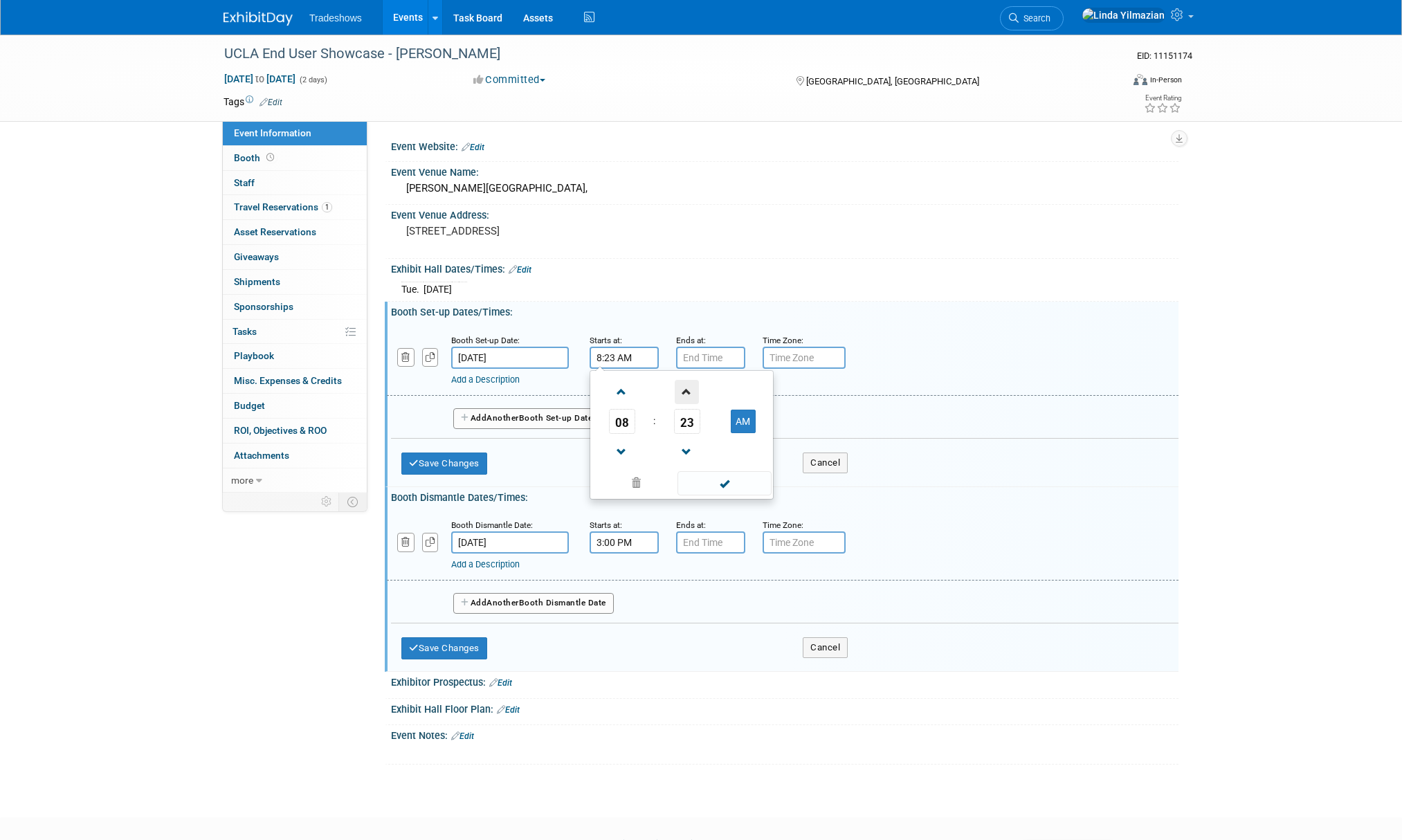
click at [677, 387] on span at bounding box center [687, 392] width 24 height 24
click at [676, 387] on span at bounding box center [687, 392] width 24 height 24
click at [676, 387] on span at bounding box center [687, 392] width 24 height 24
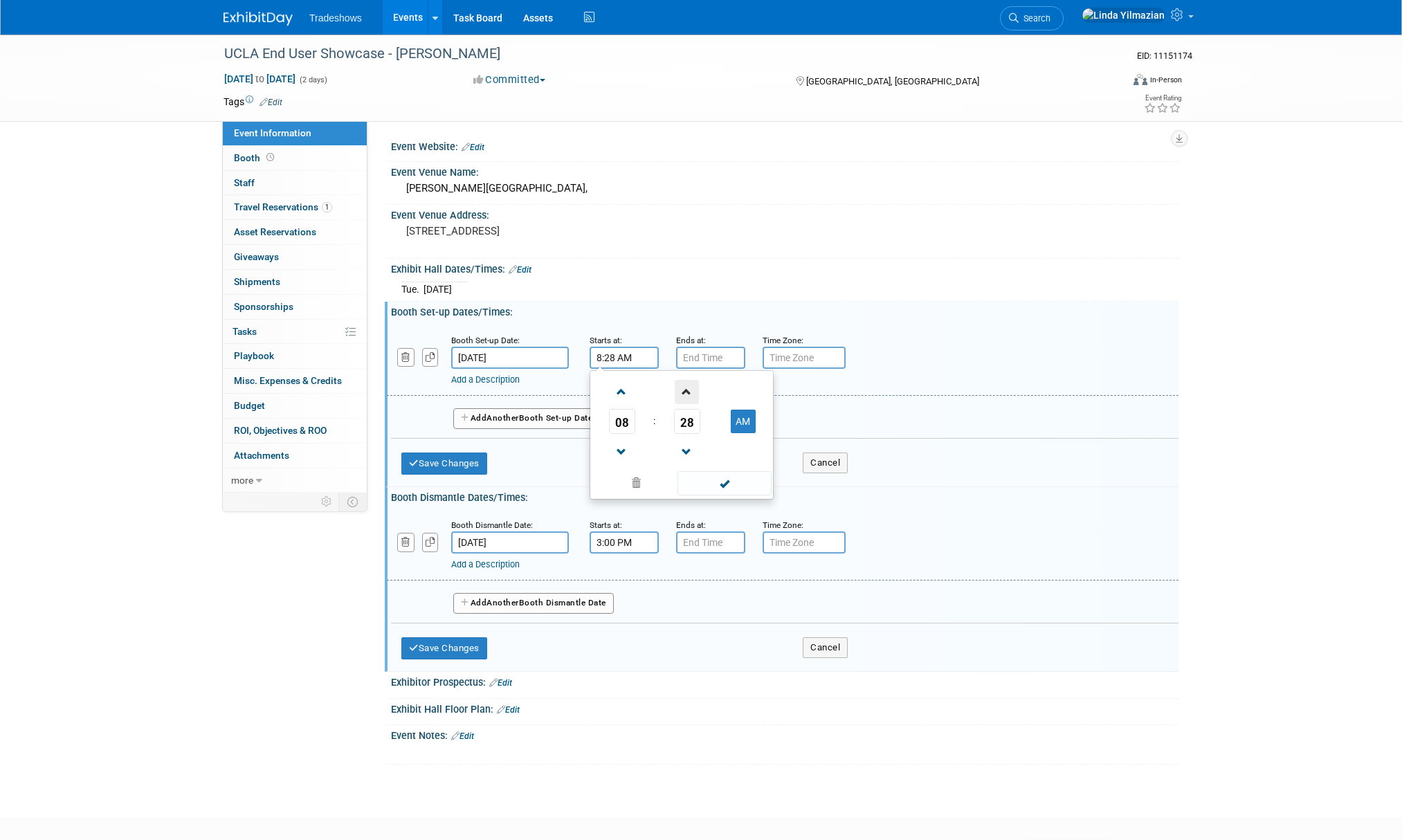
click at [676, 387] on span at bounding box center [687, 392] width 24 height 24
type input "8:30 AM"
click at [710, 479] on span at bounding box center [724, 483] width 93 height 24
click at [474, 470] on button "Save Changes" at bounding box center [444, 463] width 86 height 22
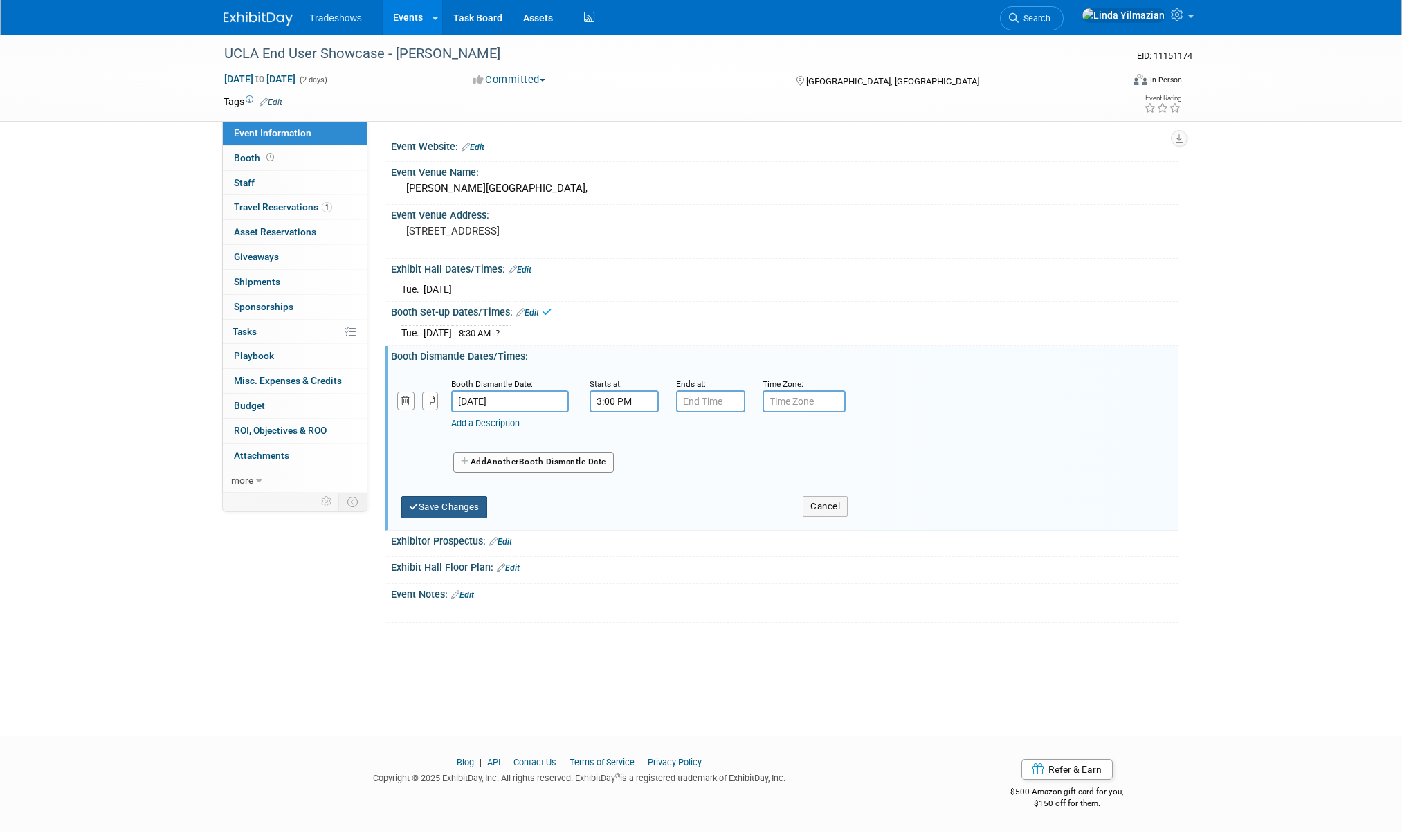
click at [461, 516] on button "Save Changes" at bounding box center [444, 507] width 86 height 22
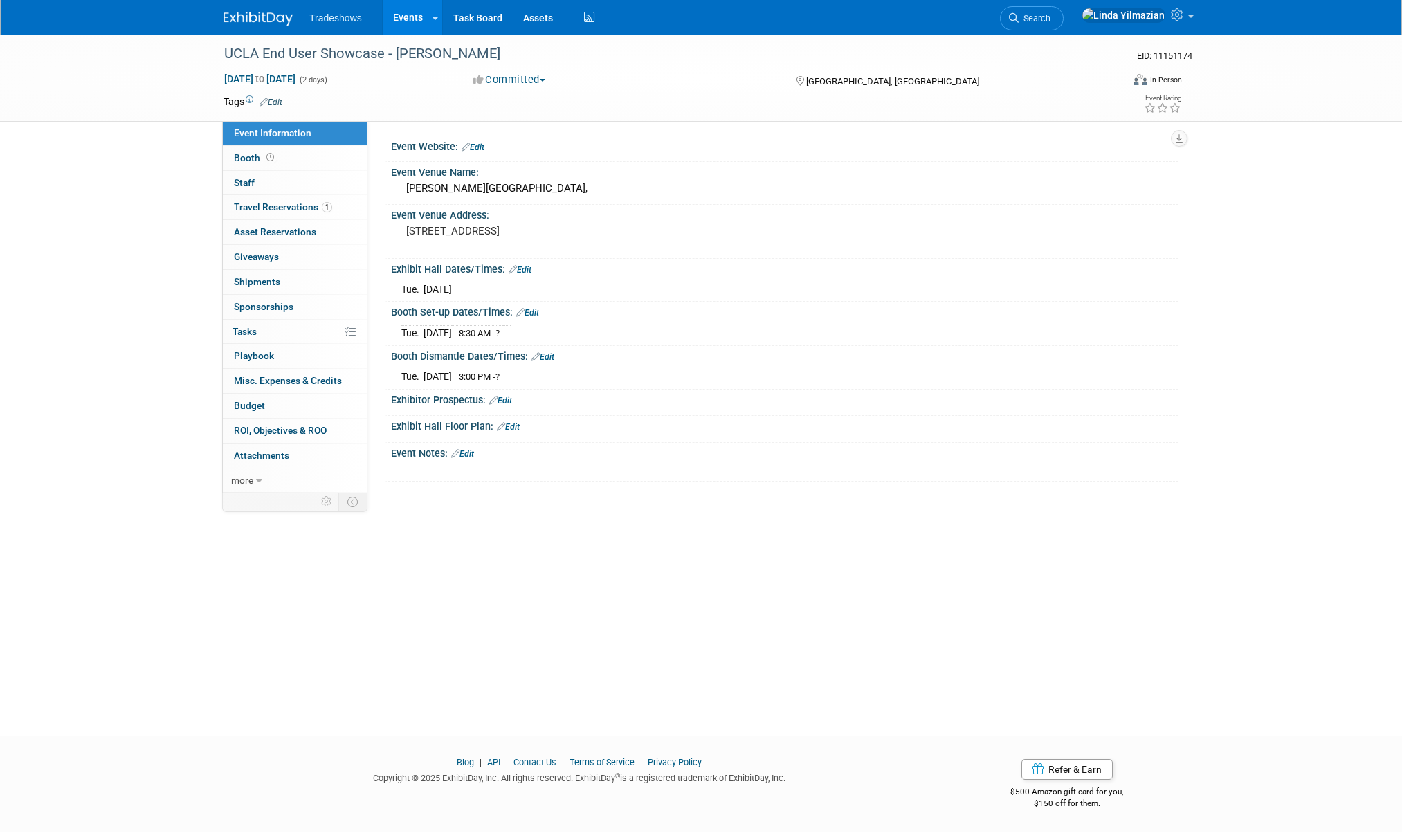
click at [470, 457] on link "Edit" at bounding box center [463, 454] width 23 height 10
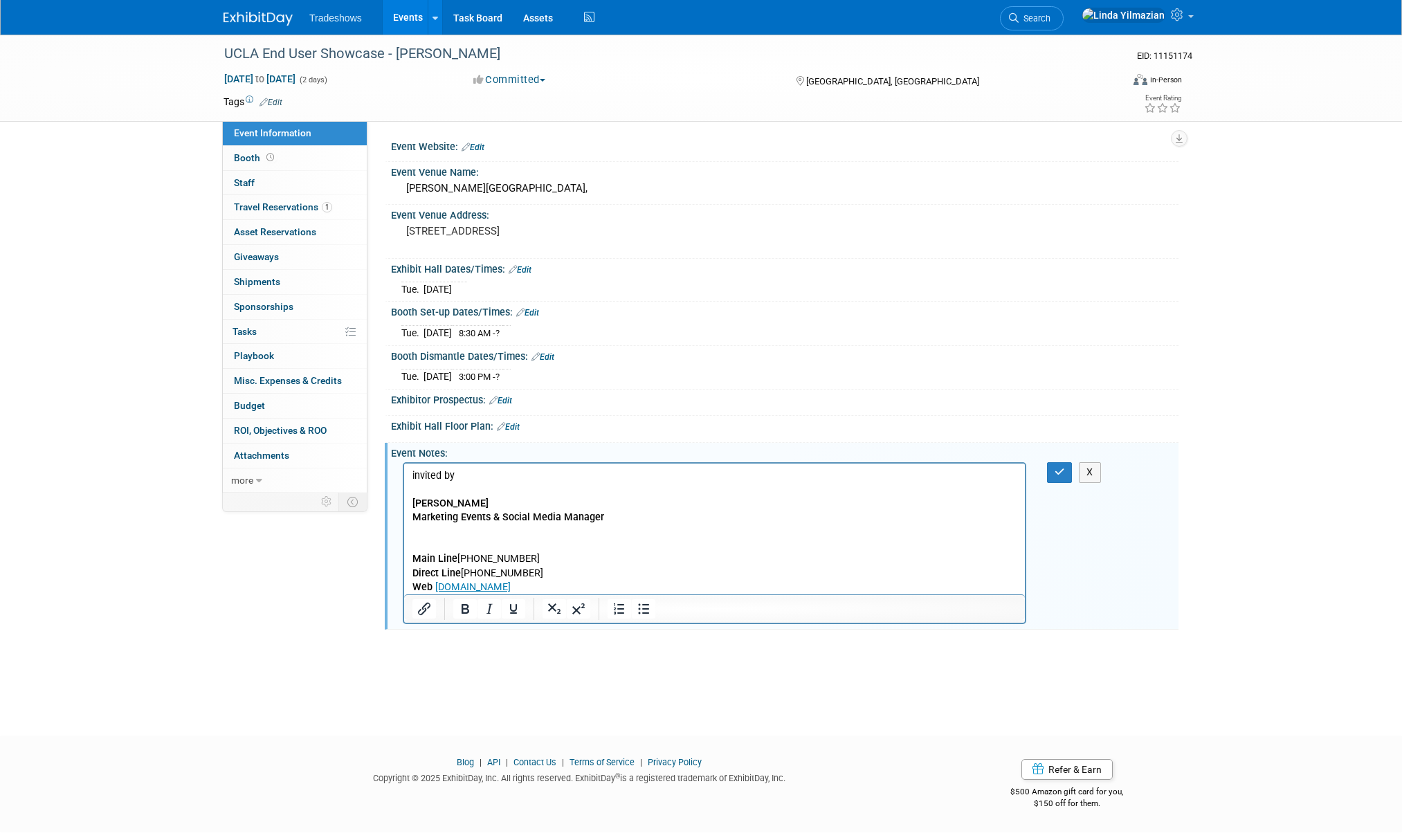
click at [463, 543] on p "Rich Text Area. Press ALT-0 for help." at bounding box center [715, 545] width 605 height 14
click at [428, 531] on p "Rich Text Area. Press ALT-0 for help." at bounding box center [715, 532] width 605 height 14
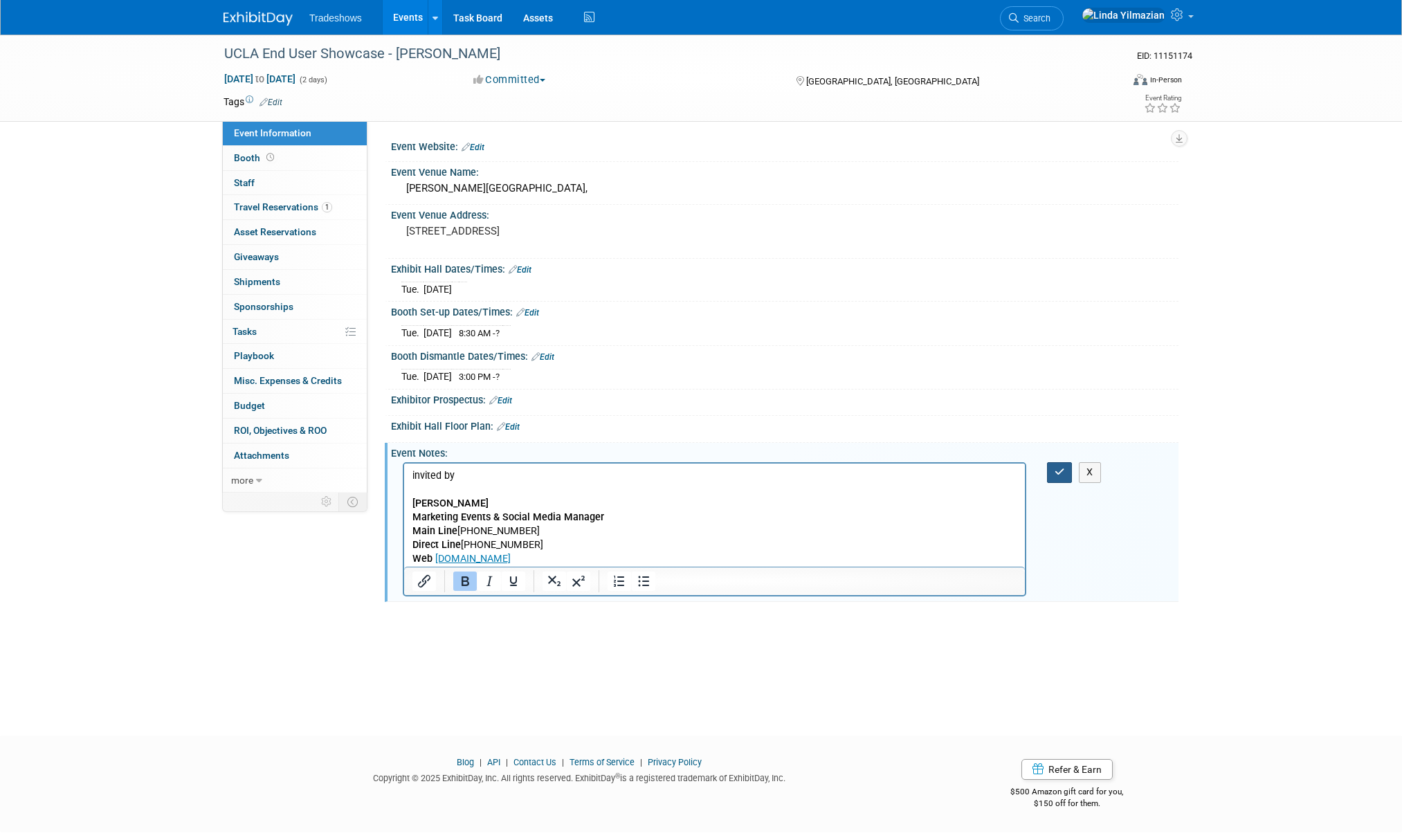
click at [1061, 473] on icon "button" at bounding box center [1059, 472] width 11 height 10
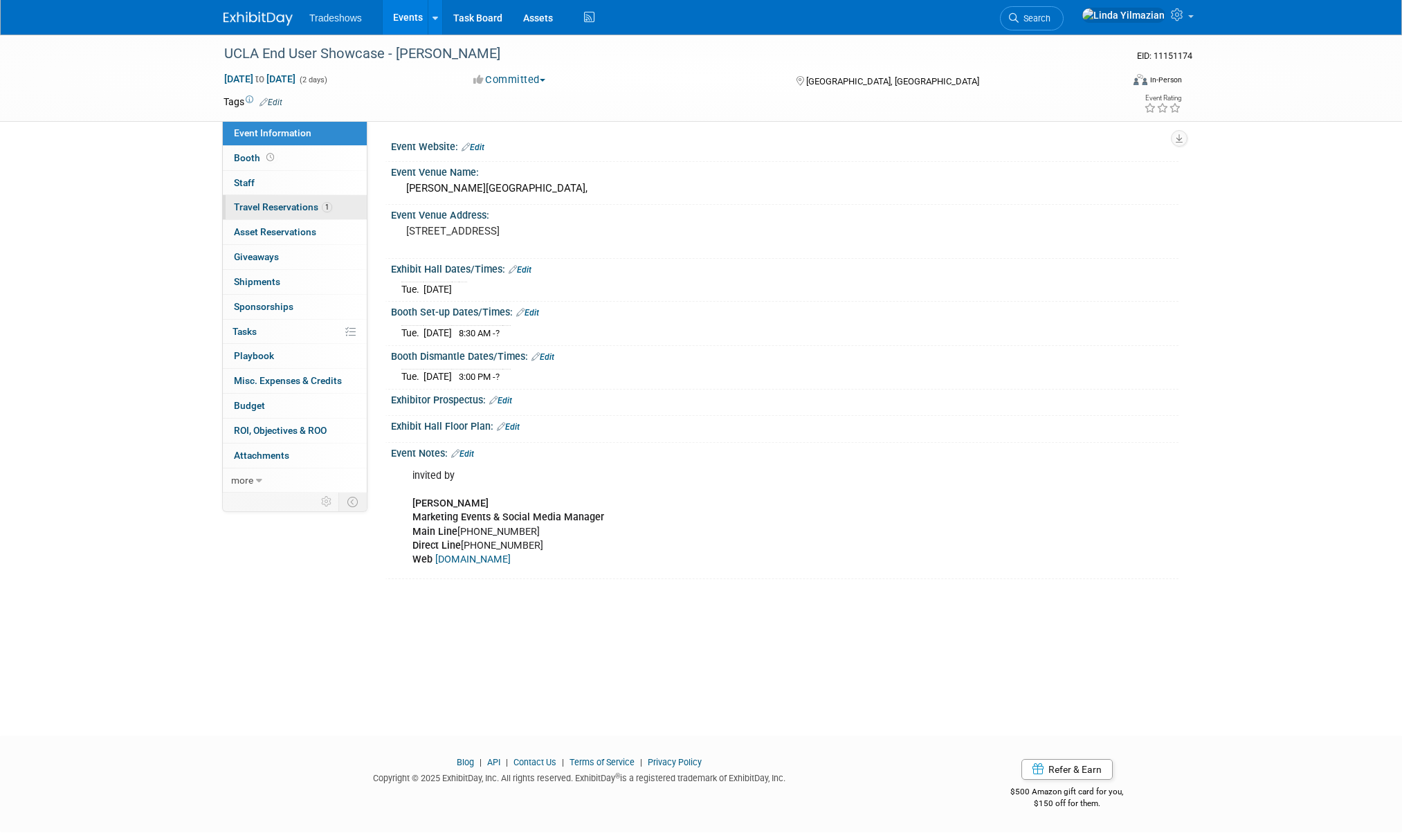
click at [278, 209] on span "Travel Reservations 1" at bounding box center [283, 207] width 98 height 11
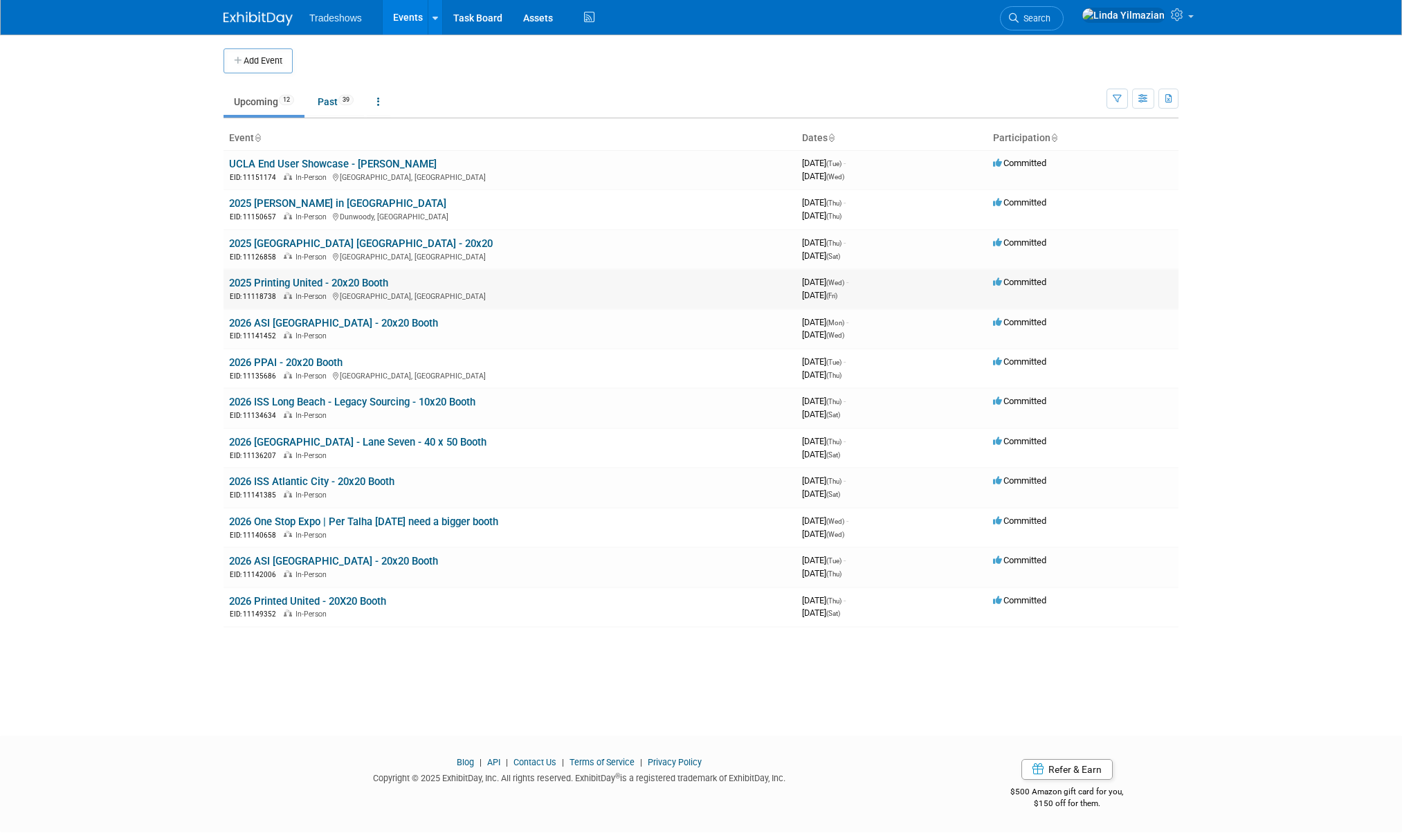
click at [300, 286] on link "2025 Printing United - 20x20 Booth" at bounding box center [309, 284] width 159 height 13
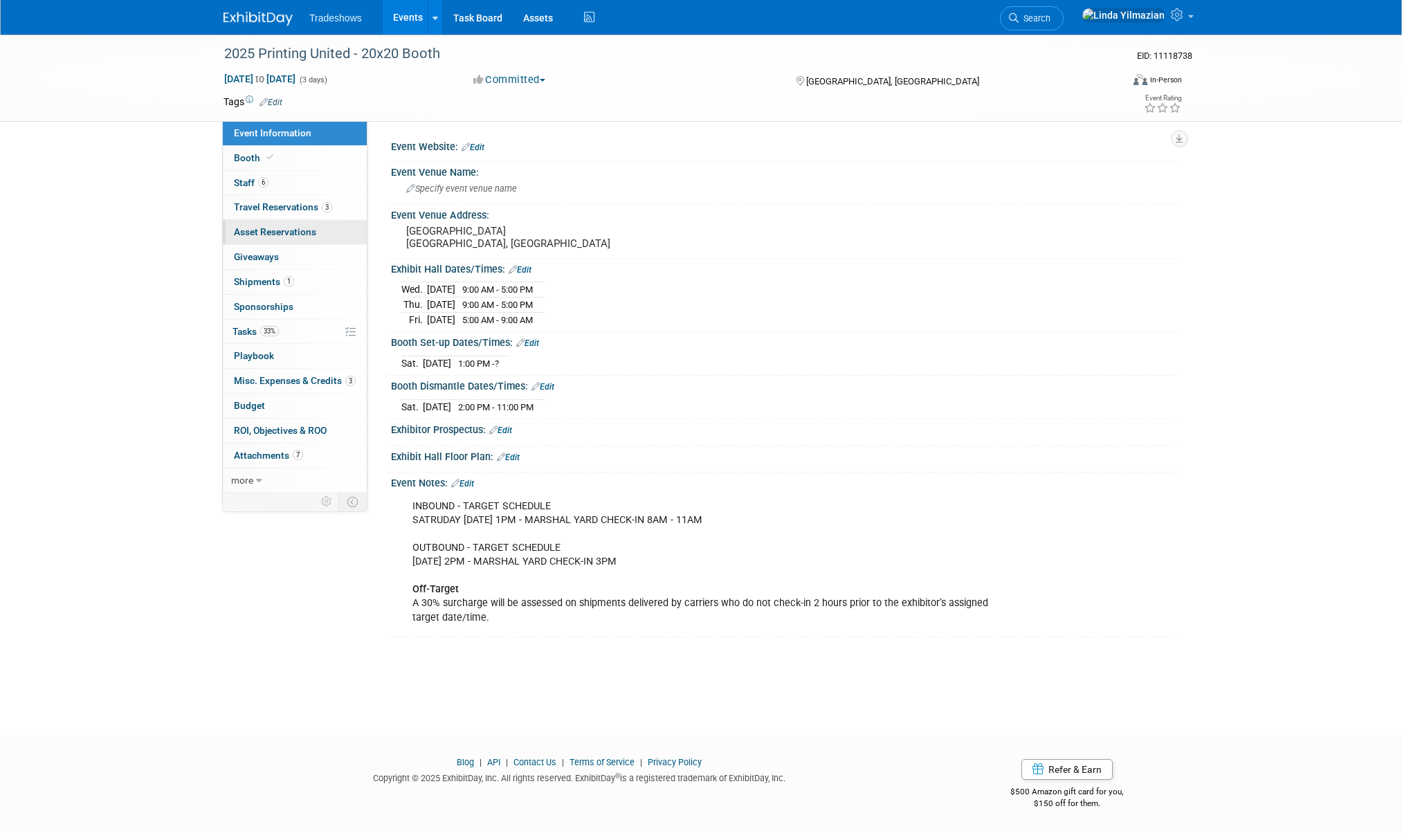
click at [260, 223] on link "0 Asset Reservations 0" at bounding box center [295, 232] width 144 height 24
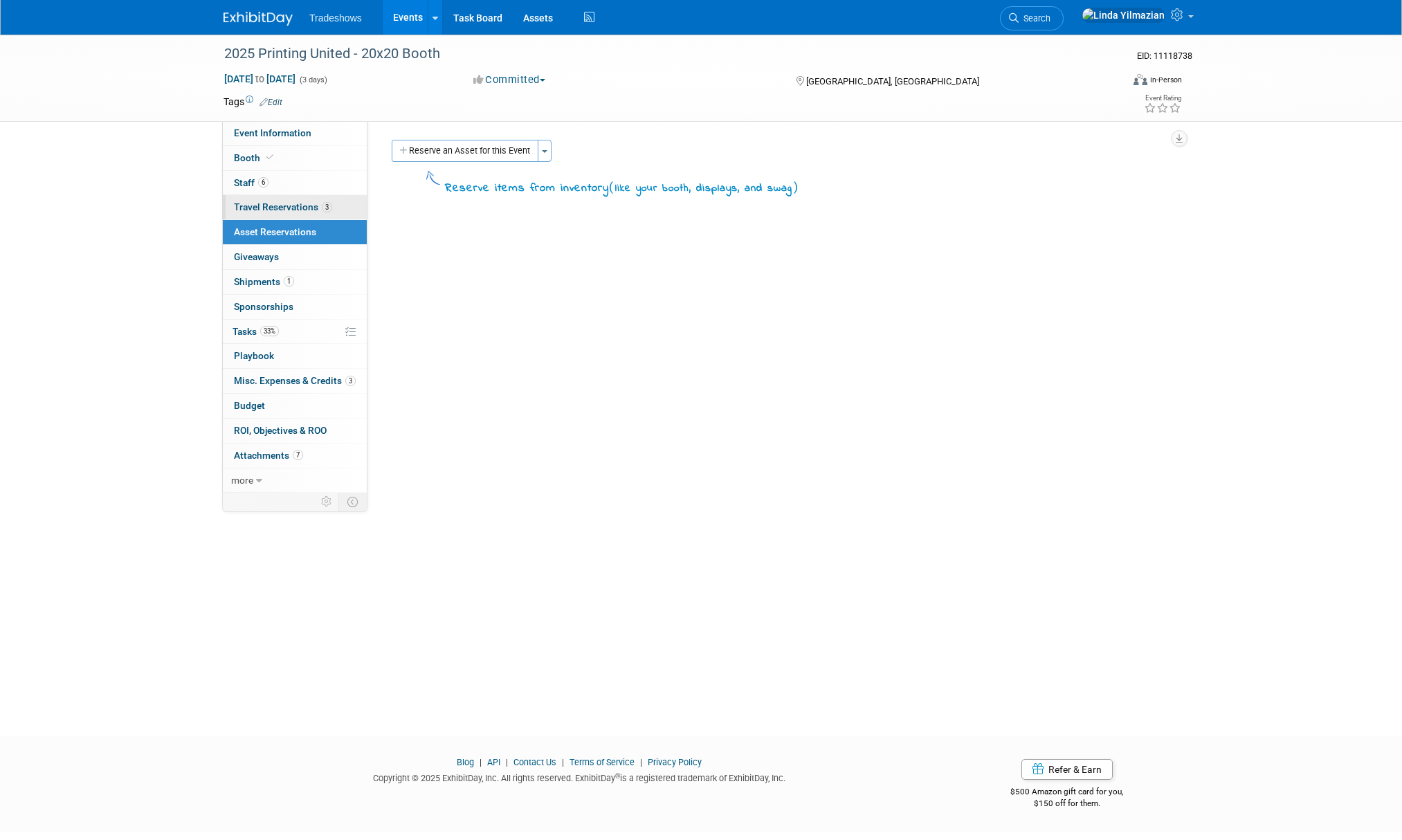
click at [264, 209] on span "Travel Reservations 3" at bounding box center [283, 207] width 98 height 11
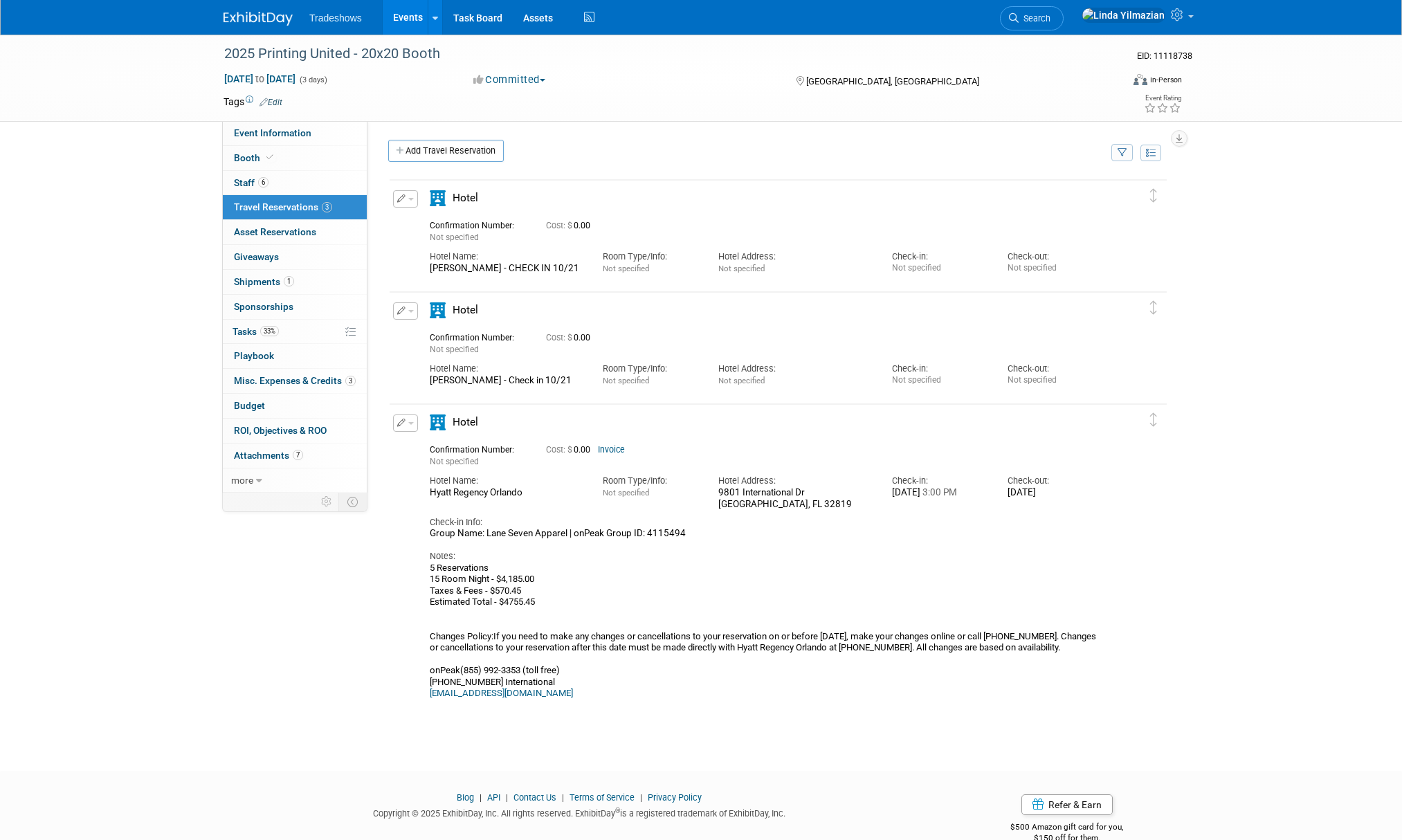
drag, startPoint x: 432, startPoint y: 495, endPoint x: 528, endPoint y: 497, distance: 96.0
click at [526, 496] on div "Hyatt Regency Orlando" at bounding box center [506, 493] width 152 height 12
copy div "Hyatt Regency Orlando"
drag, startPoint x: 750, startPoint y: 497, endPoint x: 760, endPoint y: 494, distance: 10.4
click at [796, 500] on div "[STREET_ADDRESS][PERSON_NAME]" at bounding box center [795, 499] width 152 height 23
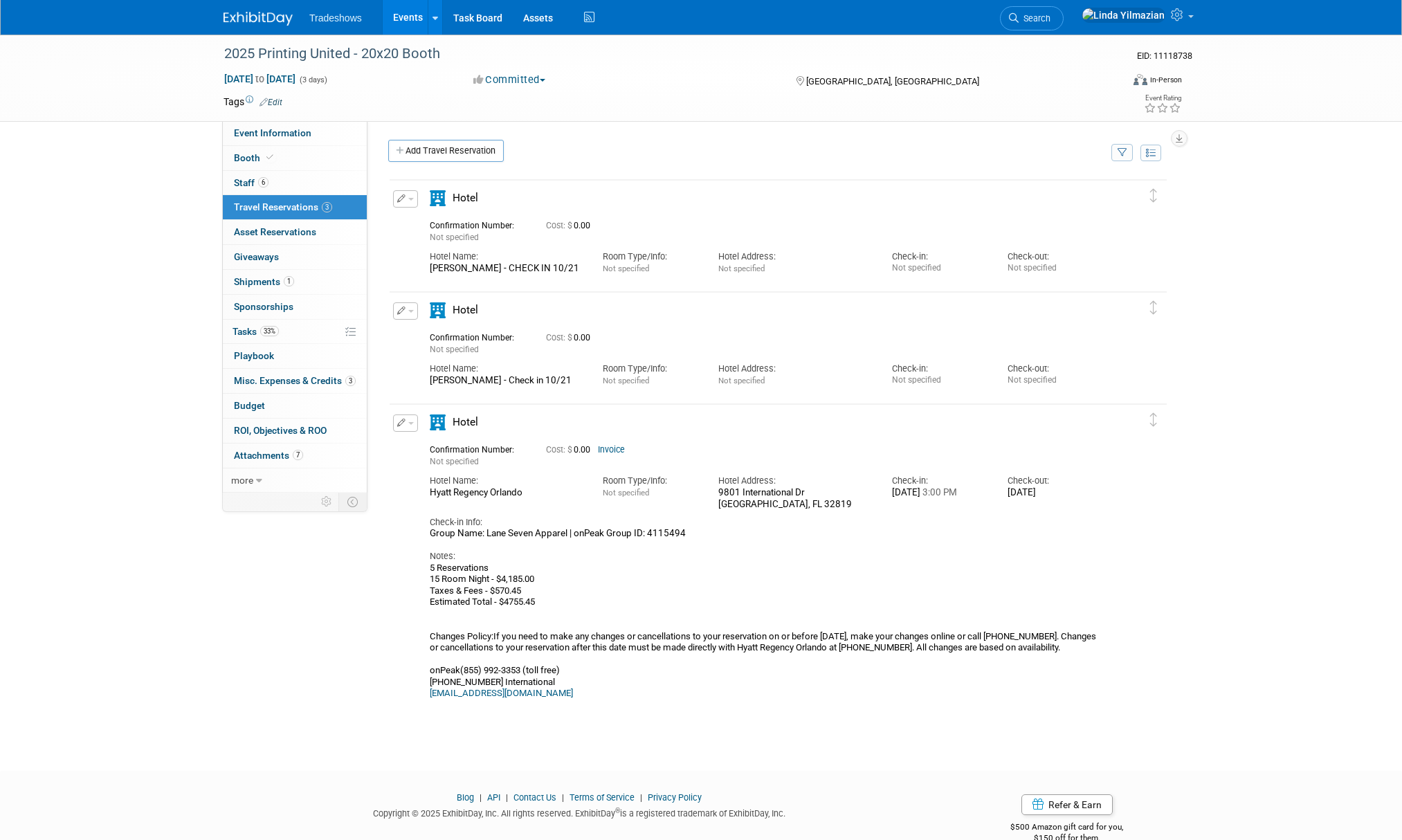
click at [738, 492] on div "[STREET_ADDRESS][PERSON_NAME]" at bounding box center [795, 499] width 152 height 23
drag, startPoint x: 721, startPoint y: 492, endPoint x: 767, endPoint y: 494, distance: 46.0
click at [783, 499] on div "[STREET_ADDRESS][PERSON_NAME]" at bounding box center [795, 499] width 152 height 23
drag, startPoint x: 711, startPoint y: 489, endPoint x: 719, endPoint y: 491, distance: 8.2
click at [712, 489] on div "Hotel Address: [STREET_ADDRESS][PERSON_NAME]" at bounding box center [794, 489] width 173 height 42
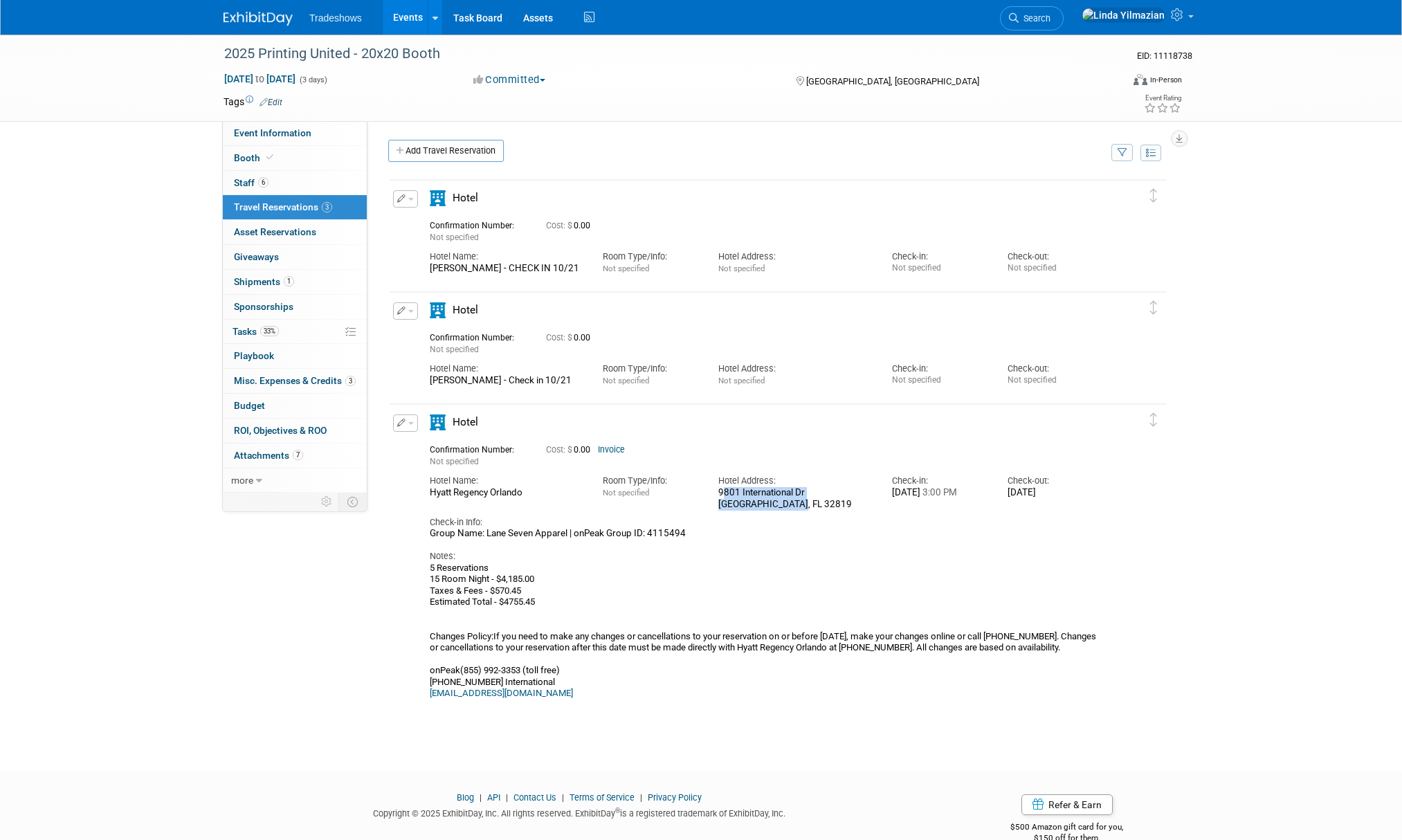
drag, startPoint x: 720, startPoint y: 492, endPoint x: 811, endPoint y: 502, distance: 91.5
click at [811, 502] on div "[STREET_ADDRESS][PERSON_NAME]" at bounding box center [795, 499] width 152 height 23
copy div "[STREET_ADDRESS][PERSON_NAME]"
